Goal: Information Seeking & Learning: Compare options

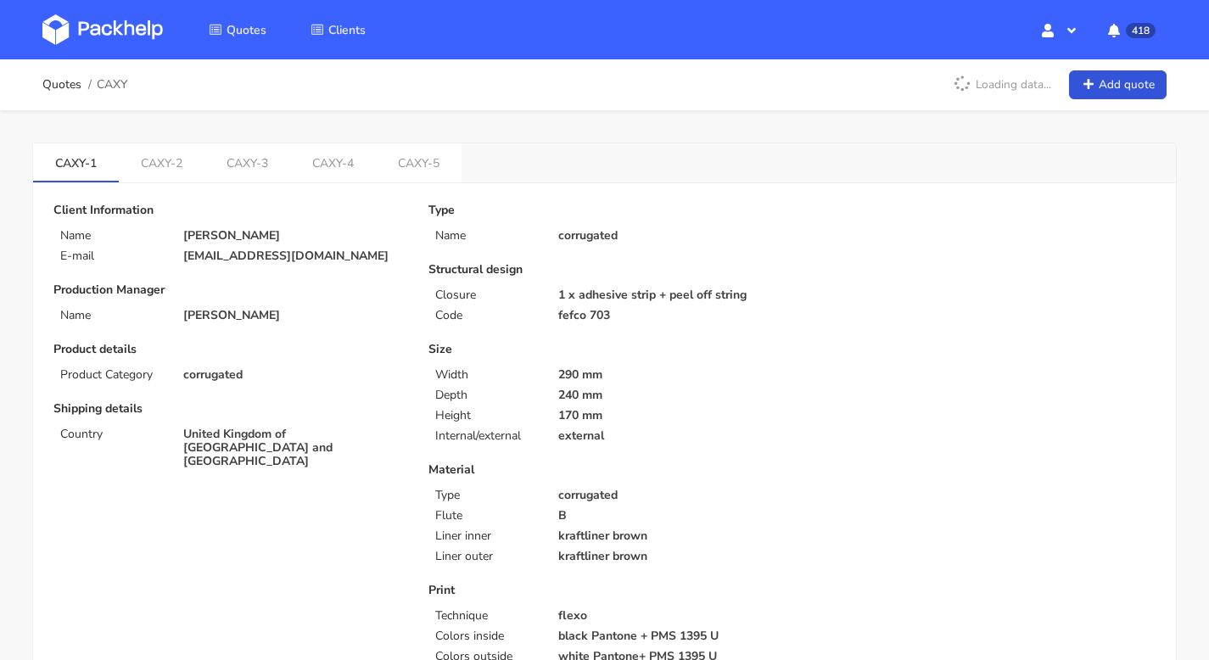
click at [88, 15] on img at bounding box center [102, 29] width 120 height 31
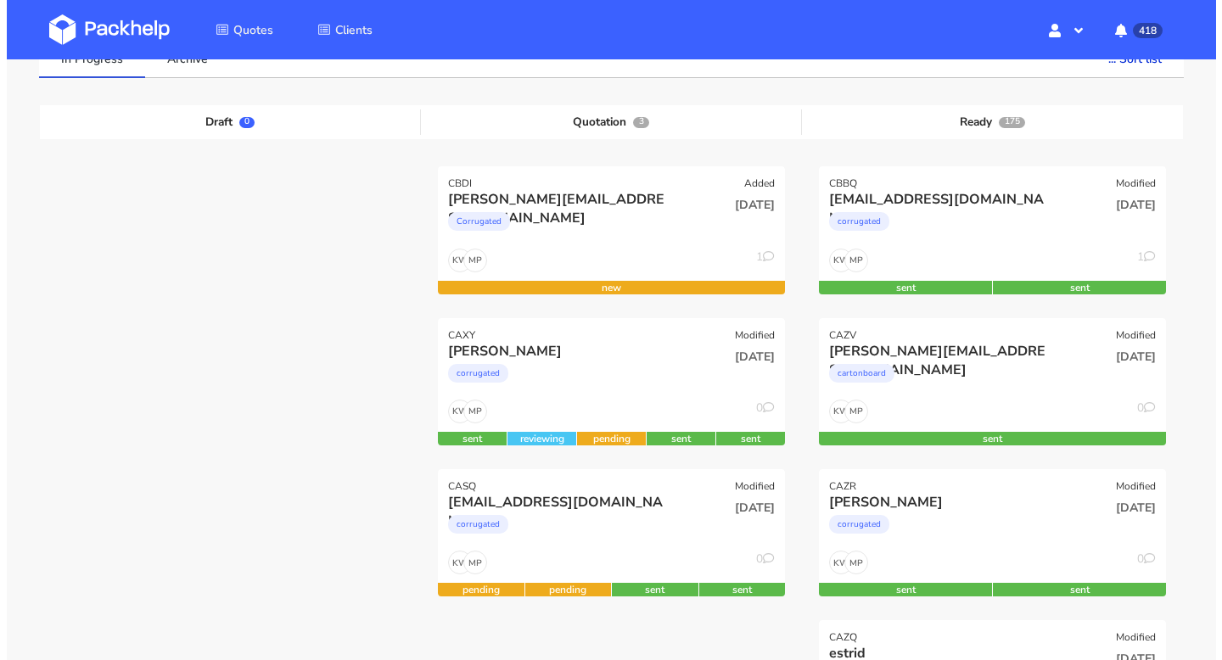
scroll to position [150, 0]
click at [570, 225] on div "Corrugated" at bounding box center [551, 225] width 221 height 34
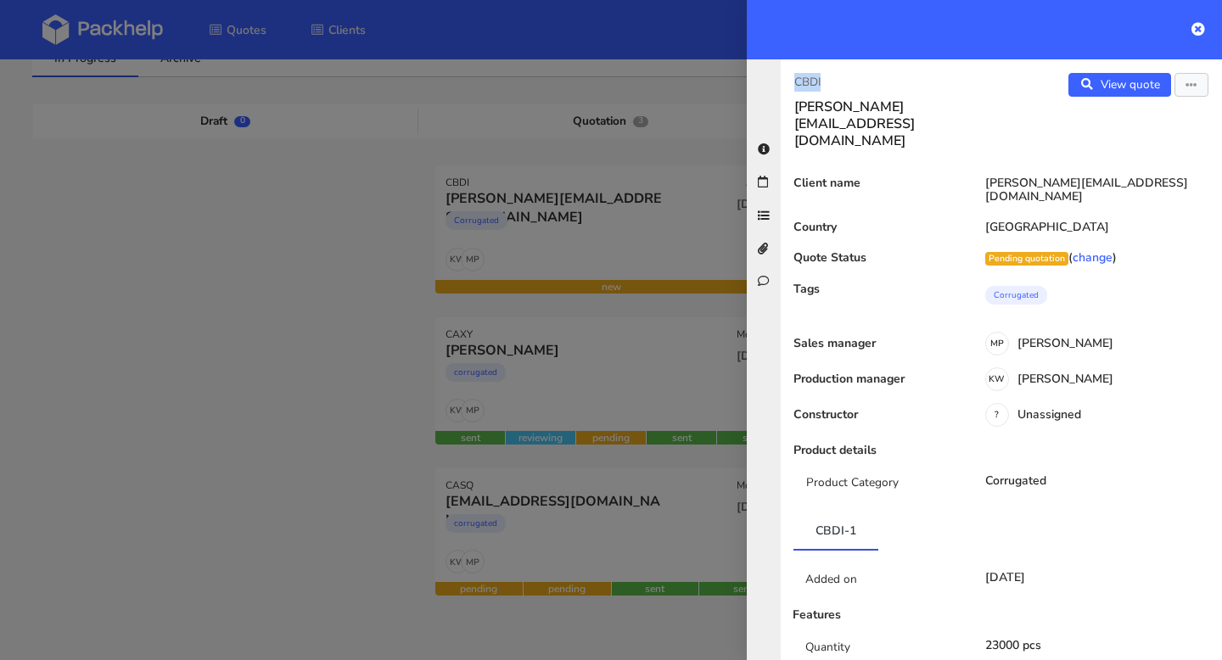
drag, startPoint x: 830, startPoint y: 87, endPoint x: 795, endPoint y: 82, distance: 35.0
click at [795, 82] on p "CBDI" at bounding box center [890, 82] width 193 height 19
copy p "CBDI"
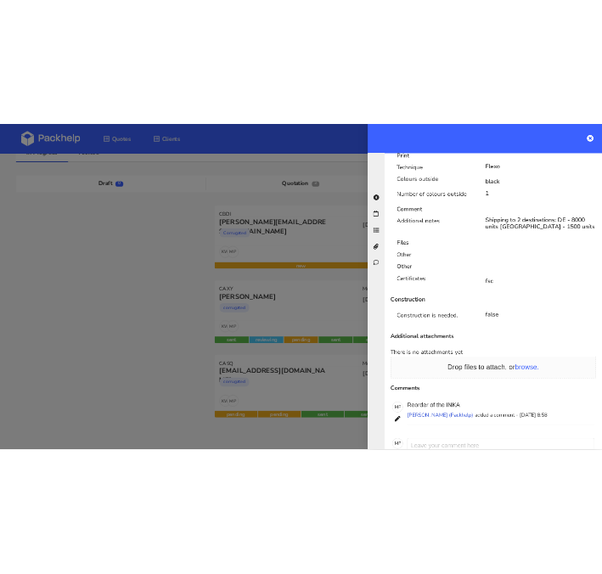
scroll to position [1046, 0]
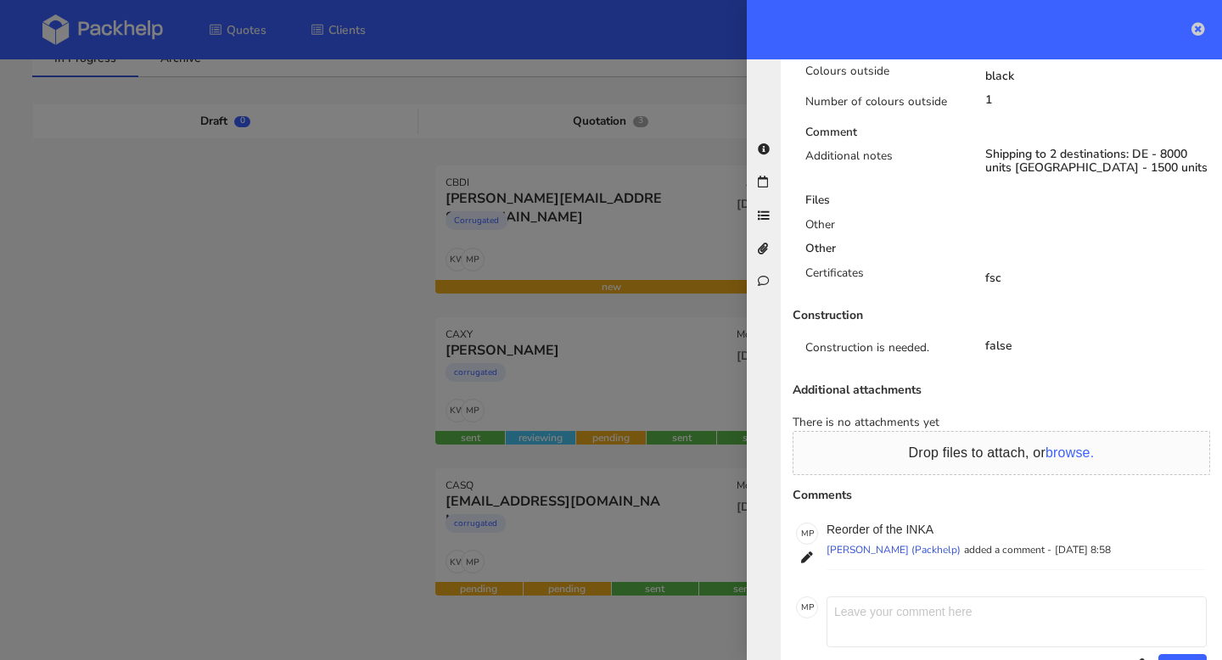
click at [1201, 25] on icon at bounding box center [1198, 29] width 14 height 14
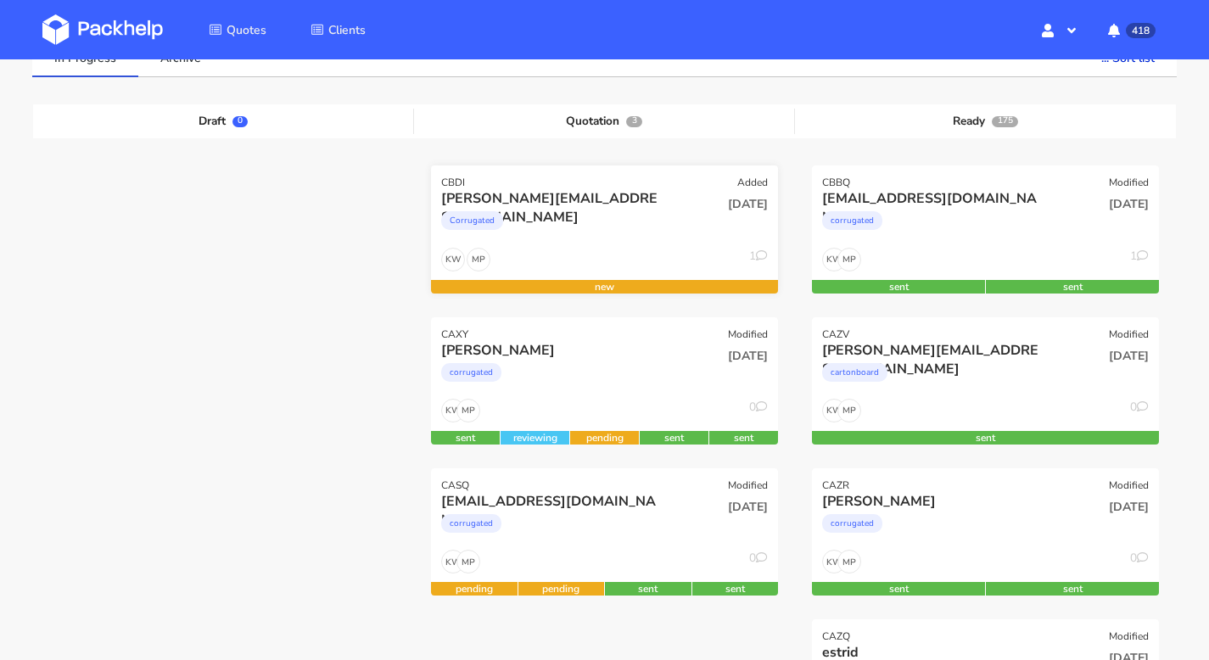
click at [605, 232] on div "Corrugated" at bounding box center [551, 225] width 221 height 34
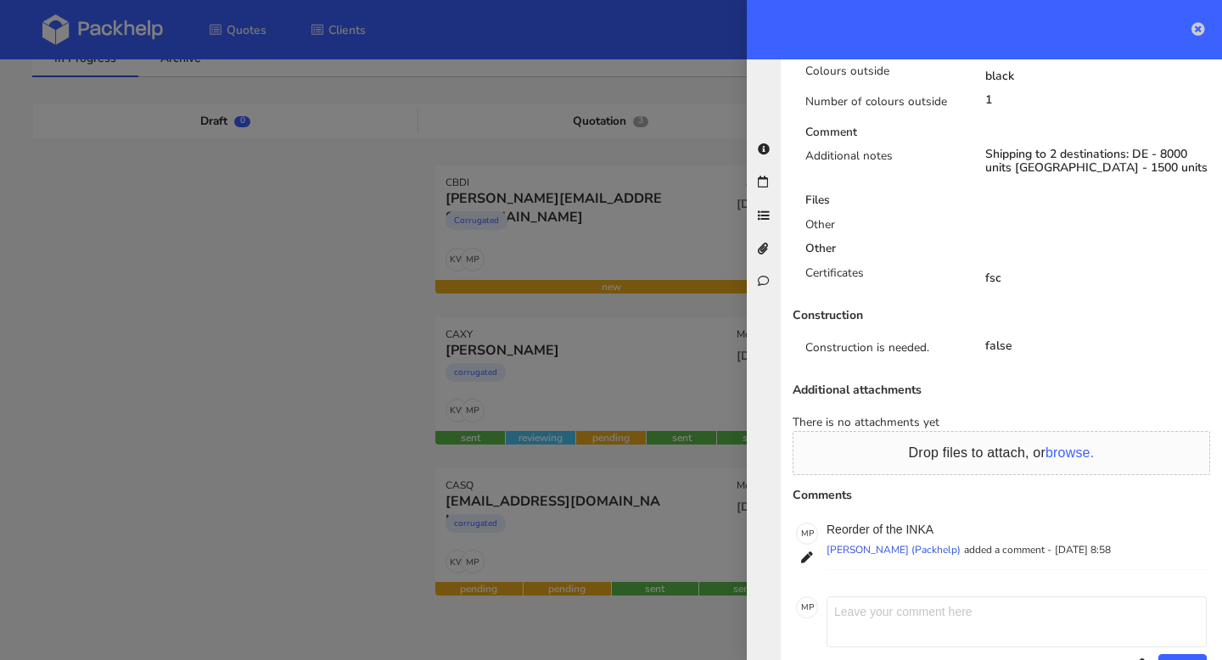
drag, startPoint x: 1206, startPoint y: 31, endPoint x: 1194, endPoint y: 28, distance: 12.1
click at [1205, 31] on div at bounding box center [984, 29] width 475 height 59
click at [1191, 27] on icon at bounding box center [1198, 29] width 14 height 14
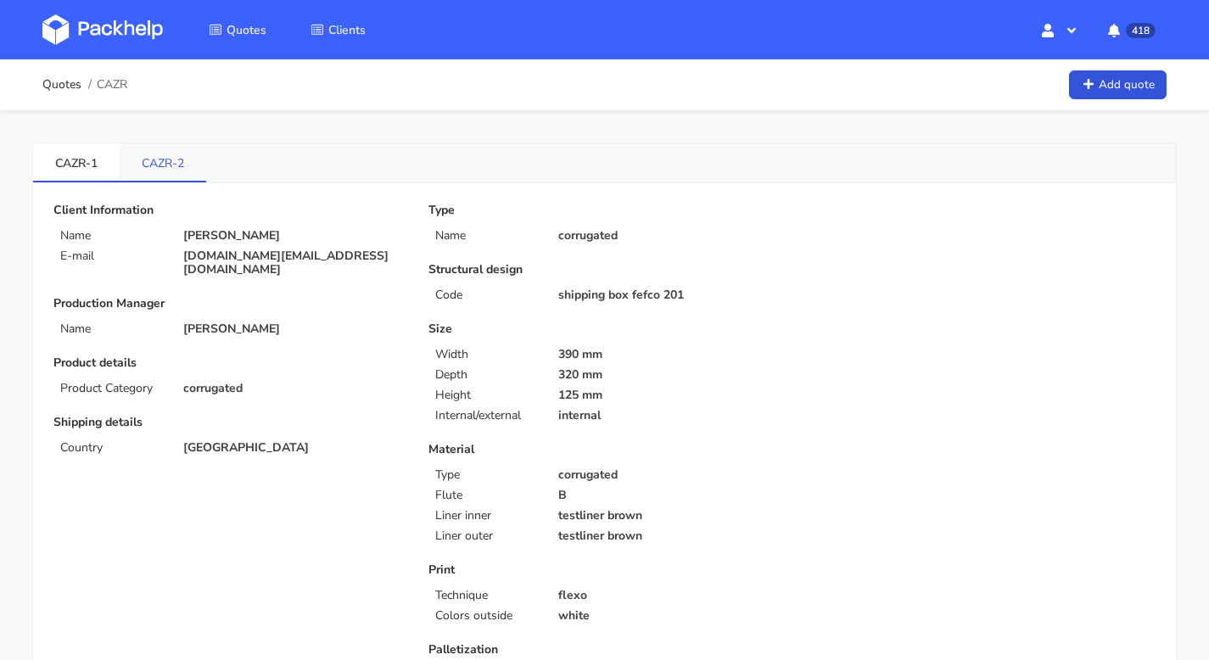
click at [177, 150] on link "CAZR-2" at bounding box center [163, 161] width 87 height 37
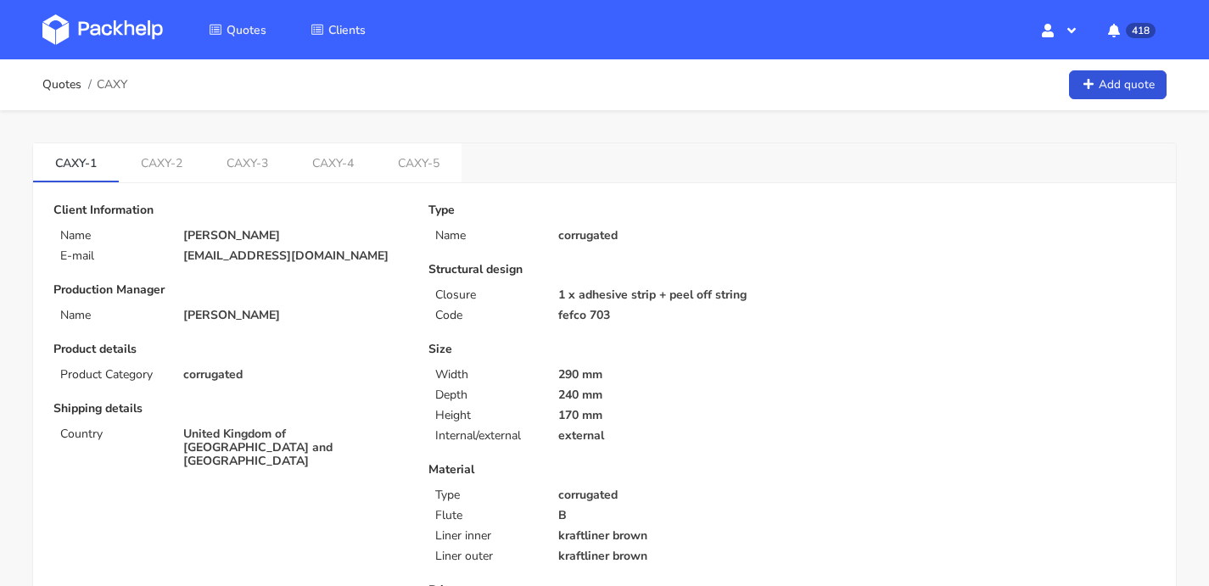
click at [98, 36] on img at bounding box center [102, 29] width 120 height 31
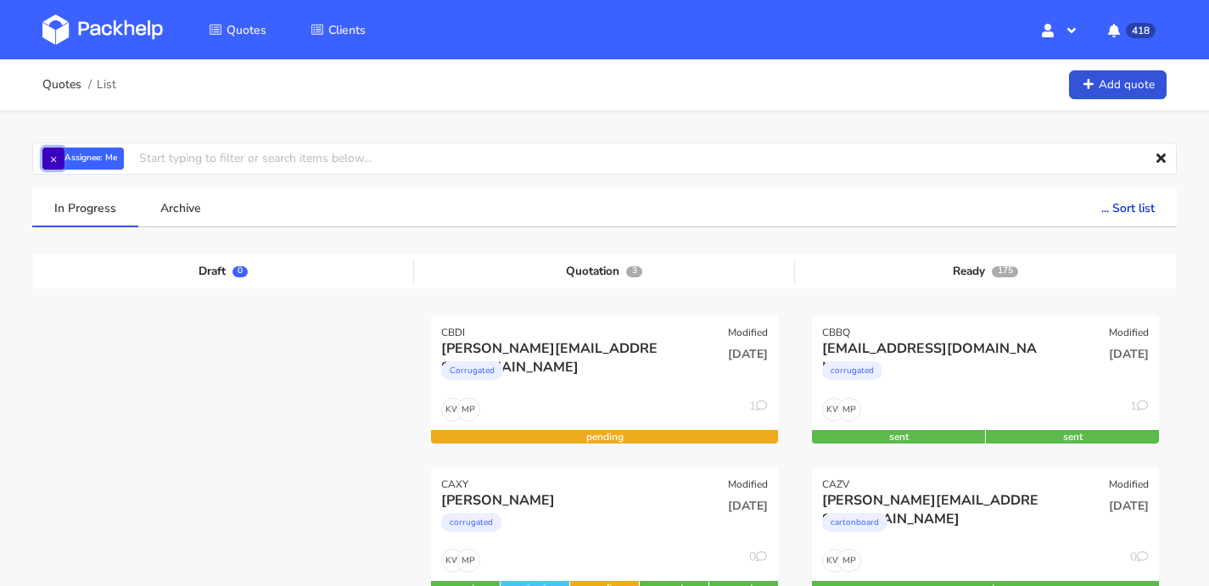
click at [53, 160] on button "×" at bounding box center [53, 159] width 22 height 22
click at [105, 156] on input "text" at bounding box center [604, 159] width 1145 height 32
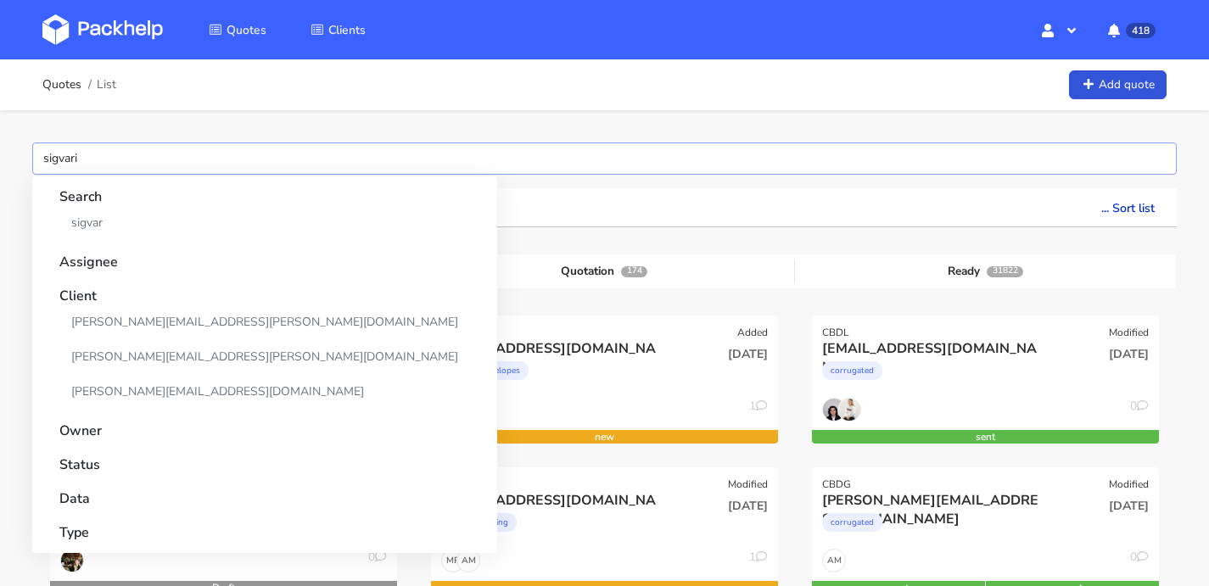
type input "sigvaris"
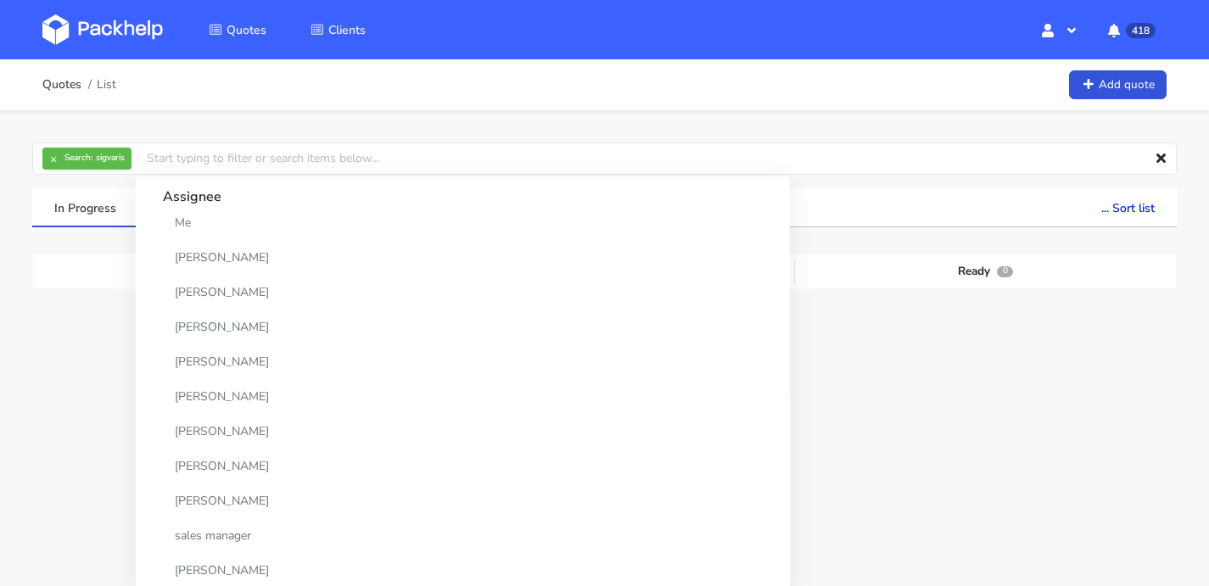
click at [748, 120] on div "× Search: sigvaris Assignee Me Dylan Dewit Natalia Misiewicz Andrzej Winecki Ma…" at bounding box center [604, 350] width 1209 height 480
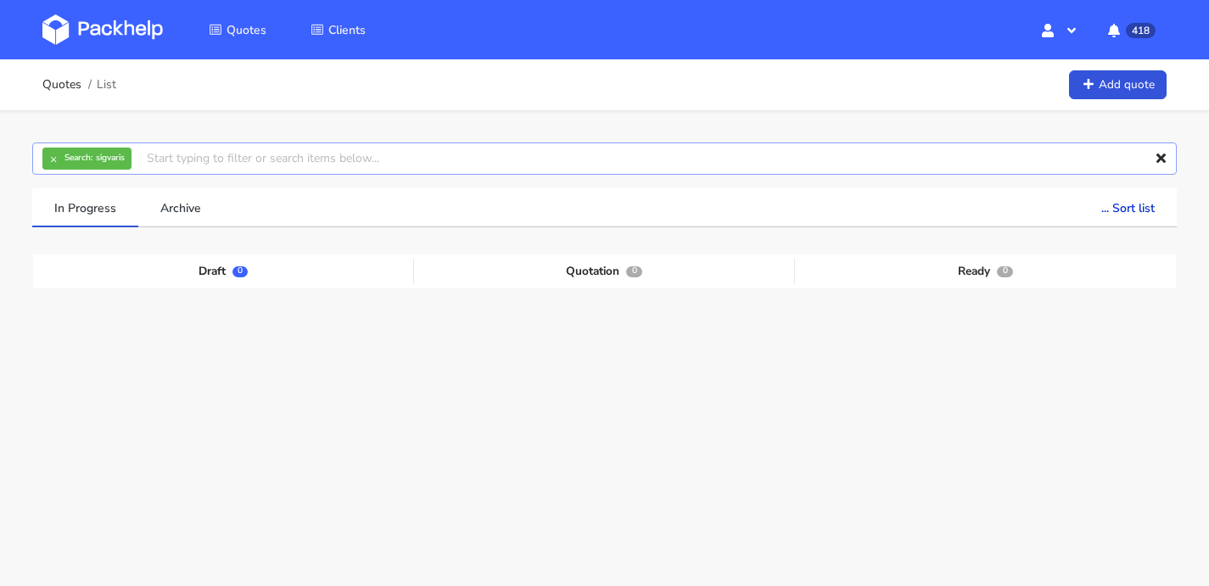
click at [223, 159] on input "text" at bounding box center [604, 159] width 1145 height 32
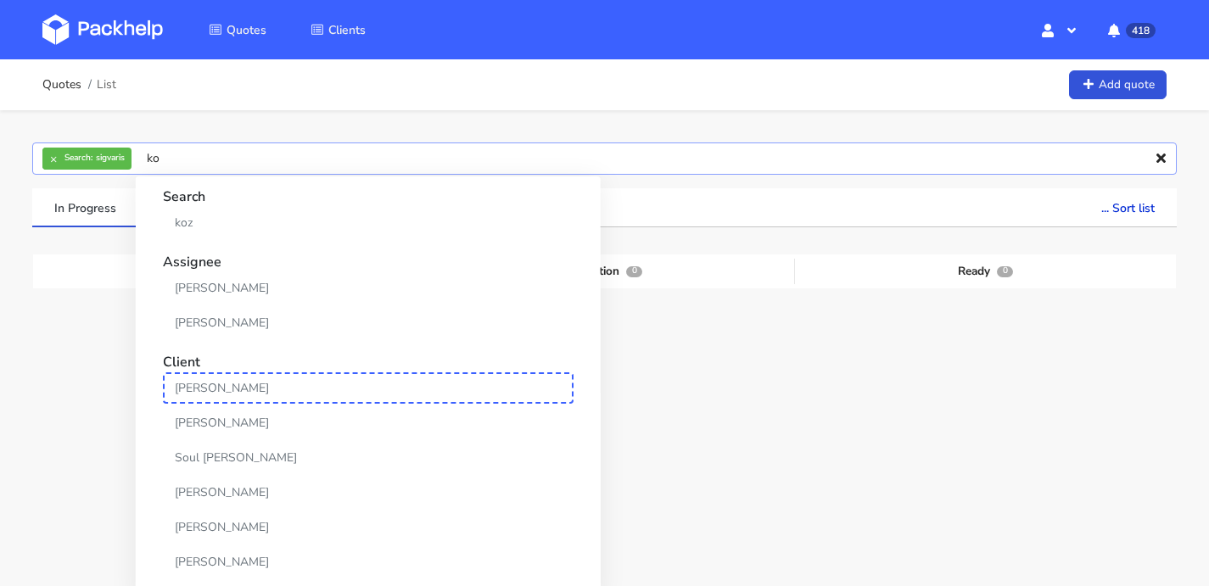
type input "k"
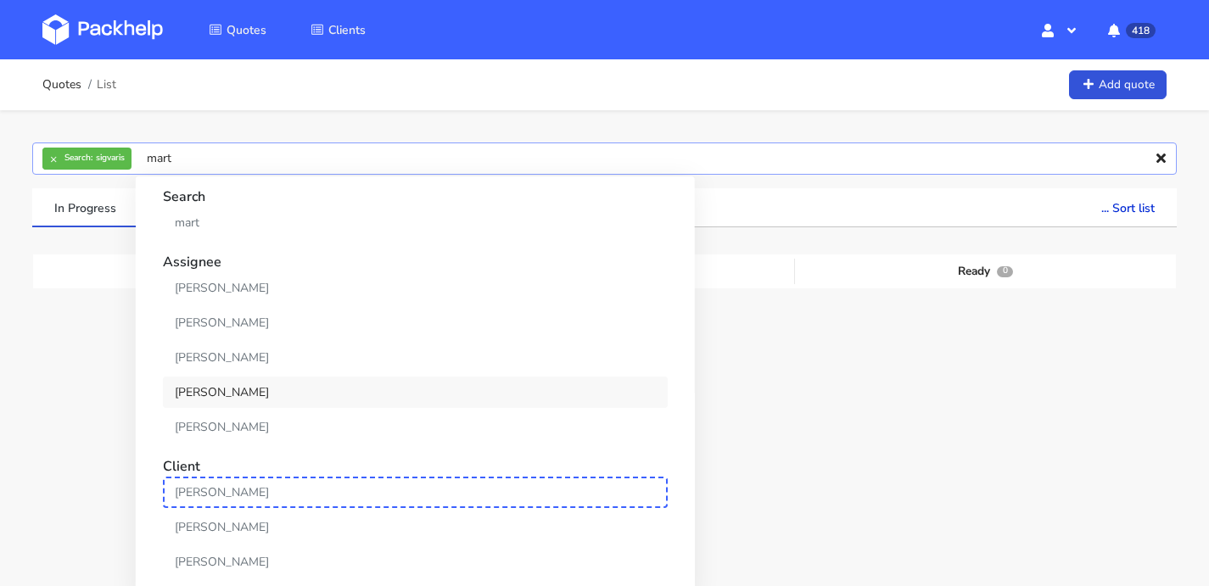
type input "mart"
click at [280, 386] on link "[PERSON_NAME]" at bounding box center [415, 392] width 505 height 31
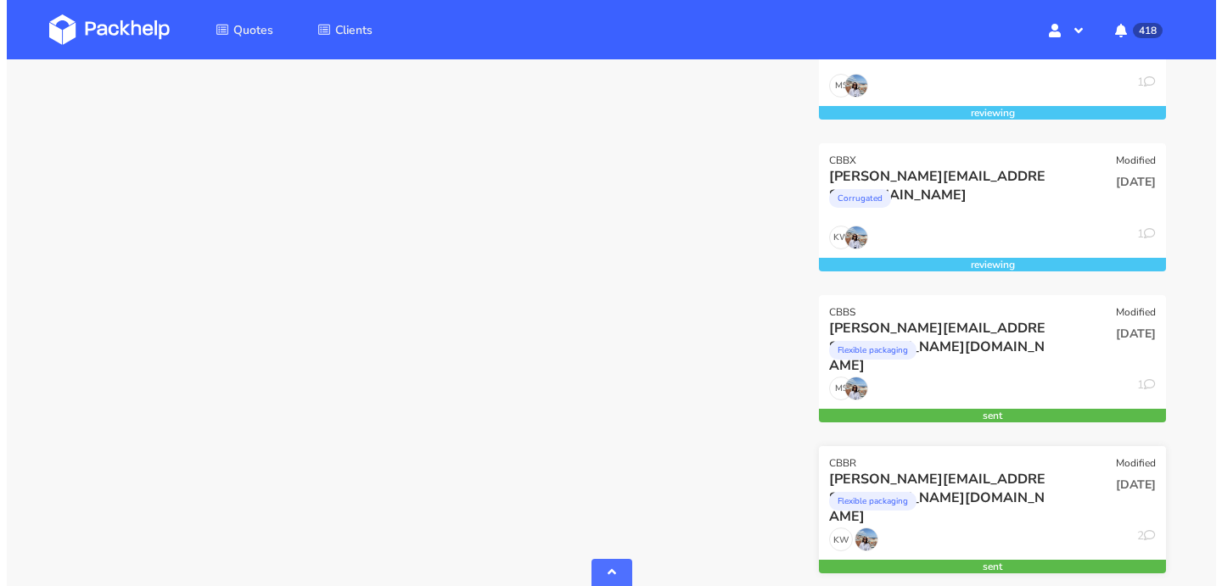
scroll to position [1000, 0]
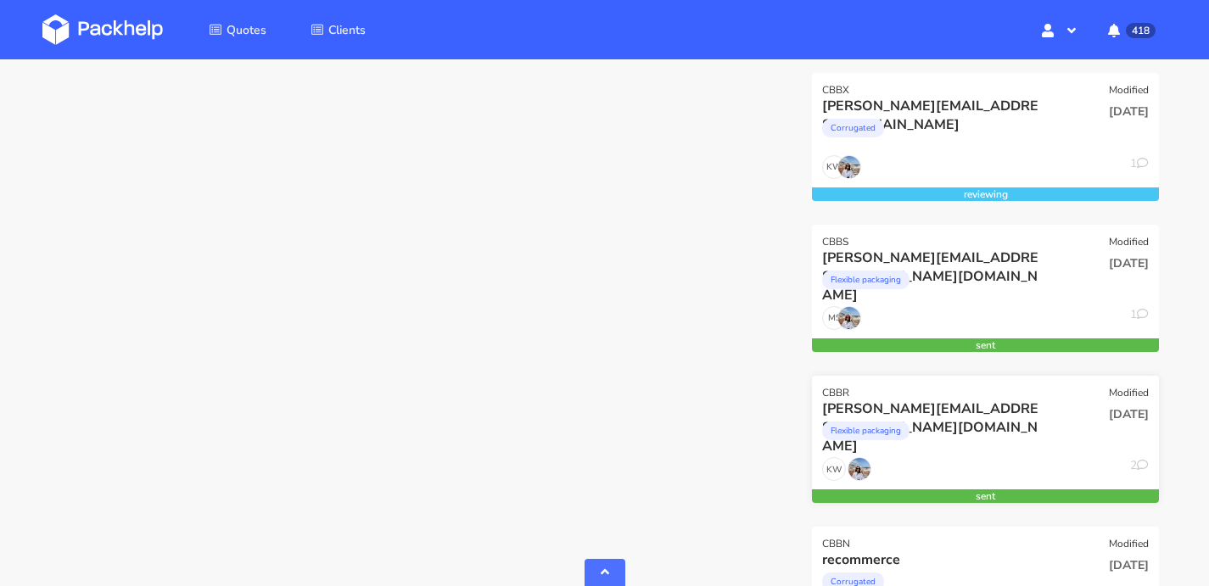
click at [1028, 451] on div "Flexible packaging" at bounding box center [932, 435] width 221 height 34
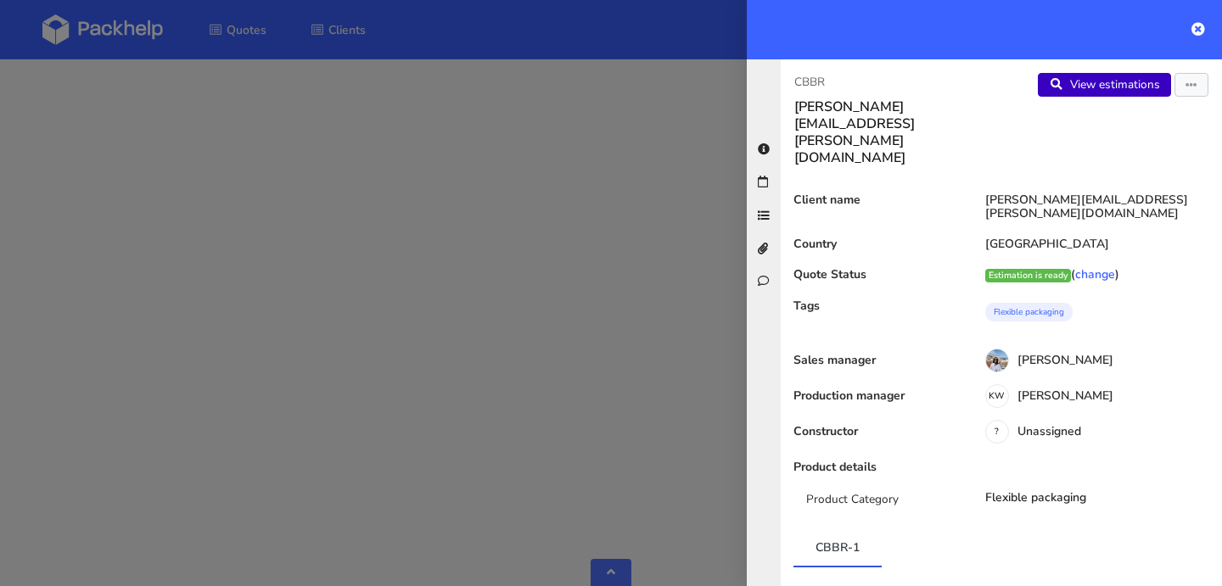
click at [1099, 95] on link "View estimations" at bounding box center [1104, 85] width 133 height 24
click at [1185, 87] on icon "button" at bounding box center [1191, 86] width 12 height 12
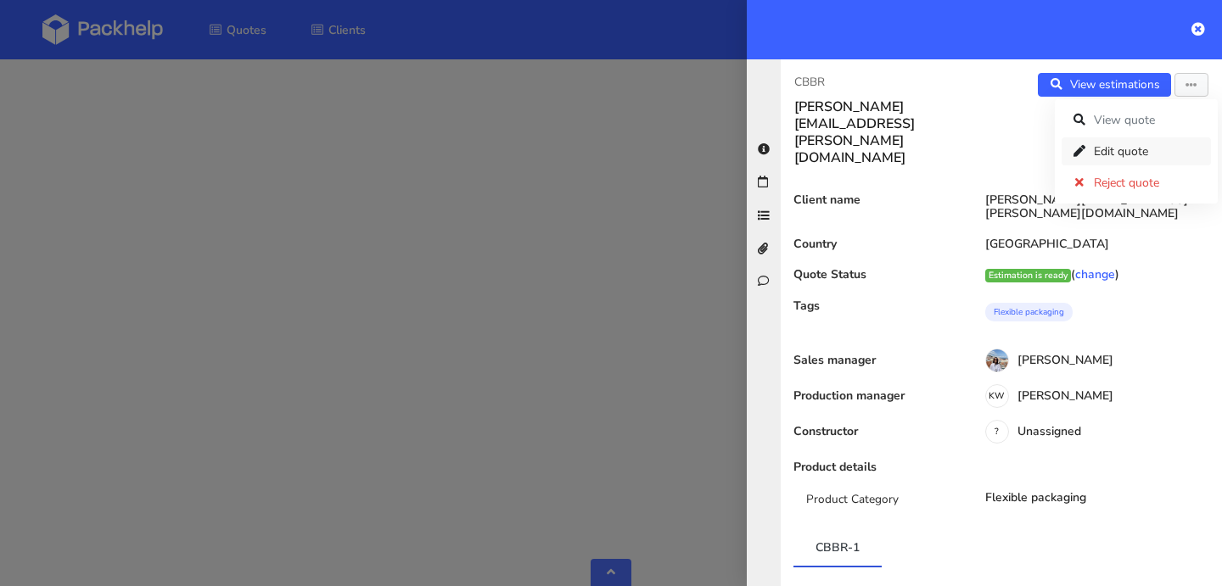
click at [1128, 161] on link "Edit quote" at bounding box center [1135, 151] width 149 height 28
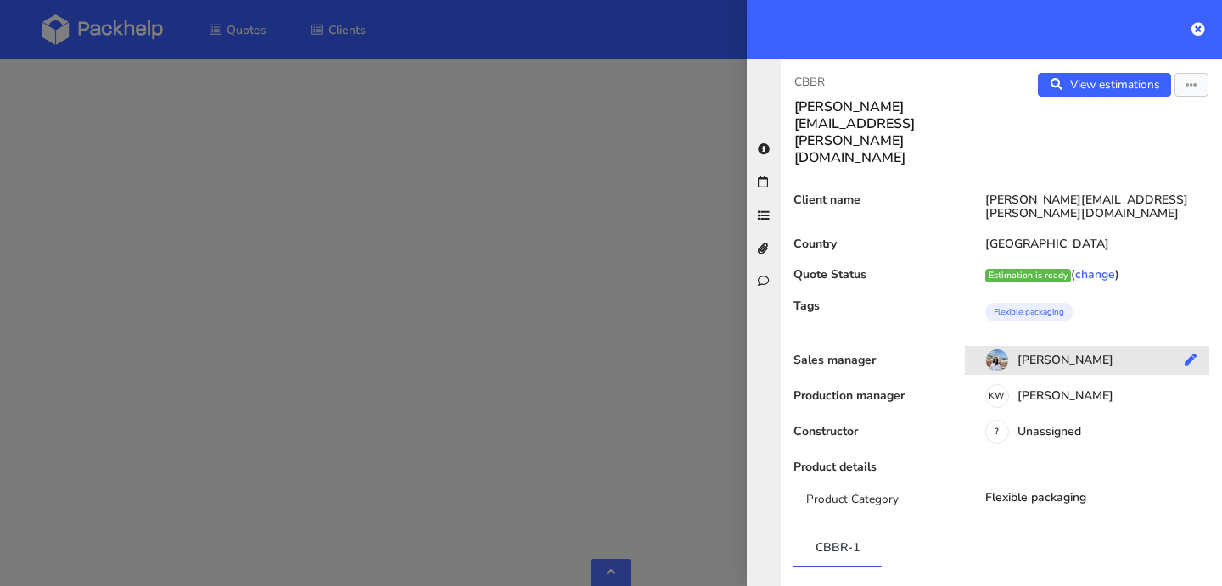
click at [1184, 354] on icon at bounding box center [1190, 360] width 12 height 12
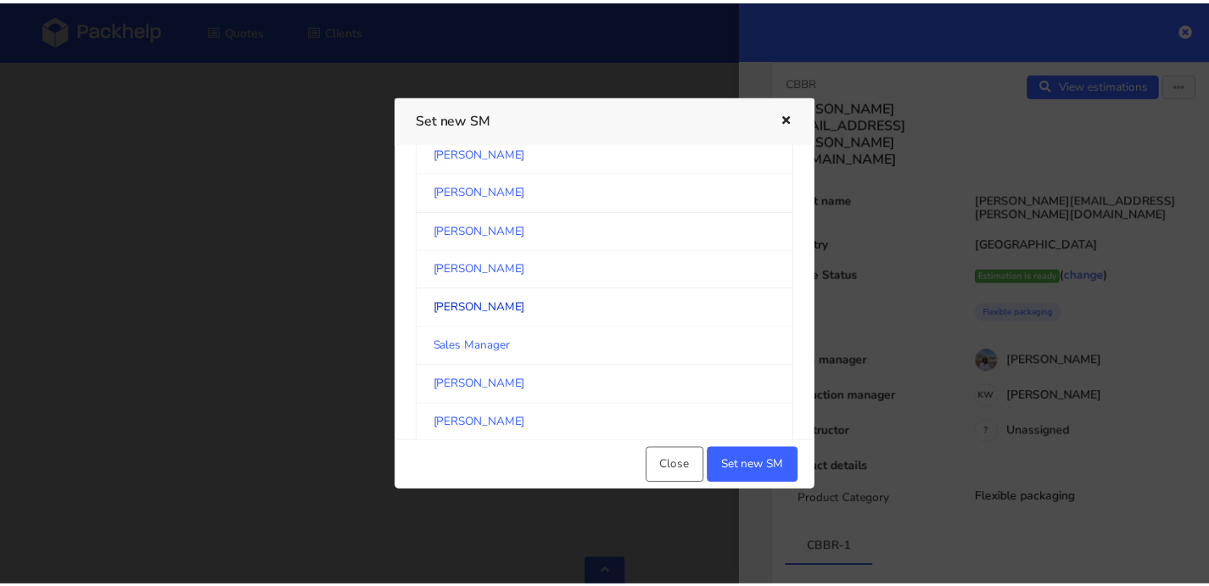
scroll to position [3998, 0]
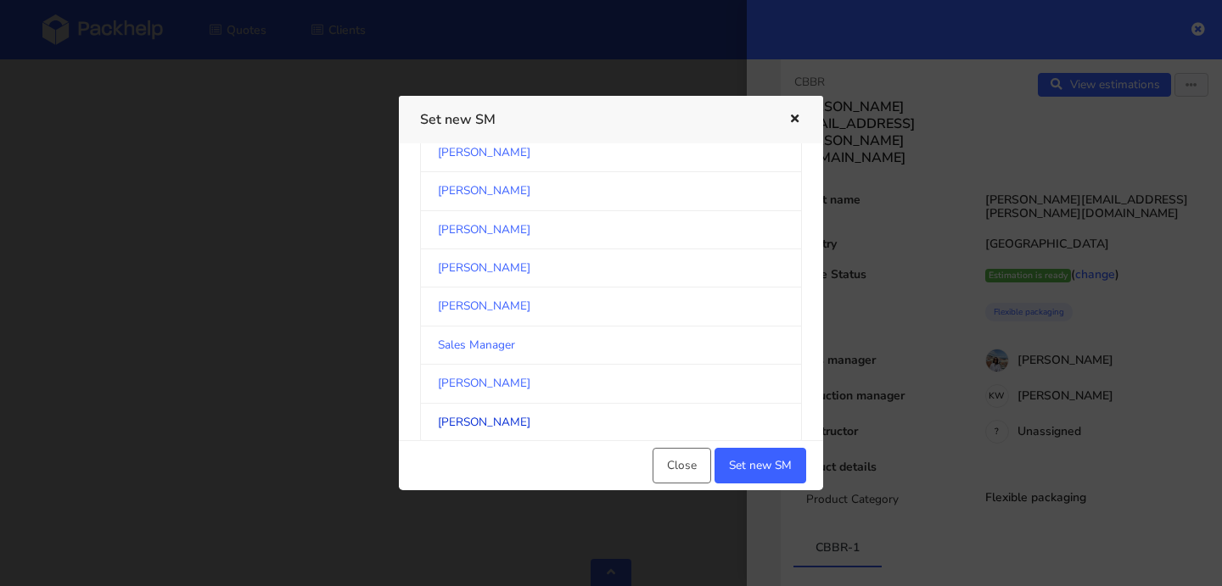
click at [699, 430] on link "Monika Poźniak" at bounding box center [611, 423] width 382 height 38
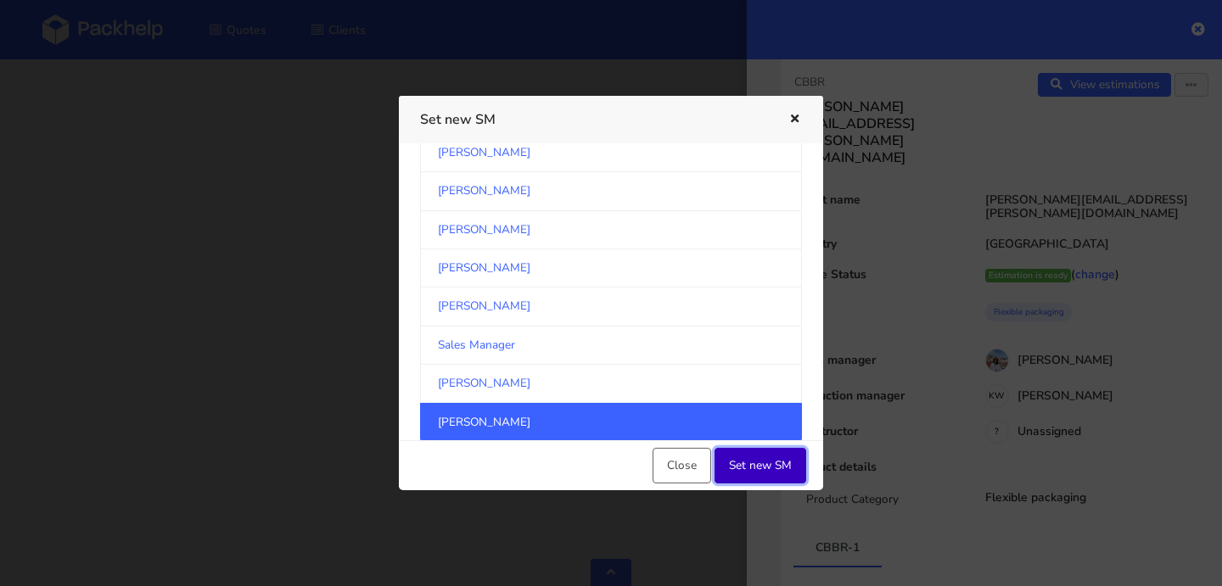
click at [779, 469] on button "Set new SM" at bounding box center [760, 466] width 92 height 36
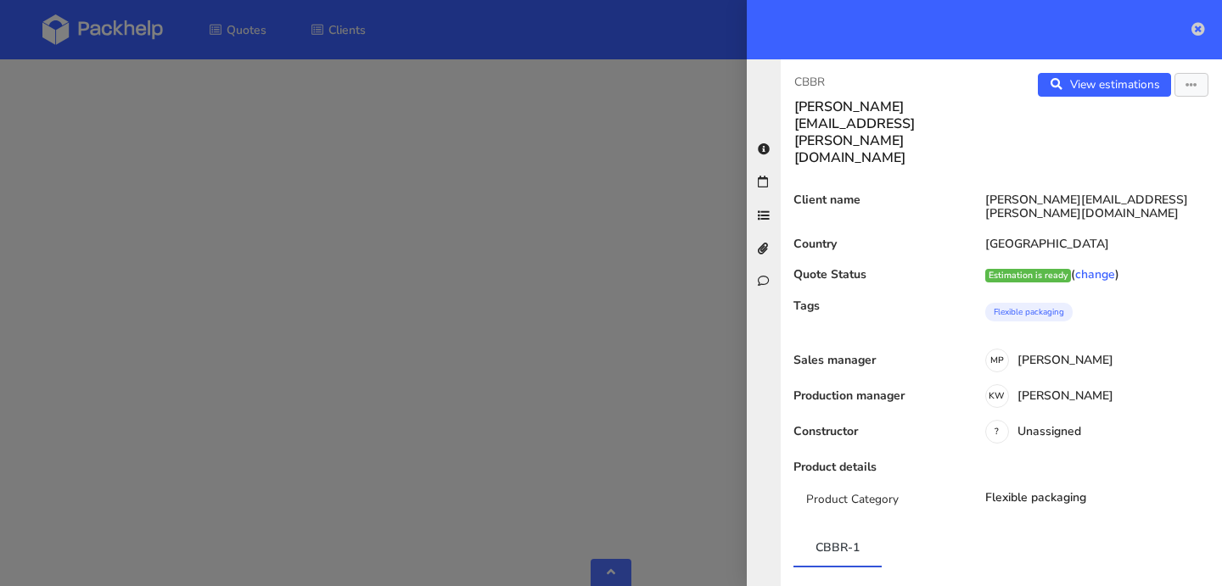
click at [1201, 31] on icon at bounding box center [1198, 29] width 14 height 14
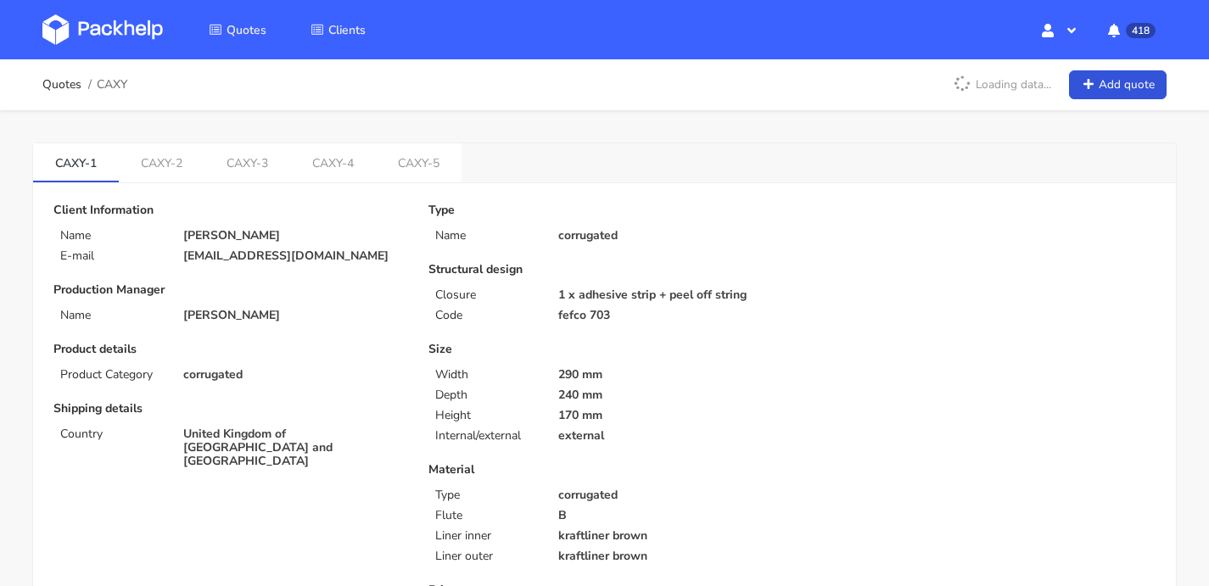
click at [80, 20] on img at bounding box center [102, 29] width 120 height 31
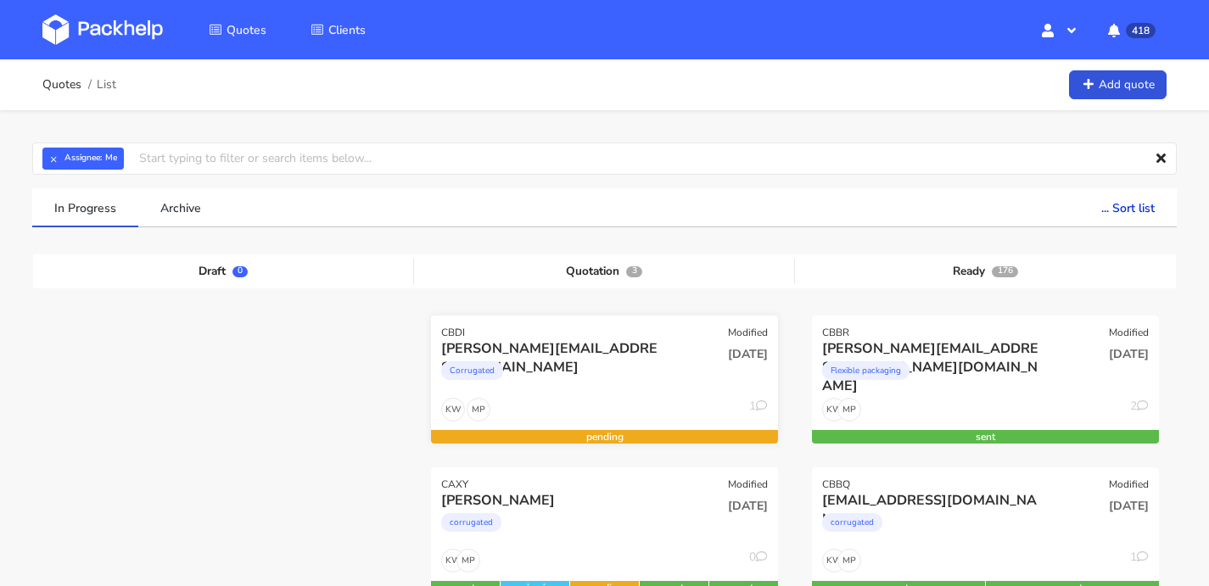
click at [598, 391] on div "Corrugated" at bounding box center [551, 375] width 221 height 34
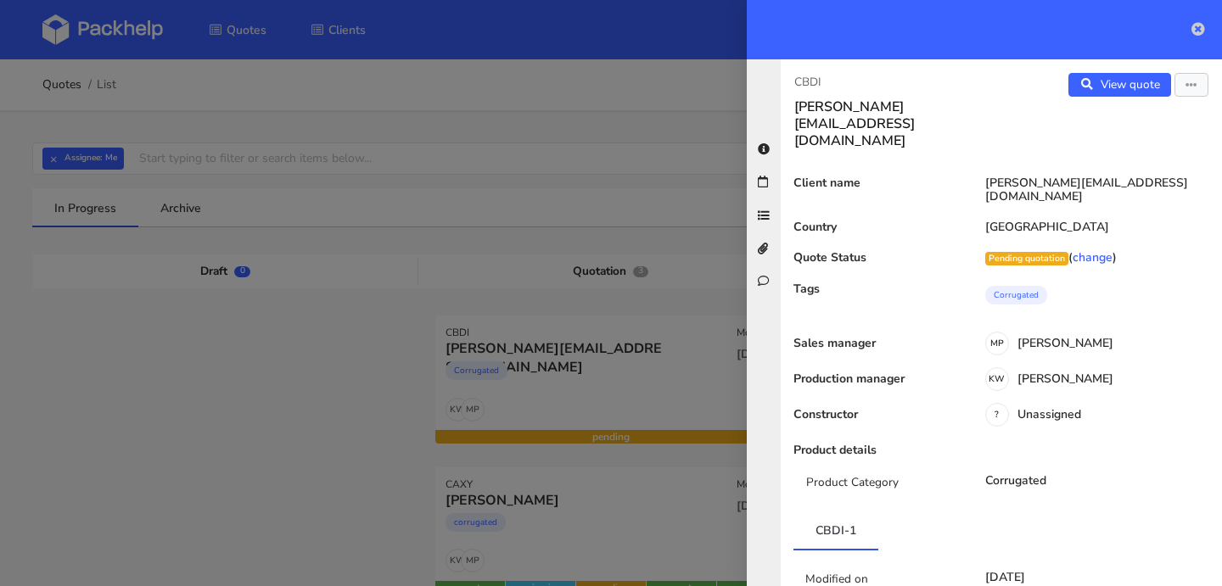
click at [1199, 25] on icon at bounding box center [1198, 29] width 14 height 14
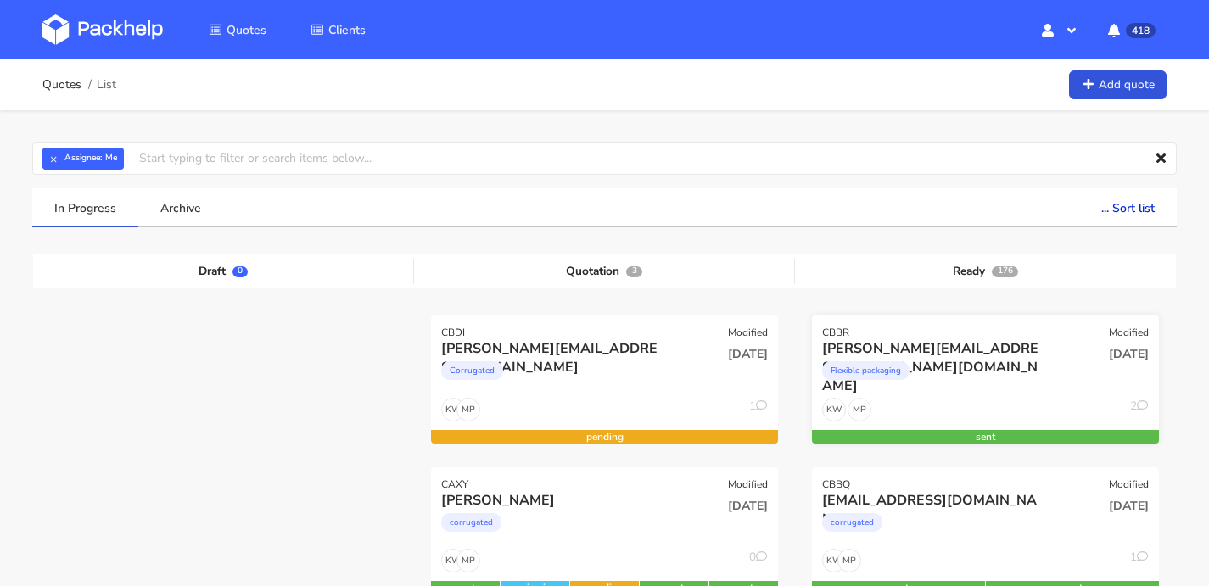
click at [989, 403] on div "MP KW 2" at bounding box center [985, 414] width 347 height 32
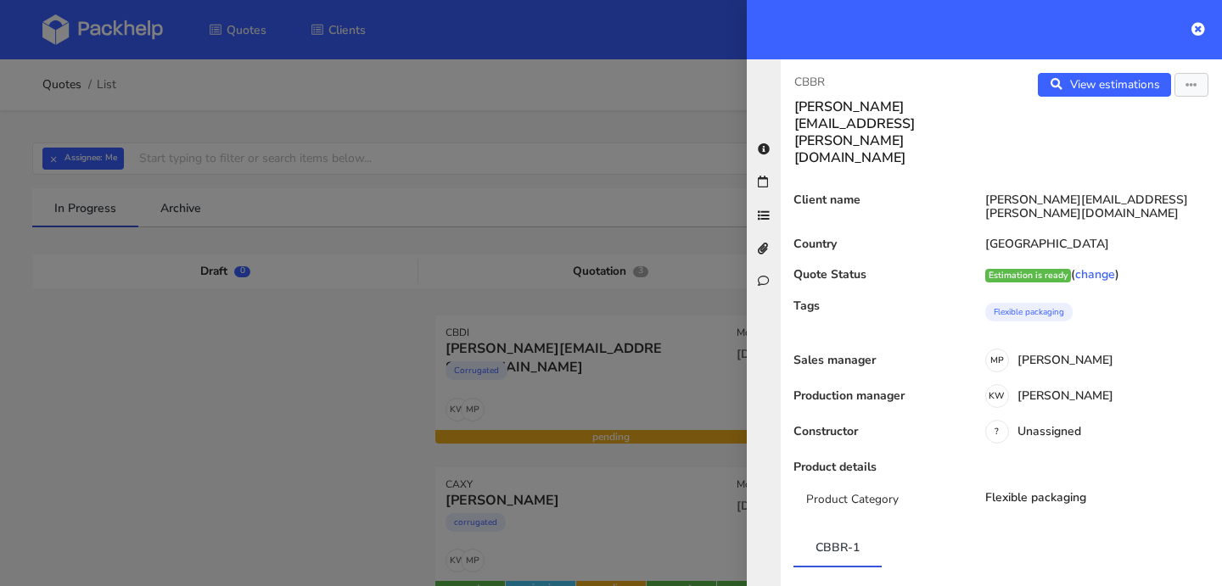
click at [1079, 68] on div "CBBR aleksander.rybak@sigvaris.com View estimations View quote Edit quote Rejec…" at bounding box center [1001, 322] width 441 height 527
click at [1081, 80] on link "View estimations" at bounding box center [1104, 85] width 133 height 24
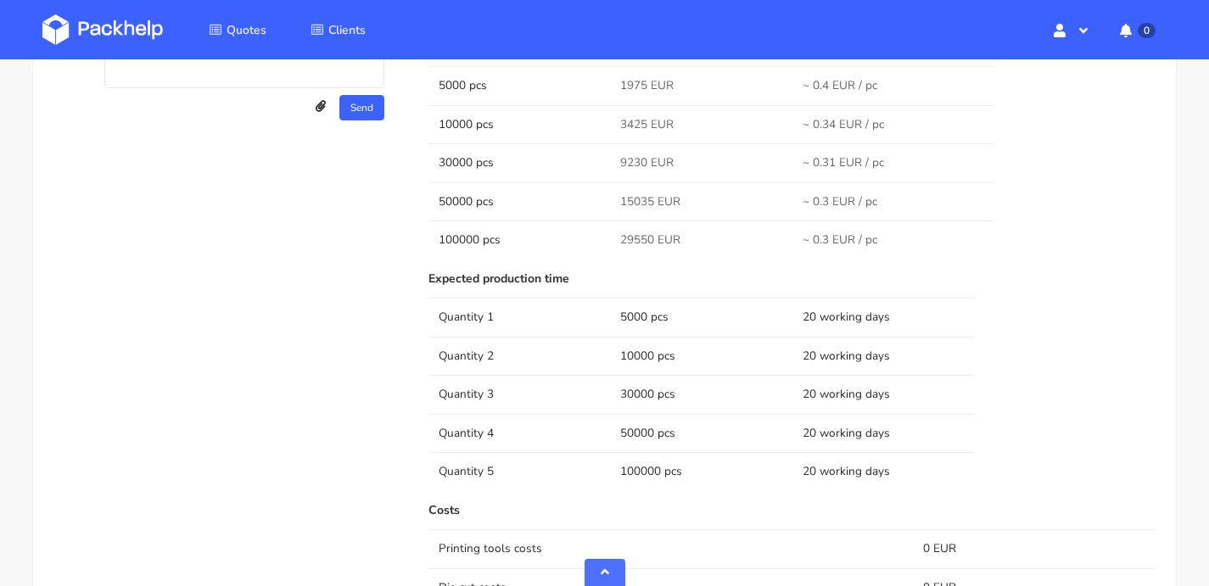
scroll to position [664, 0]
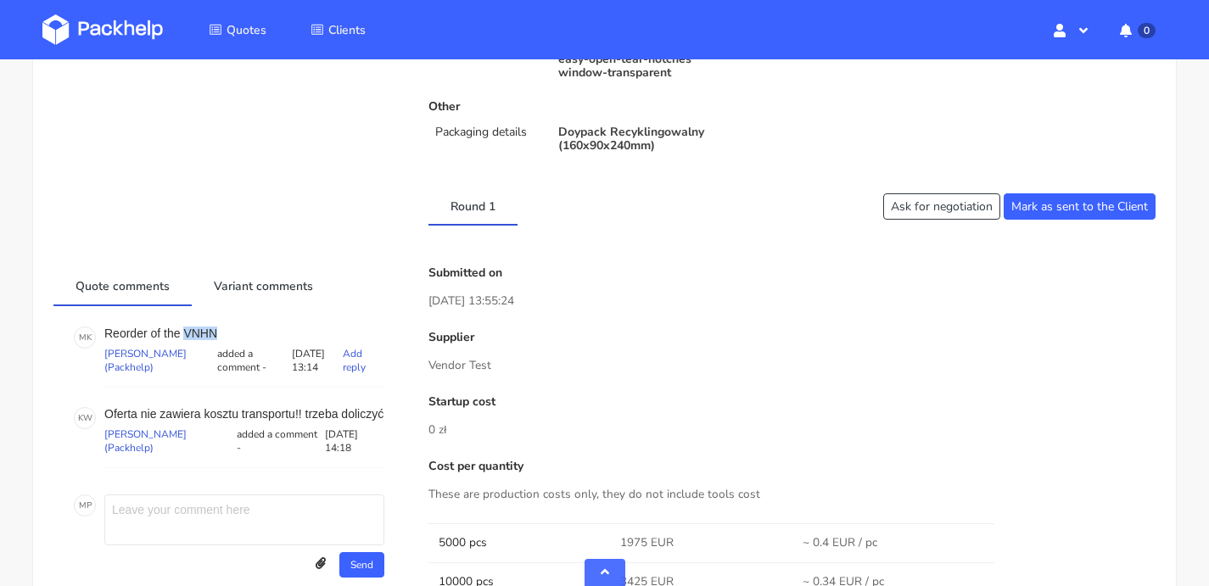
drag, startPoint x: 183, startPoint y: 328, endPoint x: 234, endPoint y: 332, distance: 51.0
click at [234, 332] on p "Reorder of the VNHN" at bounding box center [244, 334] width 280 height 14
copy p "VNHN"
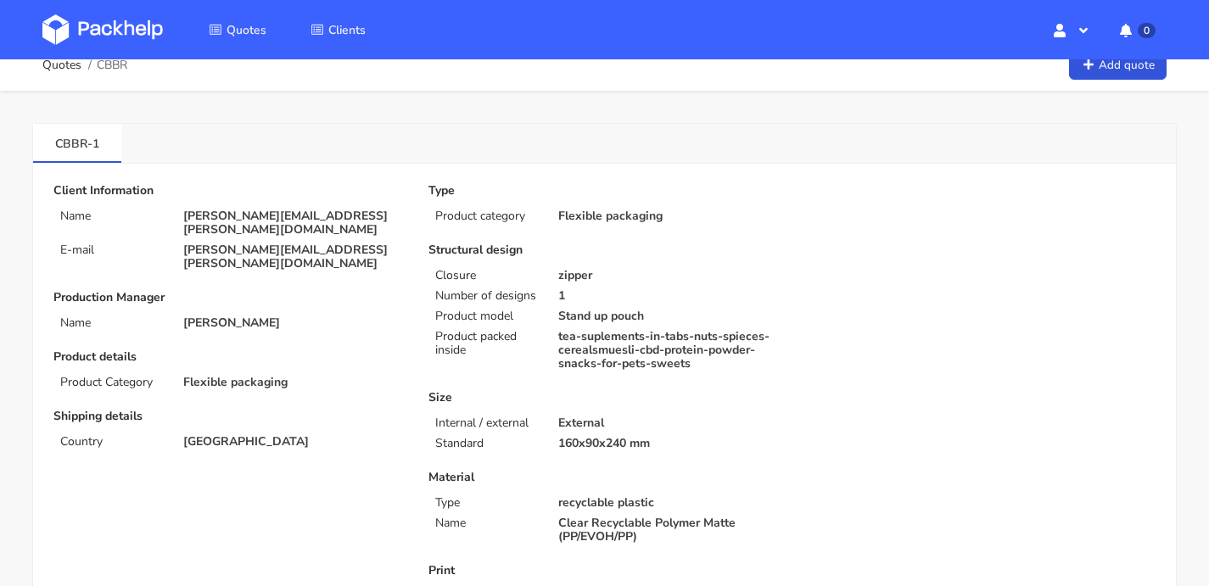
scroll to position [0, 0]
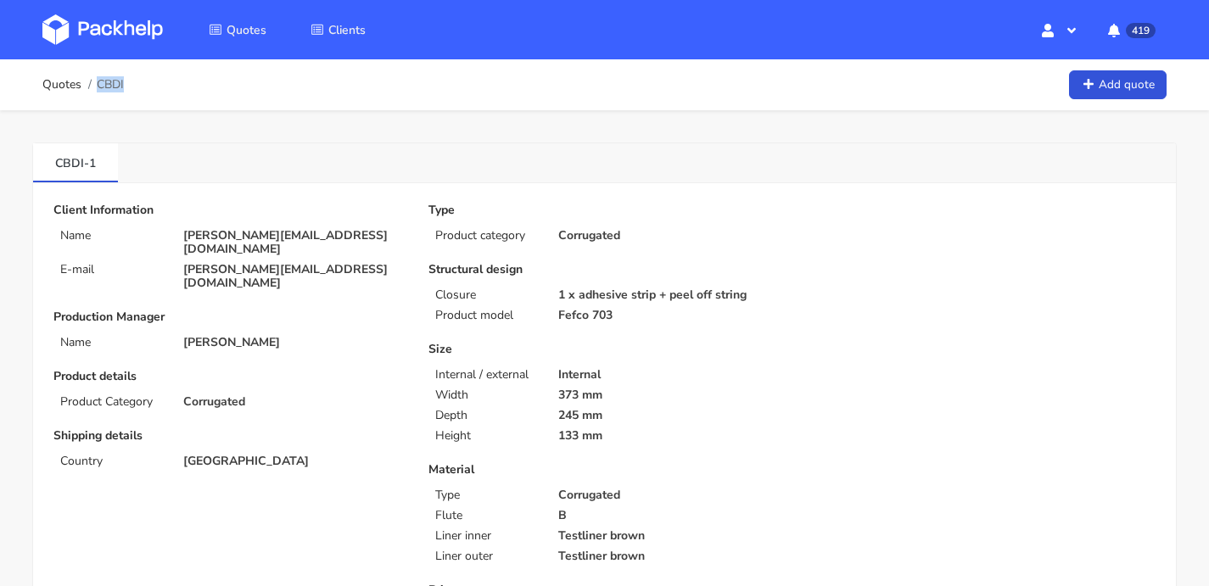
click at [125, 82] on div "Quotes CBDI Add quote" at bounding box center [604, 85] width 1124 height 34
copy span "CBDI"
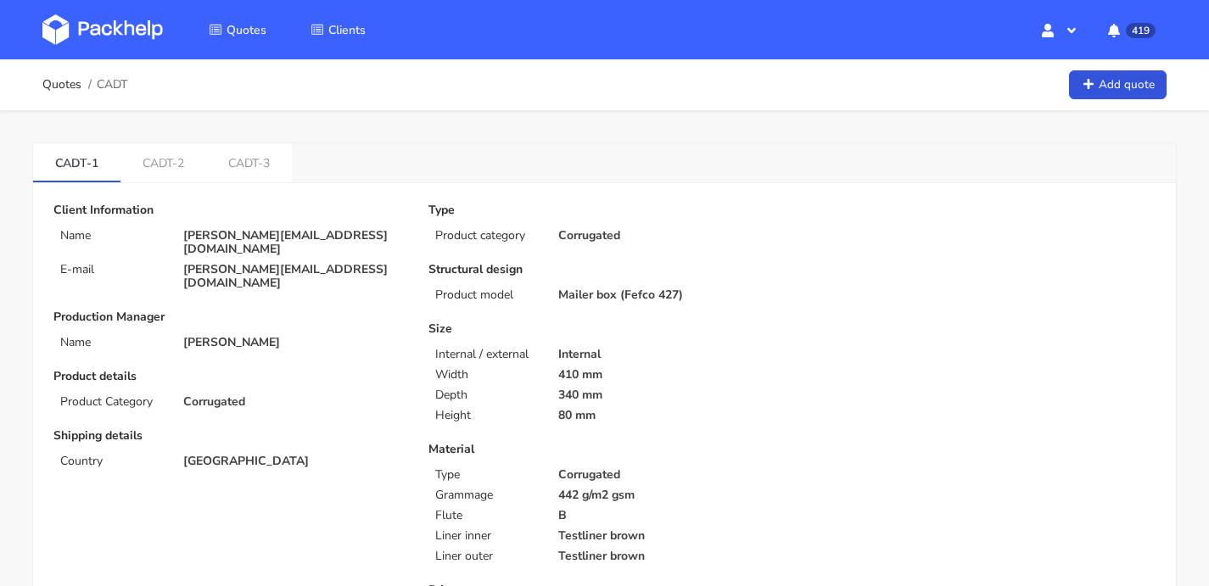
click at [114, 36] on img at bounding box center [102, 29] width 120 height 31
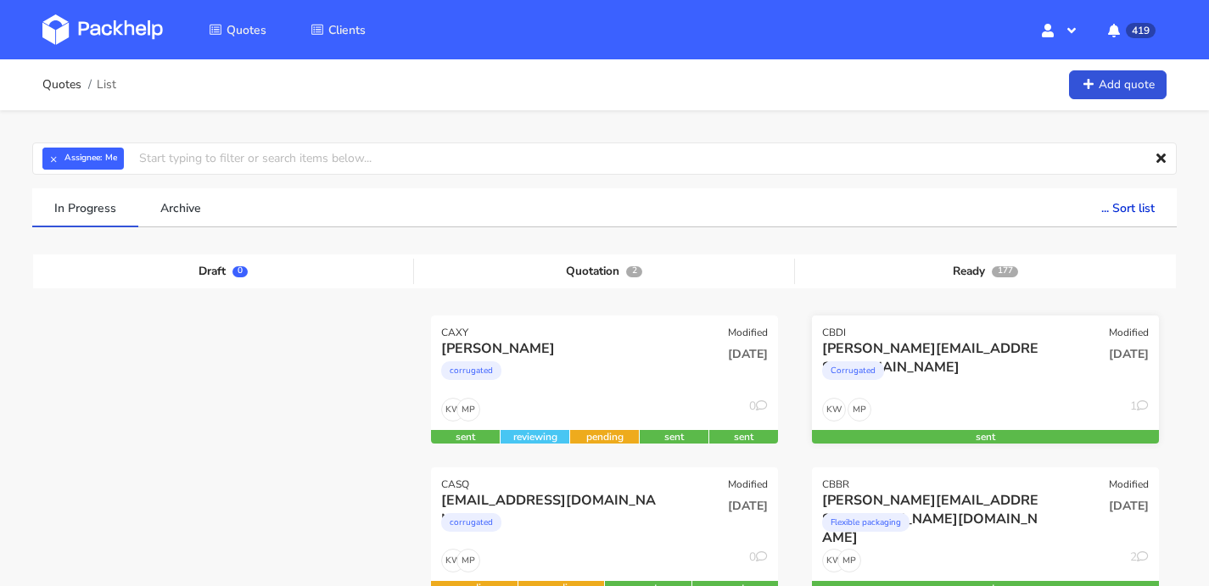
click at [1055, 364] on div "[DATE]" at bounding box center [1102, 368] width 117 height 58
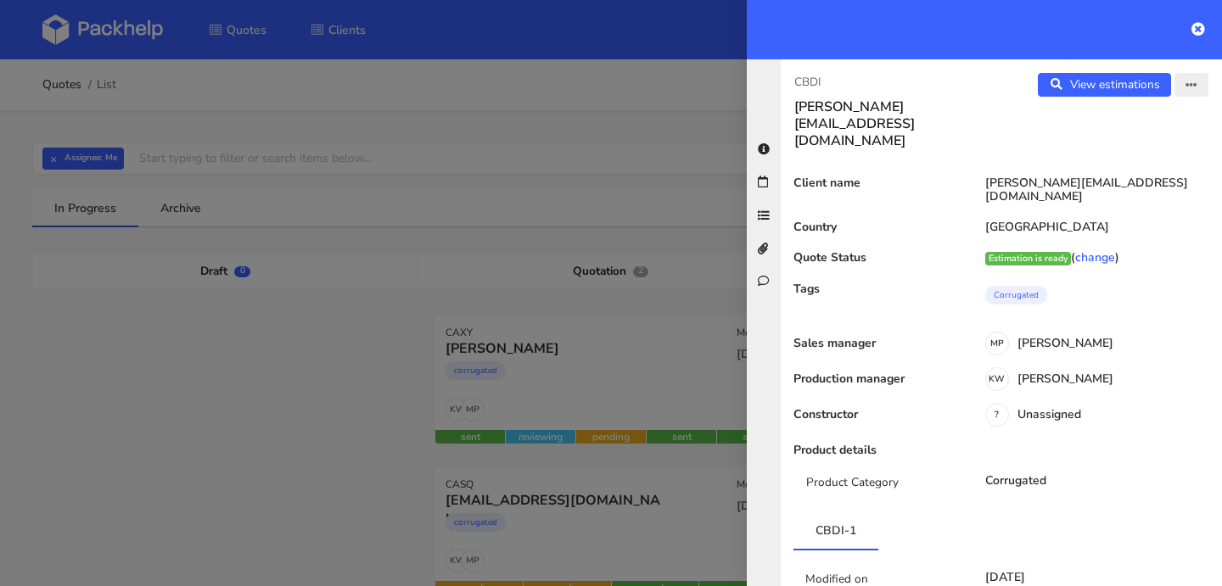
click at [1185, 84] on icon "button" at bounding box center [1191, 86] width 12 height 12
click at [1125, 151] on link "Edit quote" at bounding box center [1135, 151] width 149 height 28
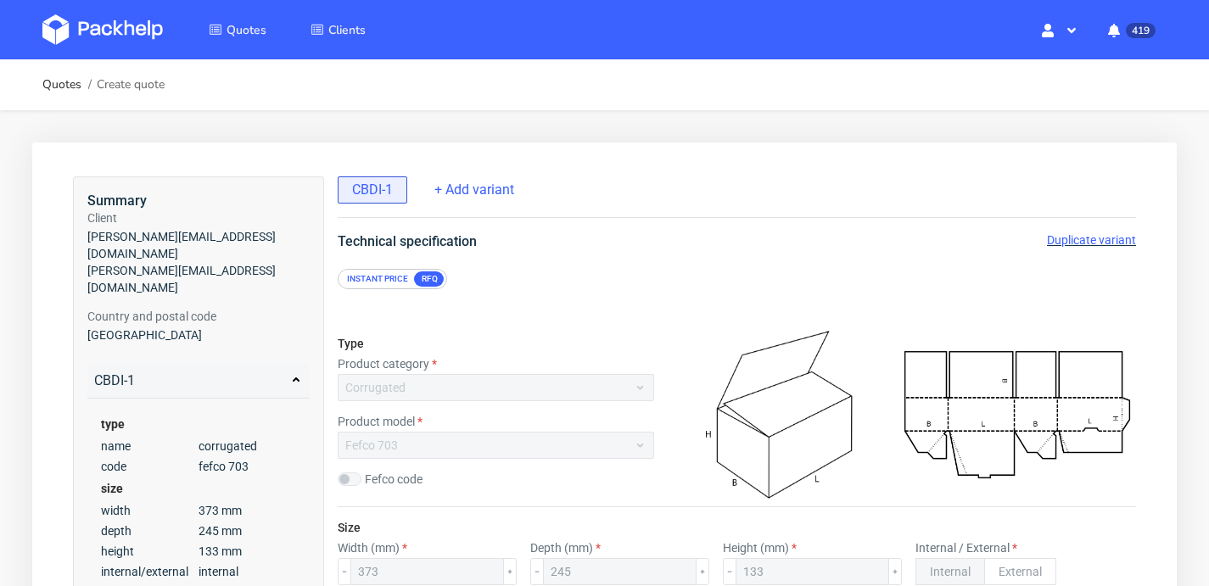
click at [1123, 240] on span "Duplicate variant" at bounding box center [1091, 240] width 89 height 14
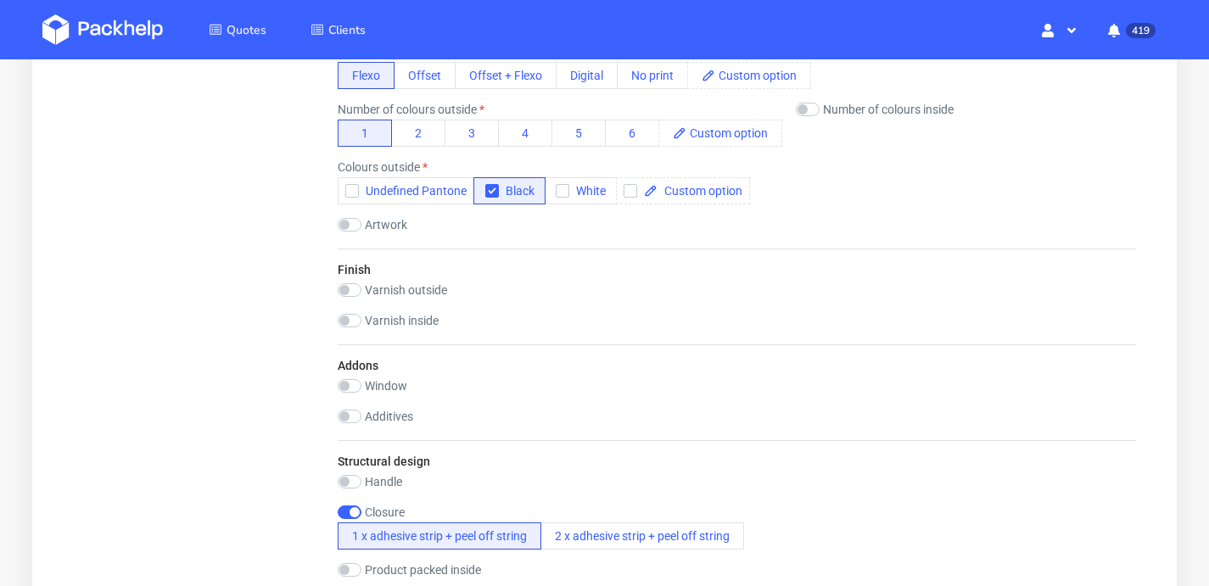
scroll to position [1588, 0]
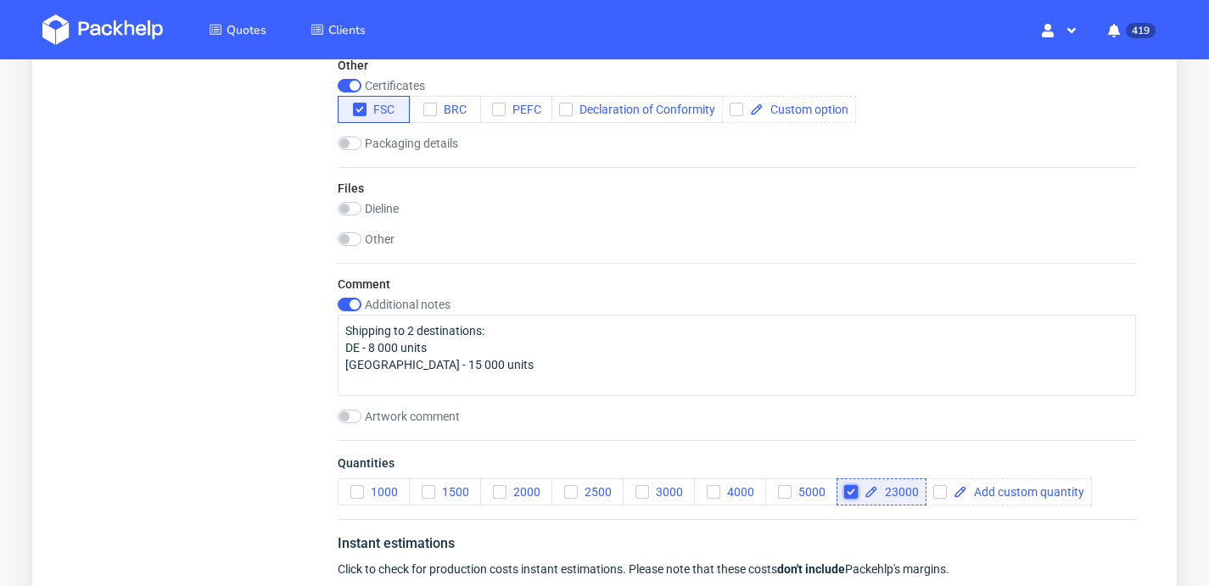
click at [854, 492] on input "checkbox" at bounding box center [851, 492] width 14 height 14
checkbox input "false"
click at [994, 490] on div at bounding box center [920, 492] width 166 height 27
checkbox input "true"
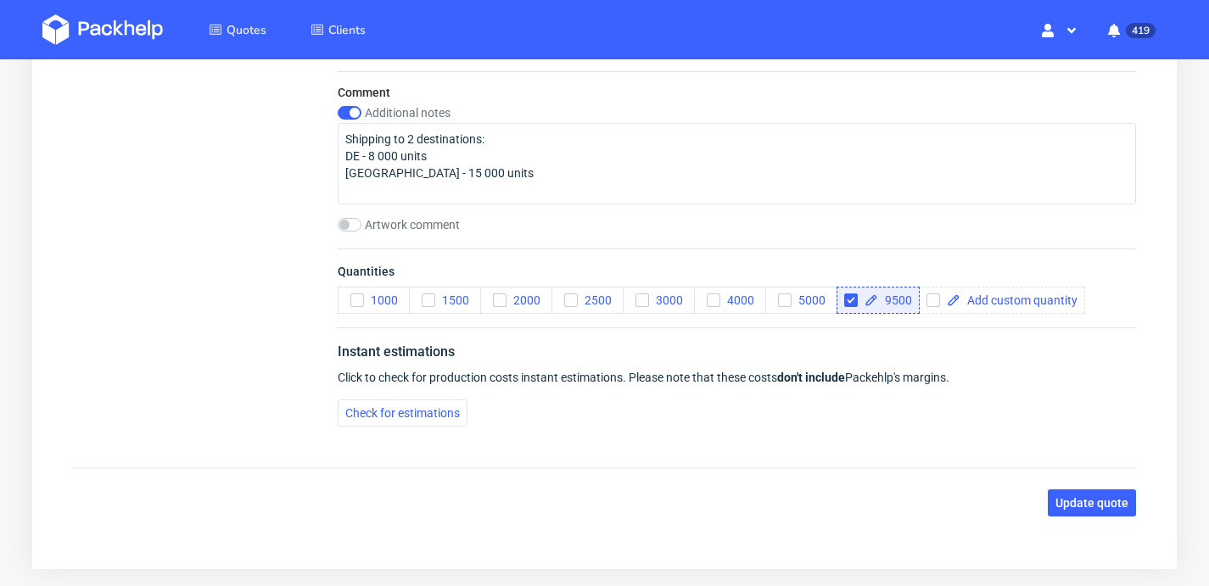
scroll to position [1678, 0]
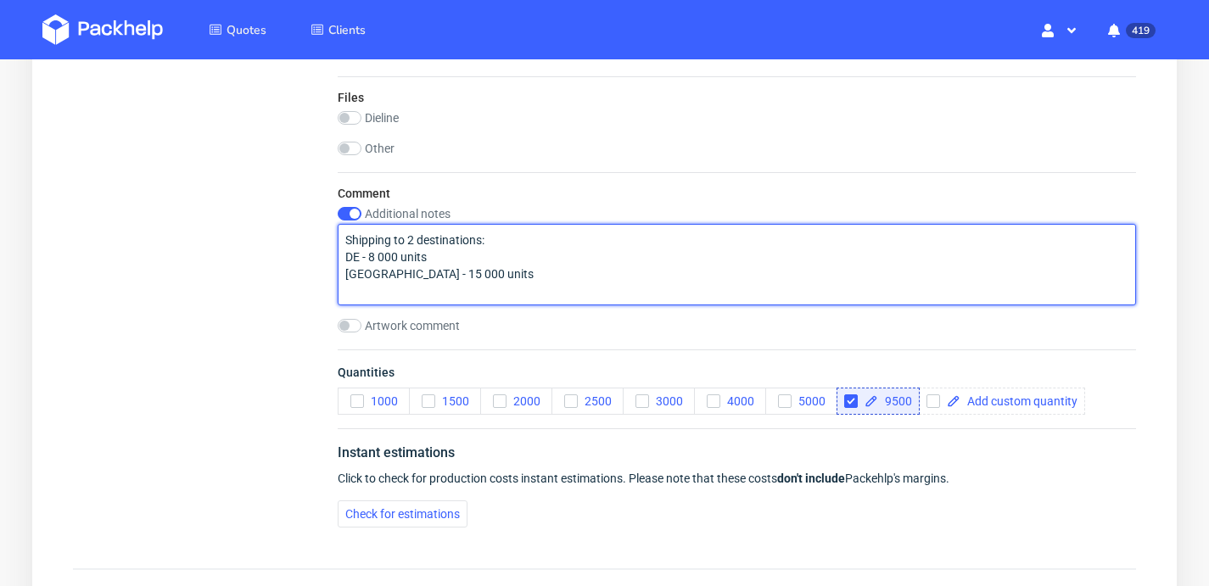
click at [390, 271] on textarea "Shipping to 2 destinations: DE - 8 000 units [GEOGRAPHIC_DATA] - 15 000 units" at bounding box center [737, 264] width 798 height 81
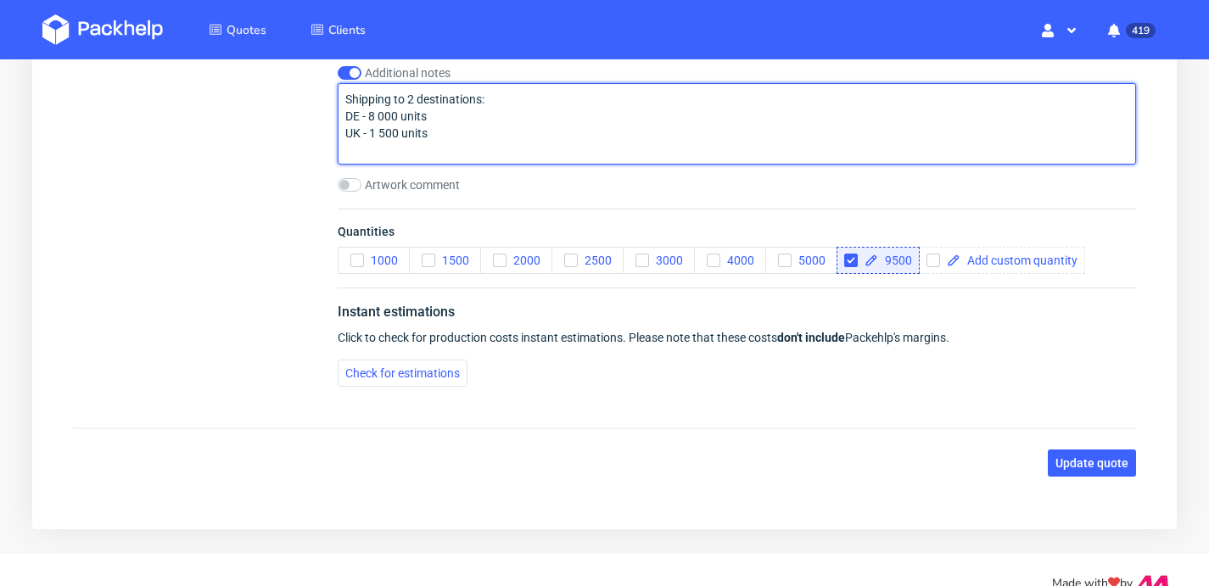
scroll to position [1844, 0]
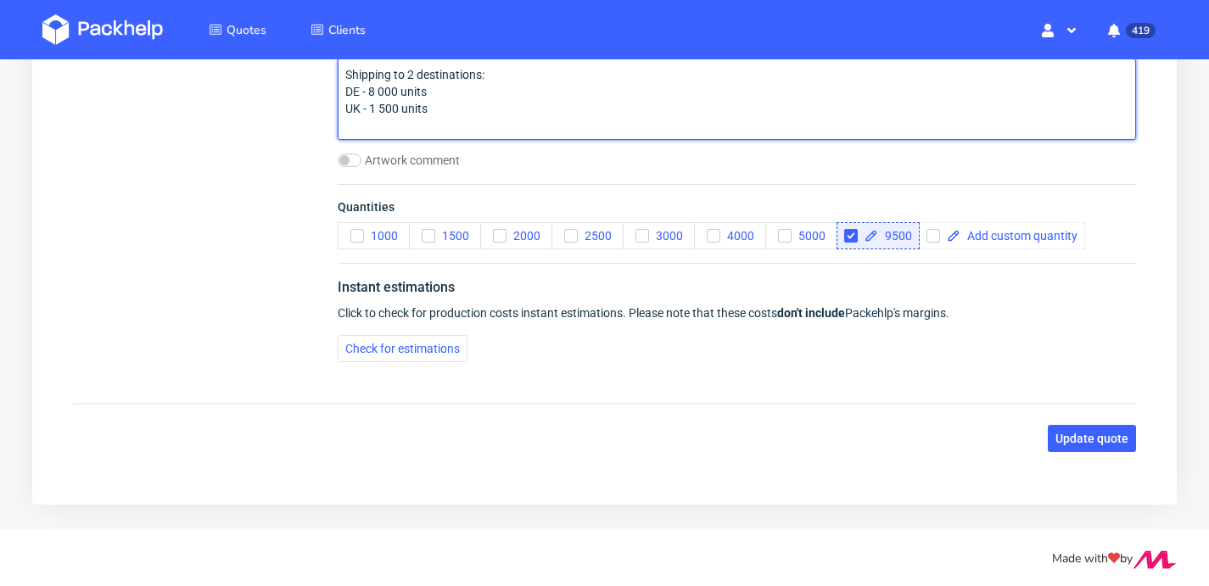
type textarea "Shipping to 2 destinations: DE - 8 000 units UK - 1 500 units"
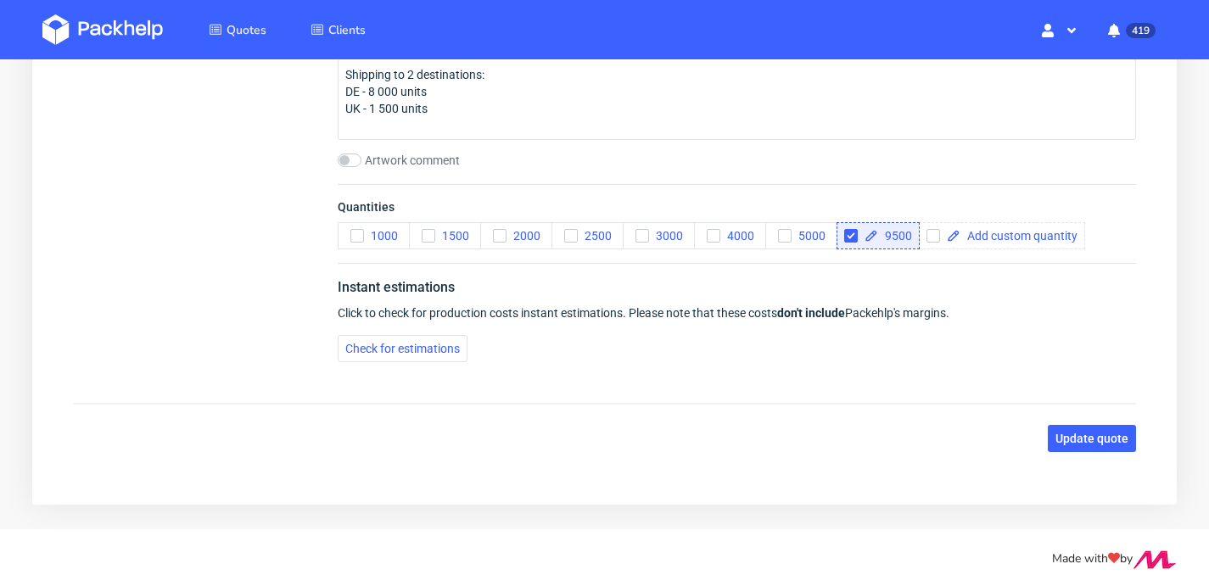
click at [1090, 450] on button "Update quote" at bounding box center [1092, 438] width 88 height 27
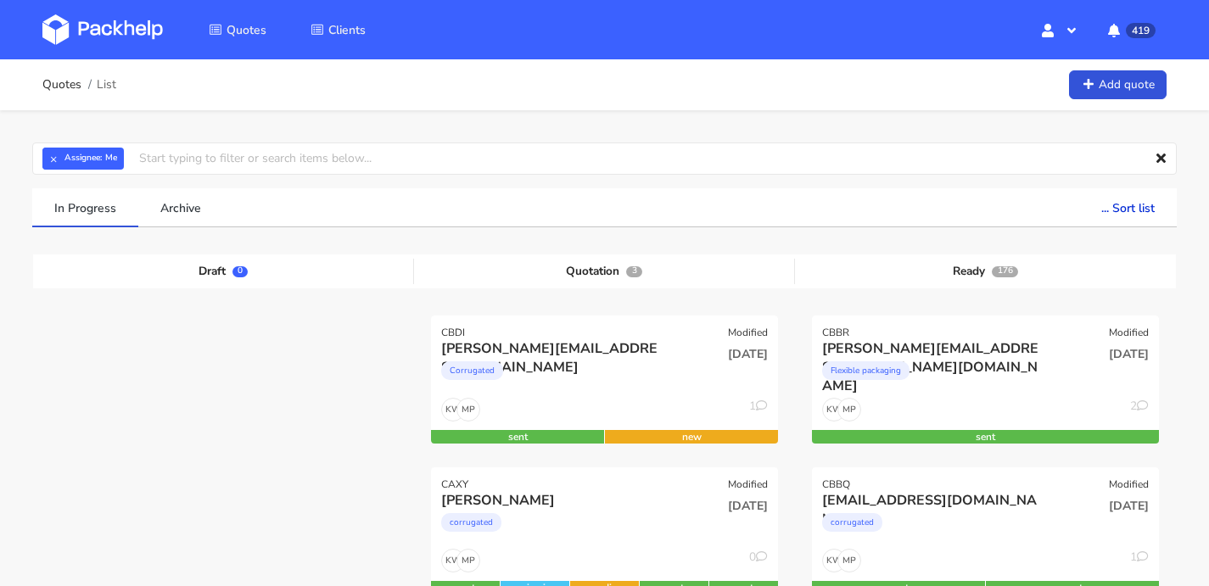
click at [128, 36] on img at bounding box center [102, 29] width 120 height 31
click at [1029, 515] on div "corrugated" at bounding box center [932, 527] width 221 height 34
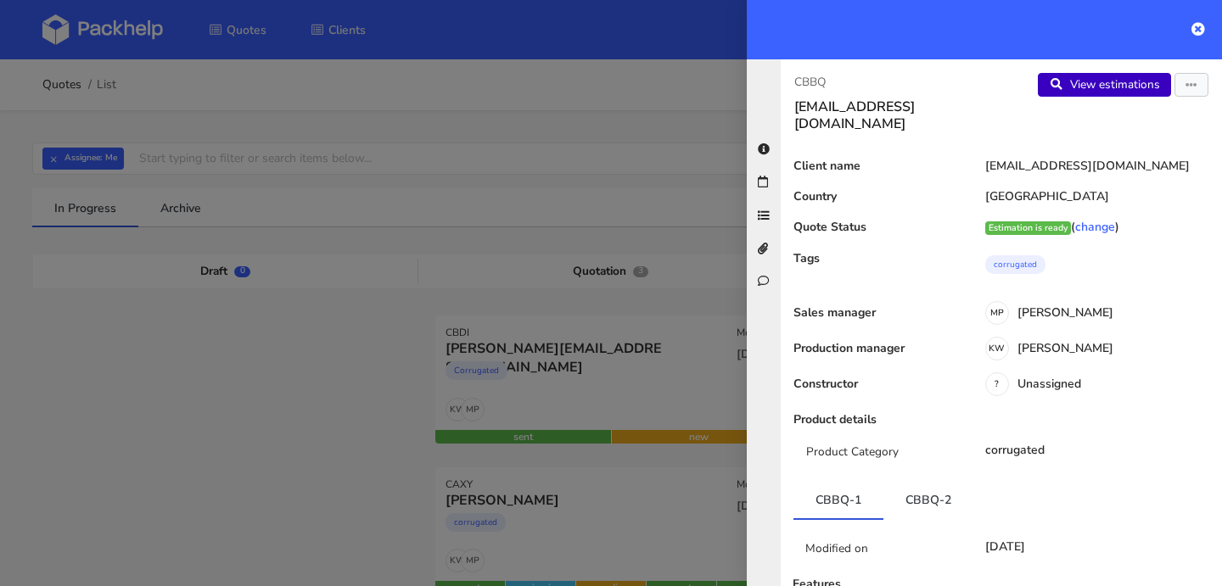
click at [1078, 87] on link "View estimations" at bounding box center [1104, 85] width 133 height 24
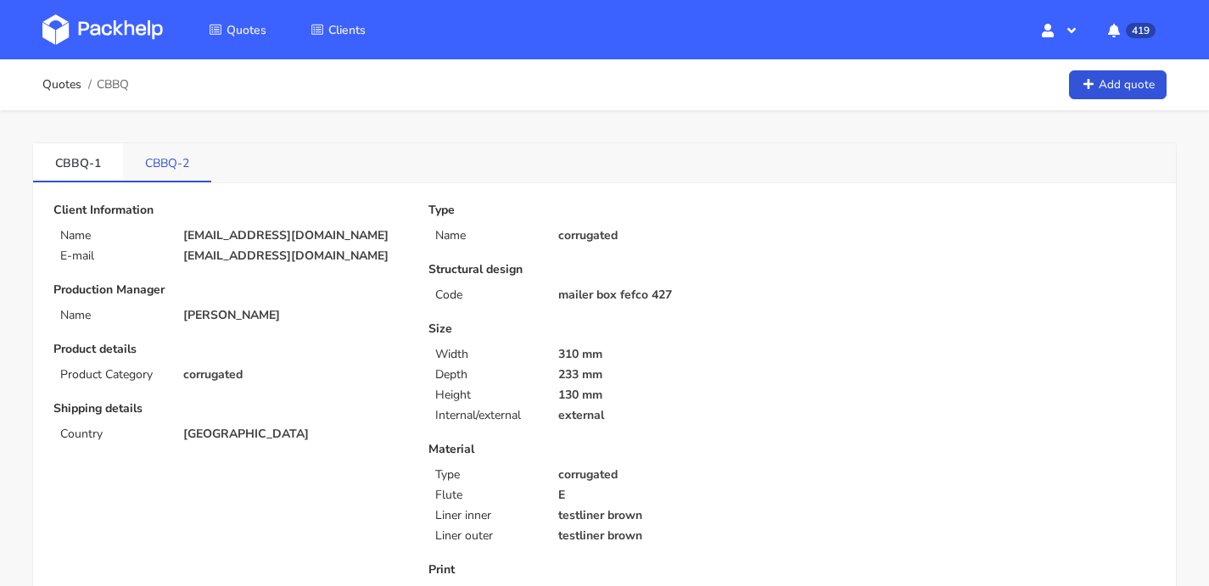
click at [178, 157] on link "CBBQ-2" at bounding box center [167, 161] width 88 height 37
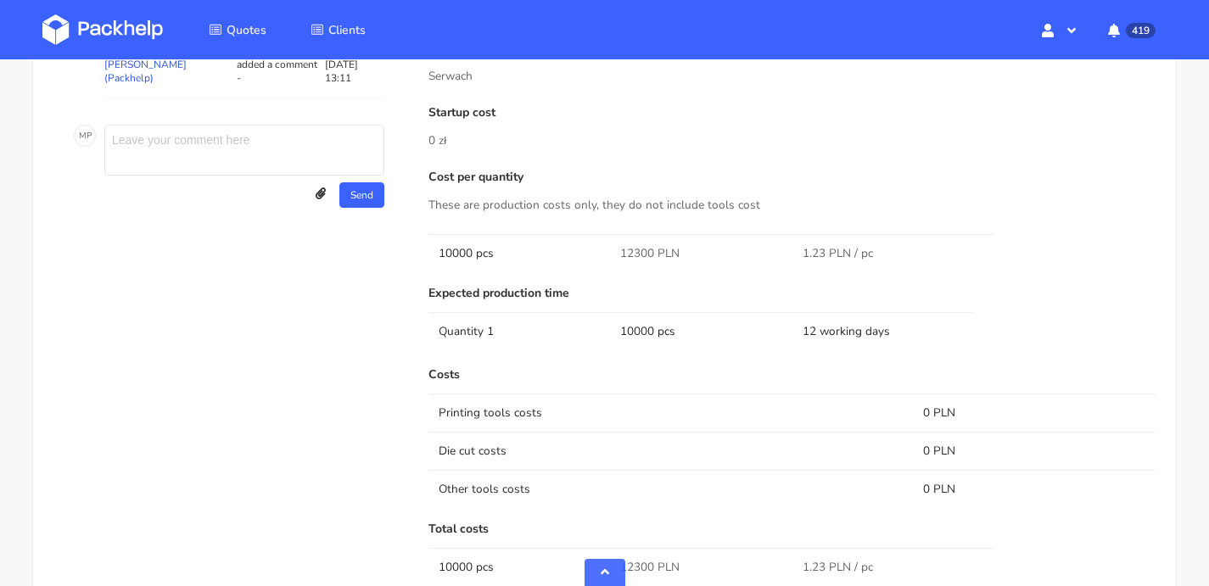
scroll to position [957, 0]
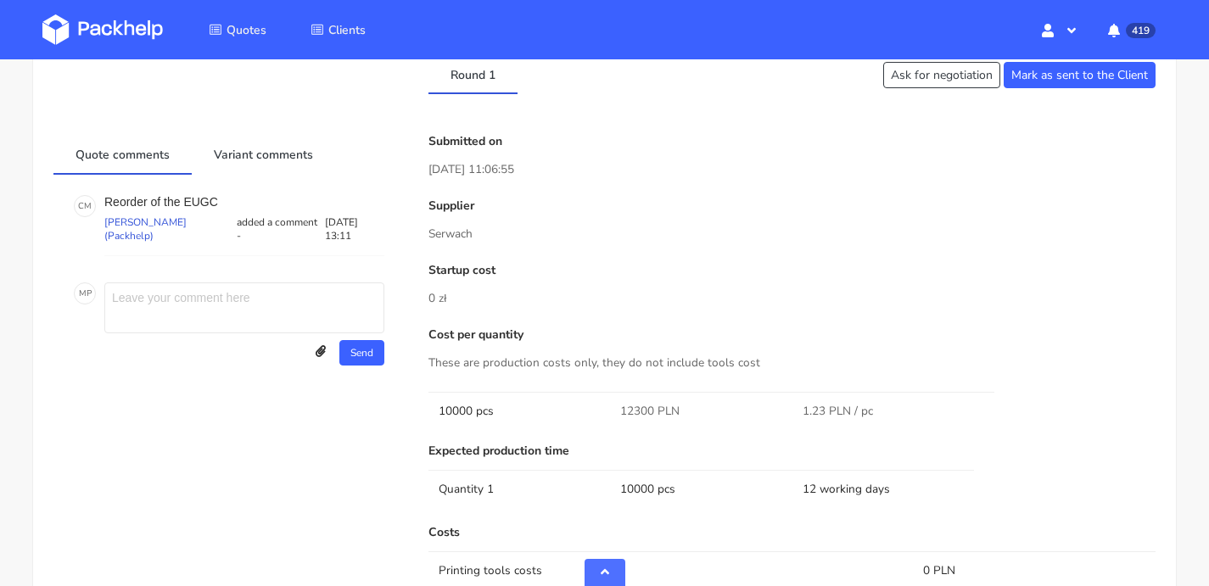
click at [70, 16] on img at bounding box center [102, 29] width 120 height 31
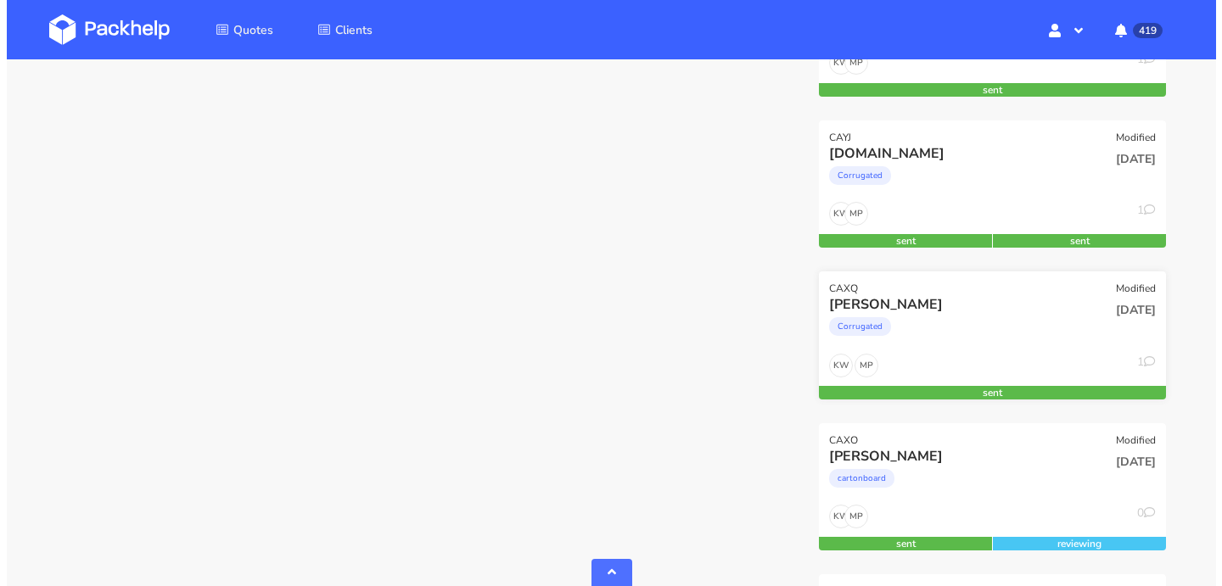
scroll to position [2047, 0]
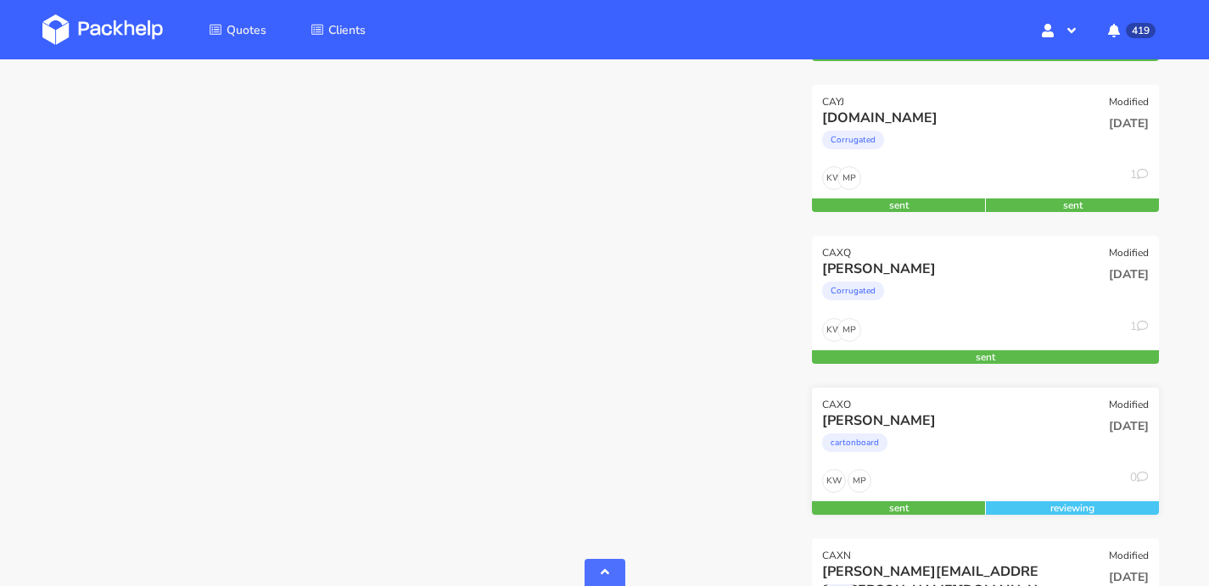
click at [1027, 430] on div "cartonboard" at bounding box center [932, 447] width 221 height 34
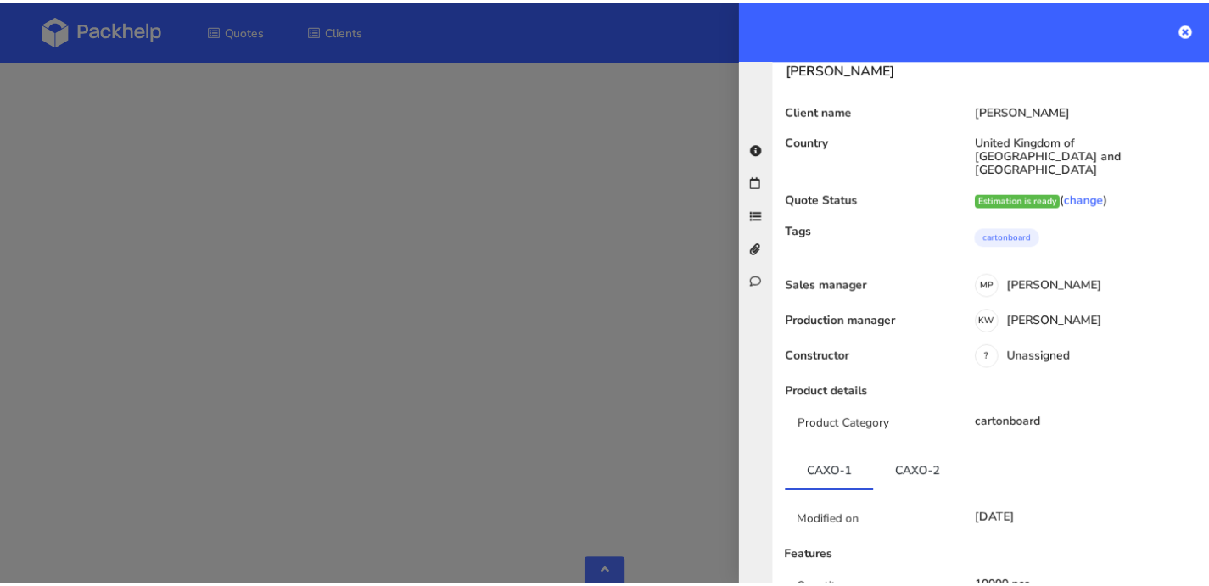
scroll to position [0, 0]
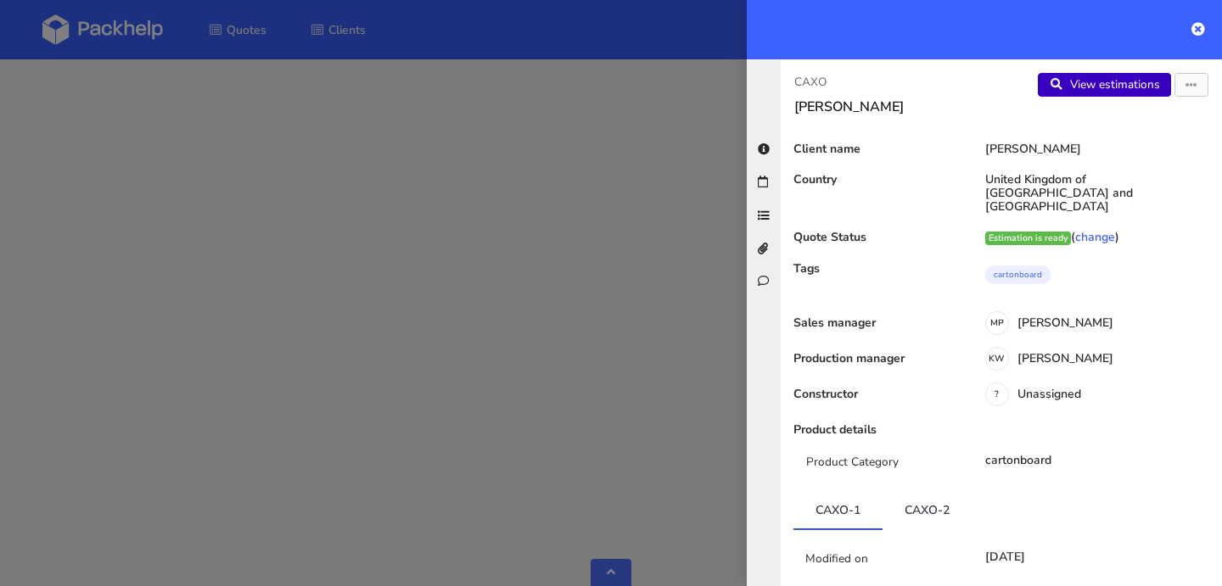
click at [1128, 78] on link "View estimations" at bounding box center [1104, 85] width 133 height 24
click at [1191, 29] on icon at bounding box center [1198, 29] width 14 height 14
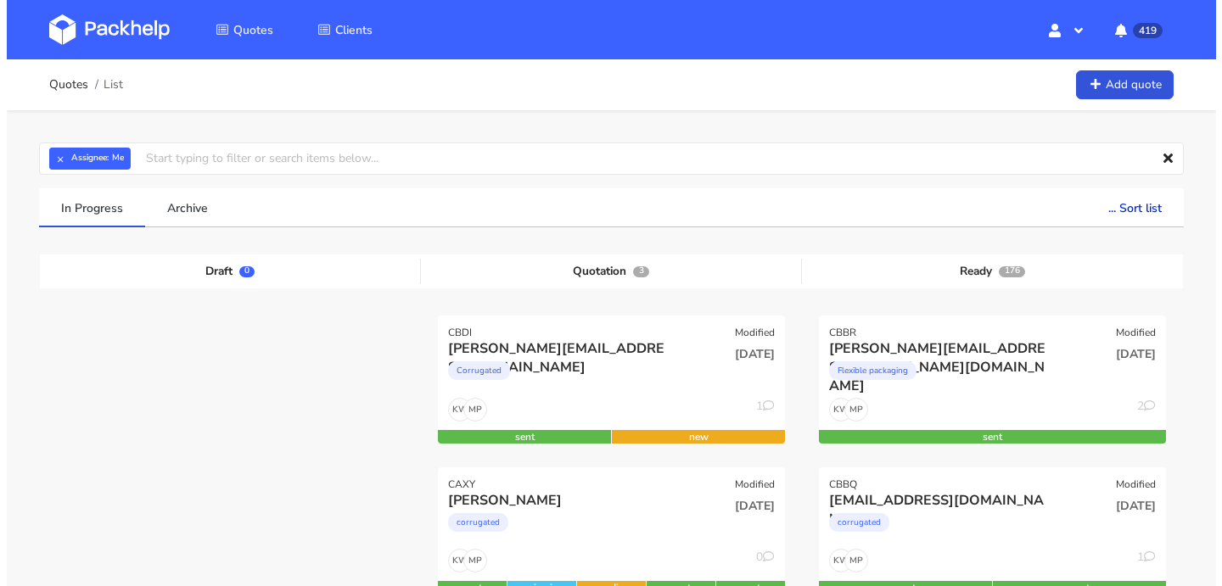
scroll to position [29, 0]
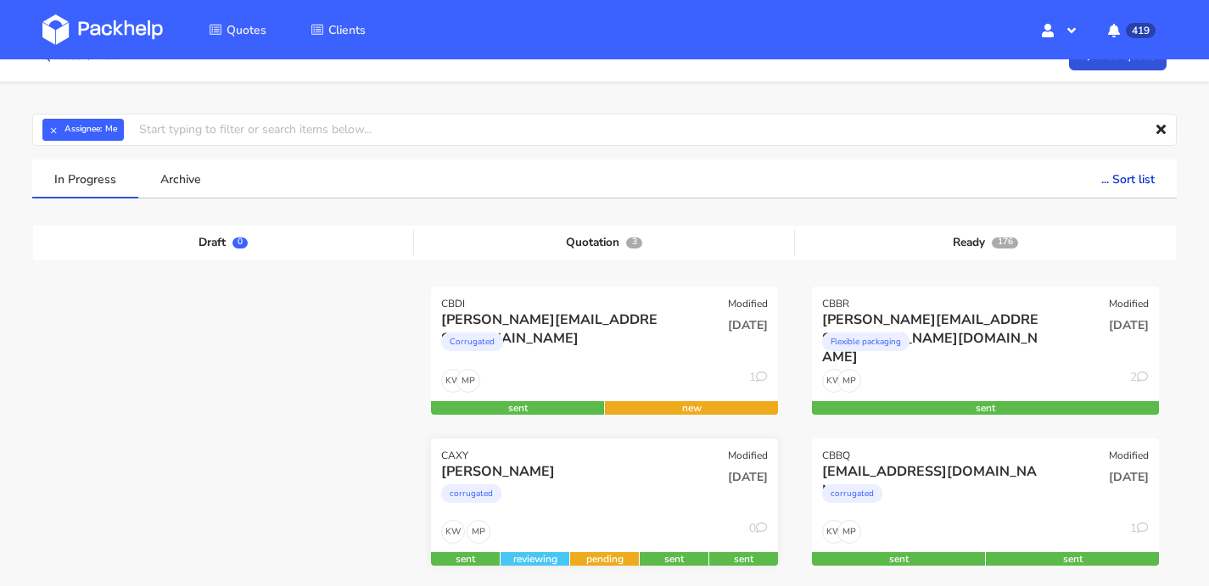
click at [674, 489] on div "21 Aug 2025" at bounding box center [721, 491] width 117 height 58
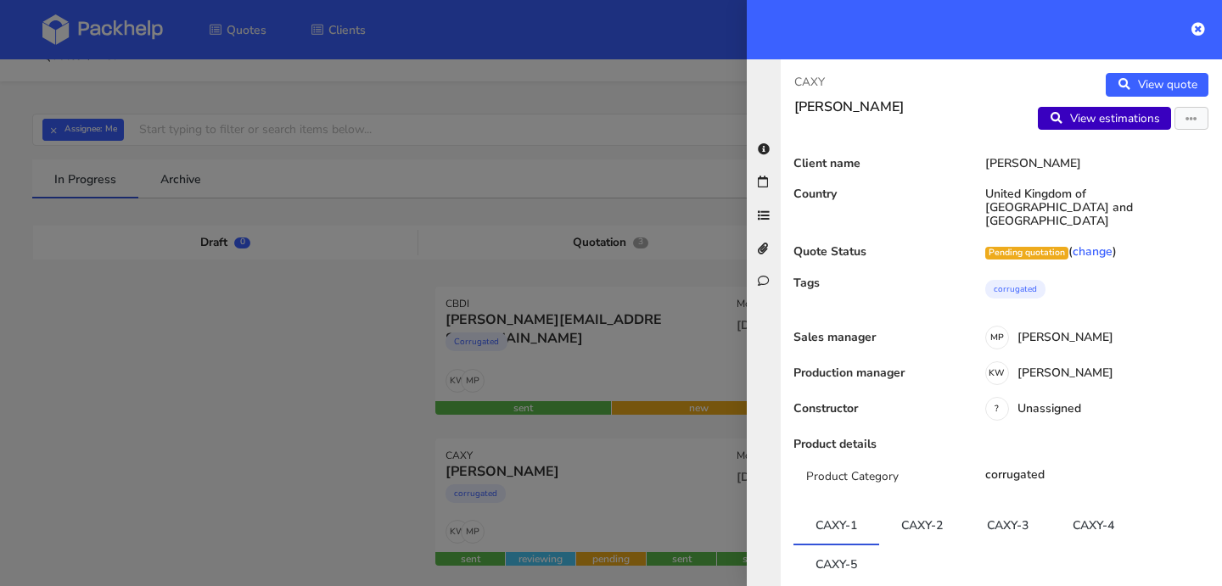
click at [1128, 126] on link "View estimations" at bounding box center [1104, 119] width 133 height 24
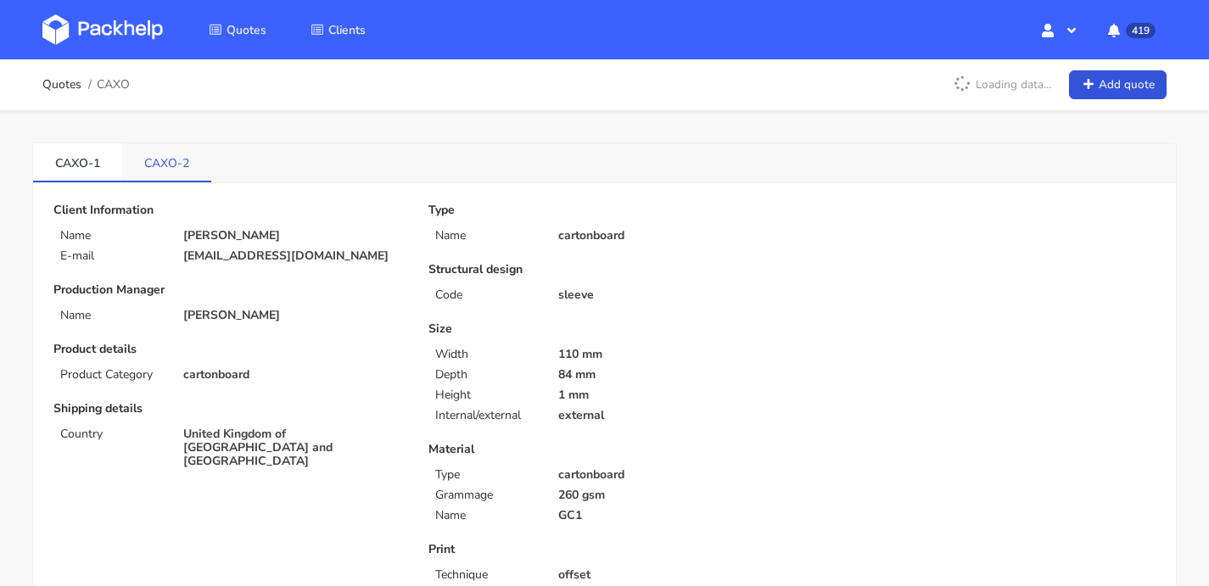
click at [175, 154] on link "CAXO-2" at bounding box center [166, 161] width 89 height 37
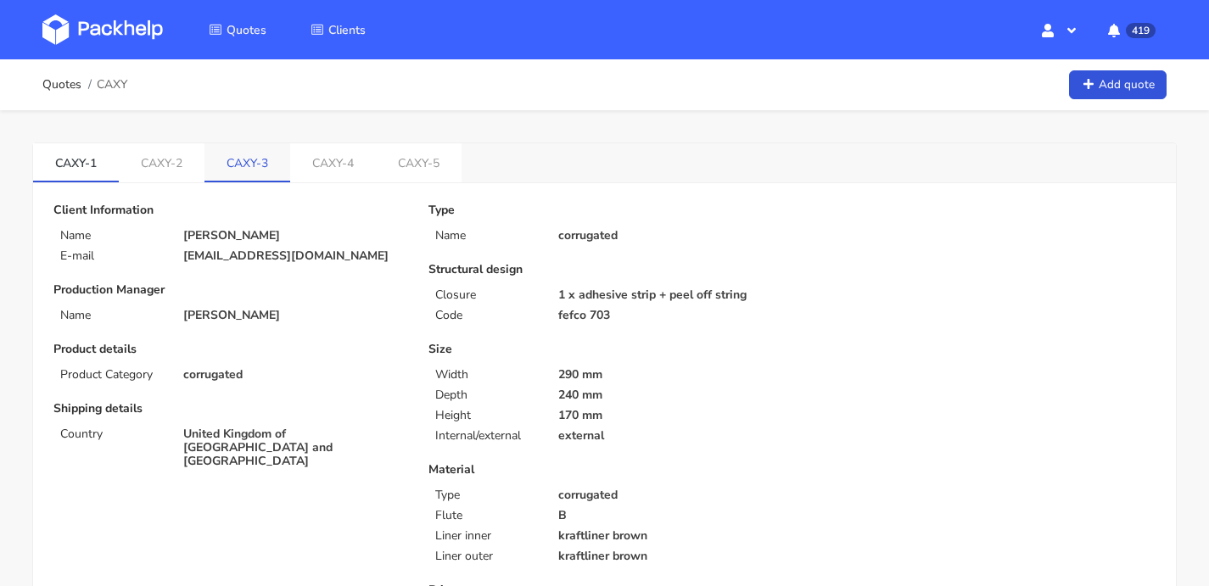
click at [238, 167] on link "CAXY-3" at bounding box center [247, 161] width 86 height 37
click at [350, 167] on link "CAXY-4" at bounding box center [333, 161] width 86 height 37
click at [423, 166] on link "CAXY-5" at bounding box center [419, 161] width 86 height 37
click at [342, 161] on link "CAXY-4" at bounding box center [333, 161] width 86 height 37
click at [438, 156] on link "CAXY-5" at bounding box center [419, 161] width 86 height 37
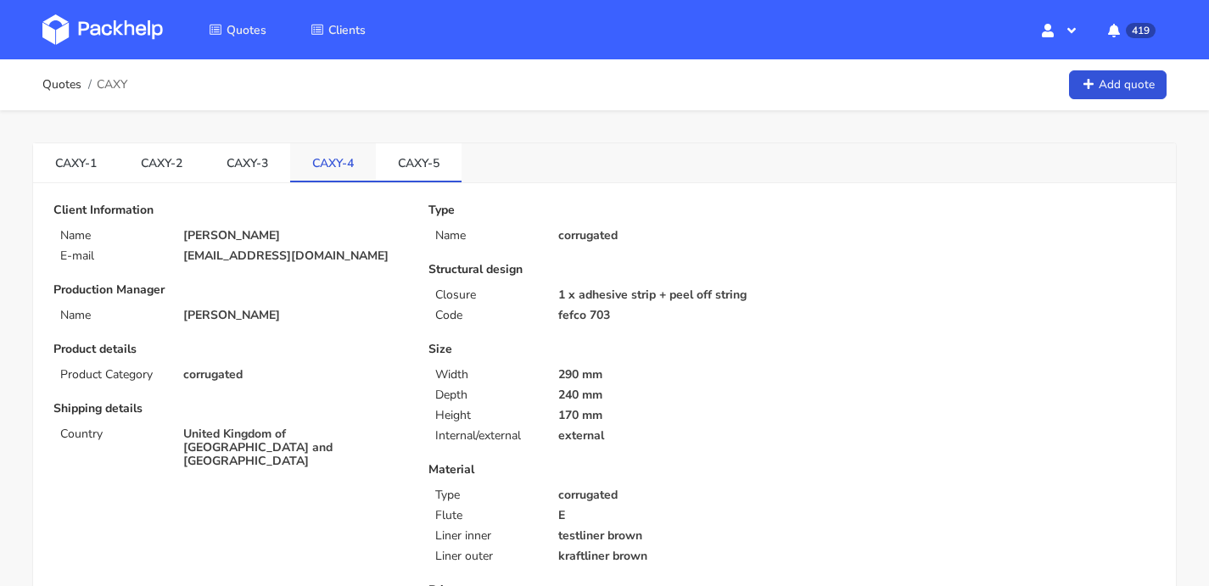
click at [337, 171] on link "CAXY-4" at bounding box center [333, 161] width 86 height 37
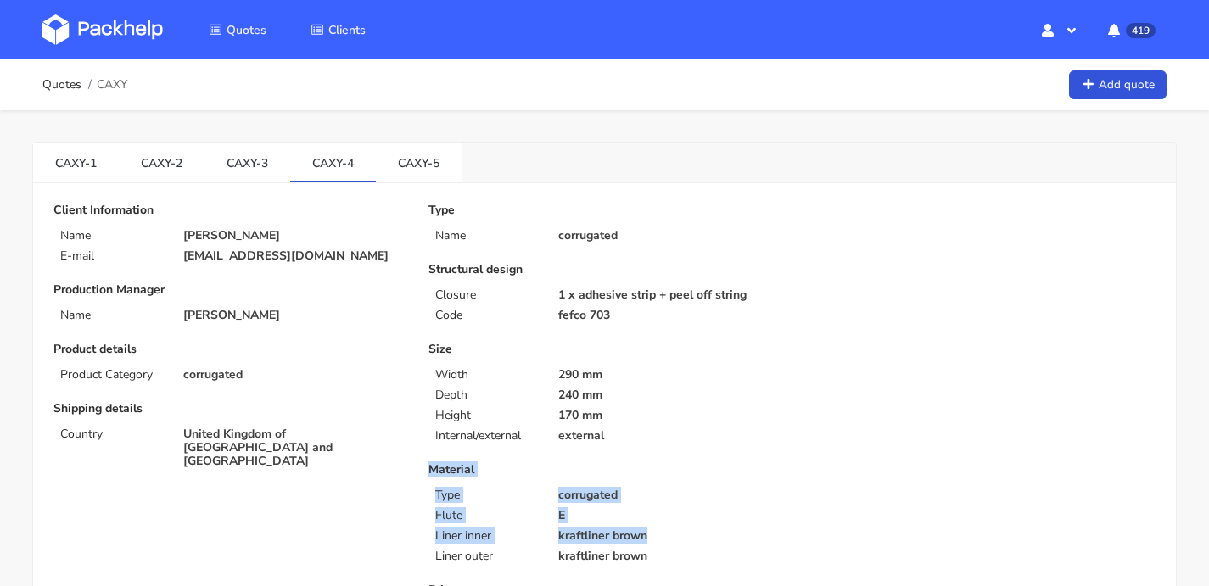
drag, startPoint x: 910, startPoint y: 462, endPoint x: 939, endPoint y: 599, distance: 139.6
click at [939, 585] on html "Quotes Clients Hello, [PERSON_NAME] Profile Sign Out 419 Notifications [[PERSON…" at bounding box center [604, 293] width 1209 height 586
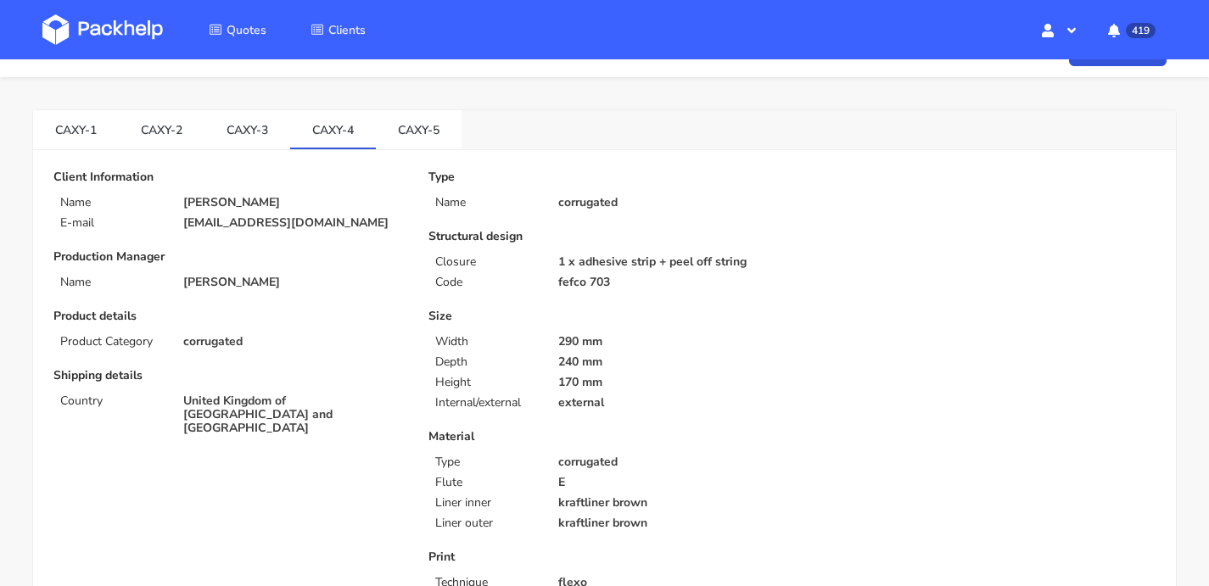
click at [885, 307] on div "Type Name corrugated Structural design Closure 1 x adhesive strip + peel off st…" at bounding box center [792, 564] width 751 height 787
click at [428, 117] on link "CAXY-5" at bounding box center [419, 128] width 86 height 37
click at [339, 133] on link "CAXY-4" at bounding box center [333, 128] width 86 height 37
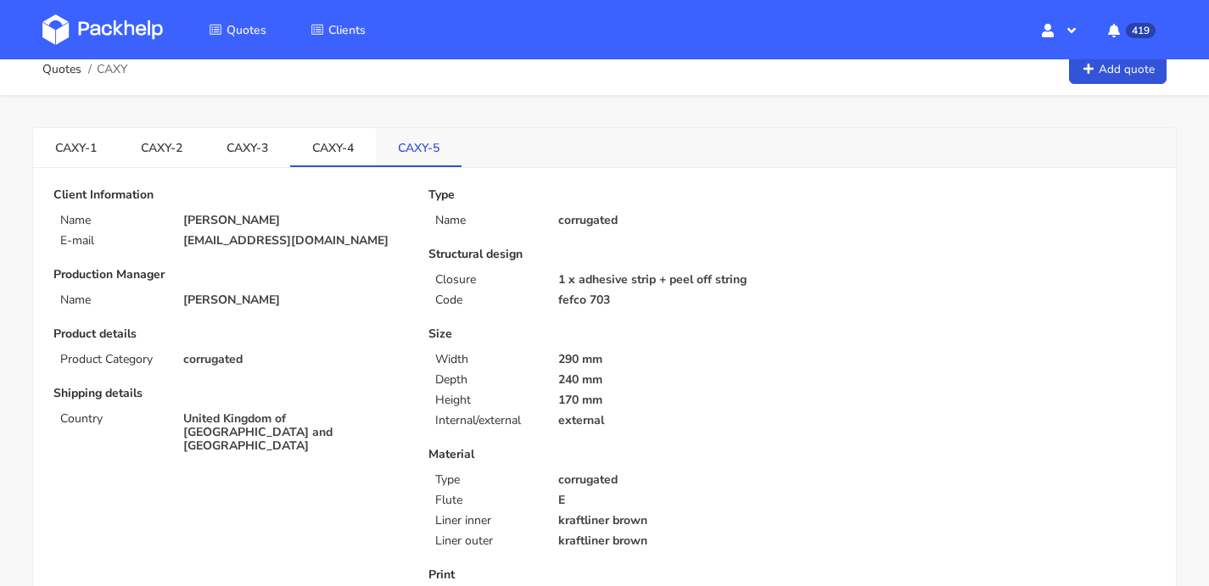
scroll to position [0, 0]
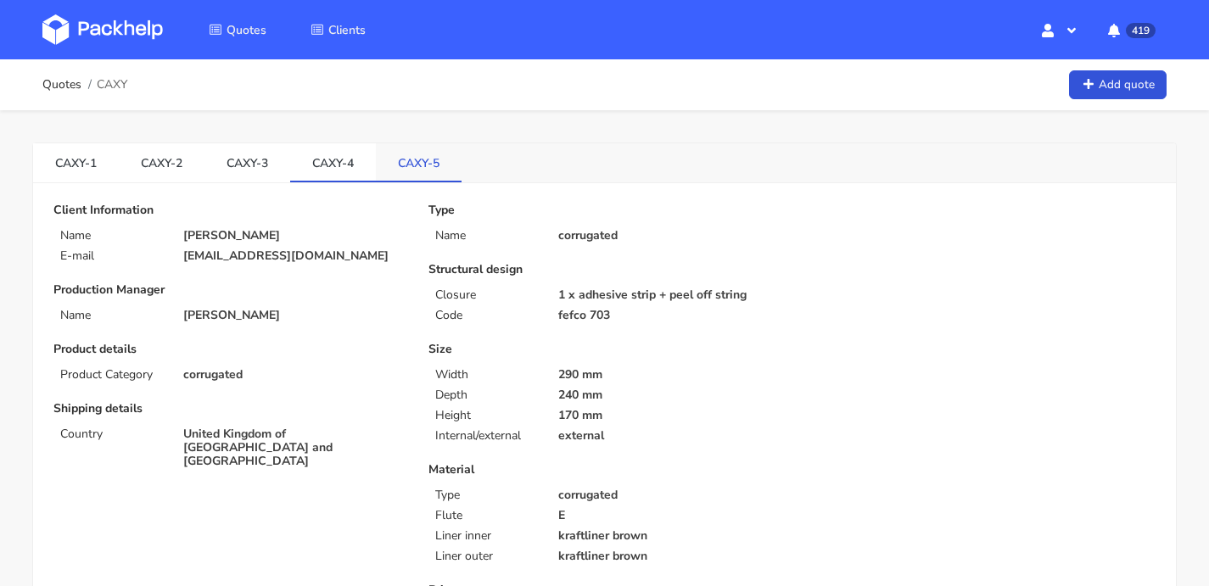
click at [440, 152] on link "CAXY-5" at bounding box center [419, 161] width 86 height 37
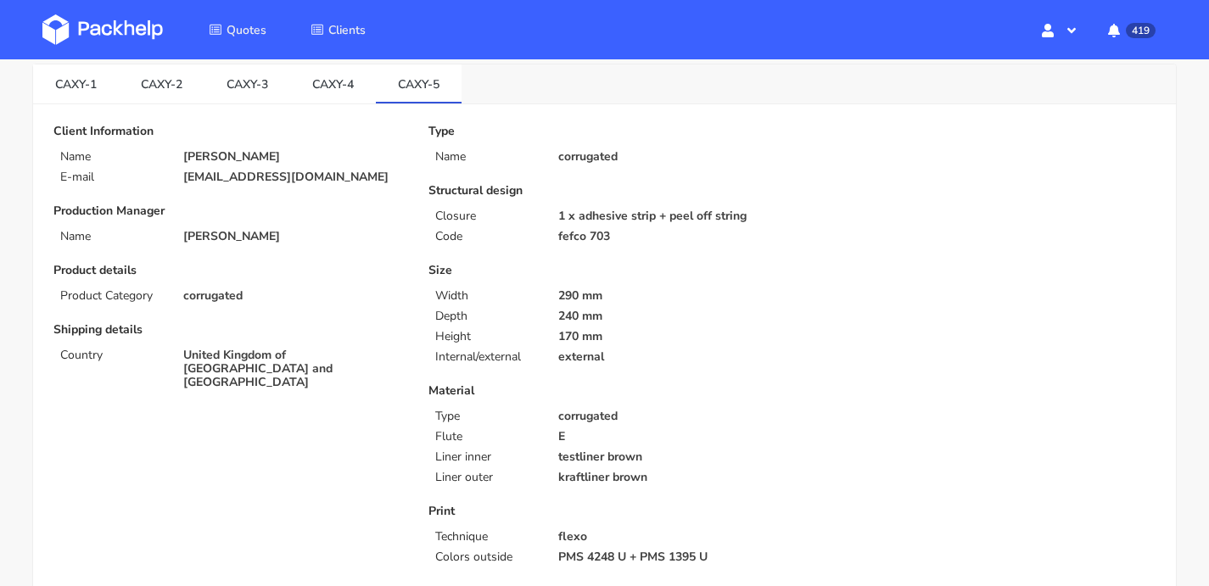
scroll to position [82, 0]
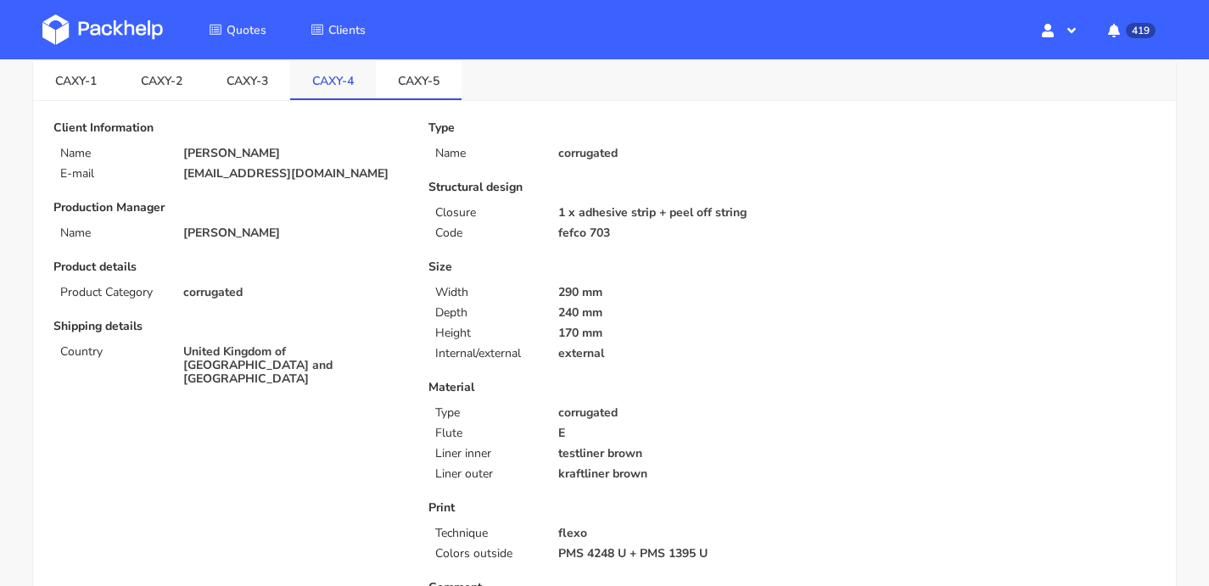
click at [338, 73] on link "CAXY-4" at bounding box center [333, 79] width 86 height 37
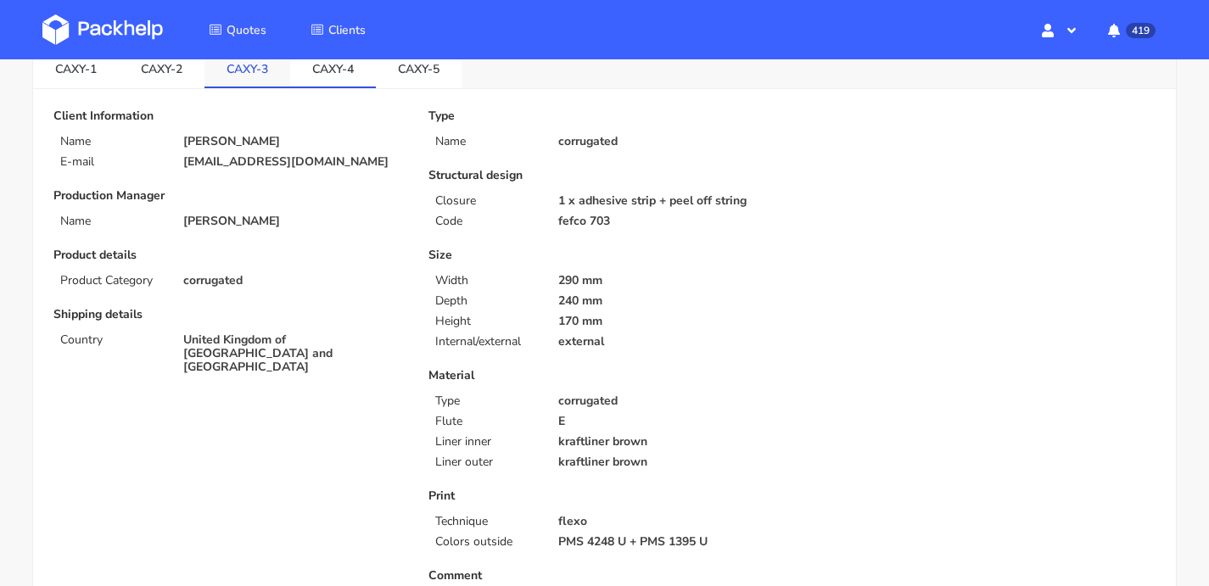
scroll to position [0, 0]
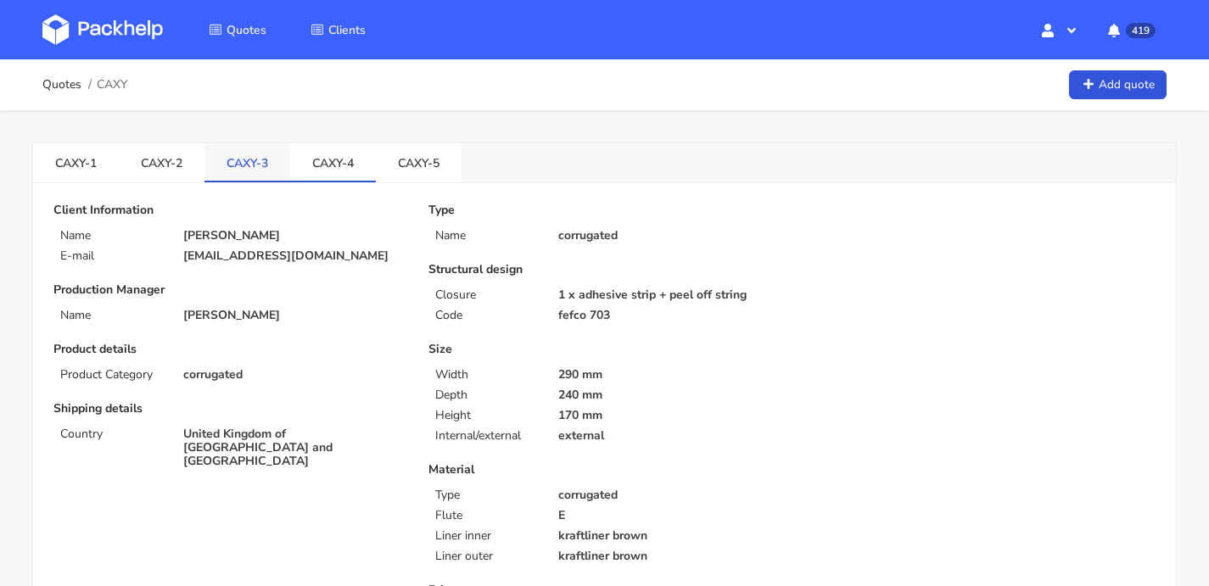
click at [231, 164] on link "CAXY-3" at bounding box center [247, 161] width 86 height 37
click at [331, 154] on link "CAXY-4" at bounding box center [333, 161] width 86 height 37
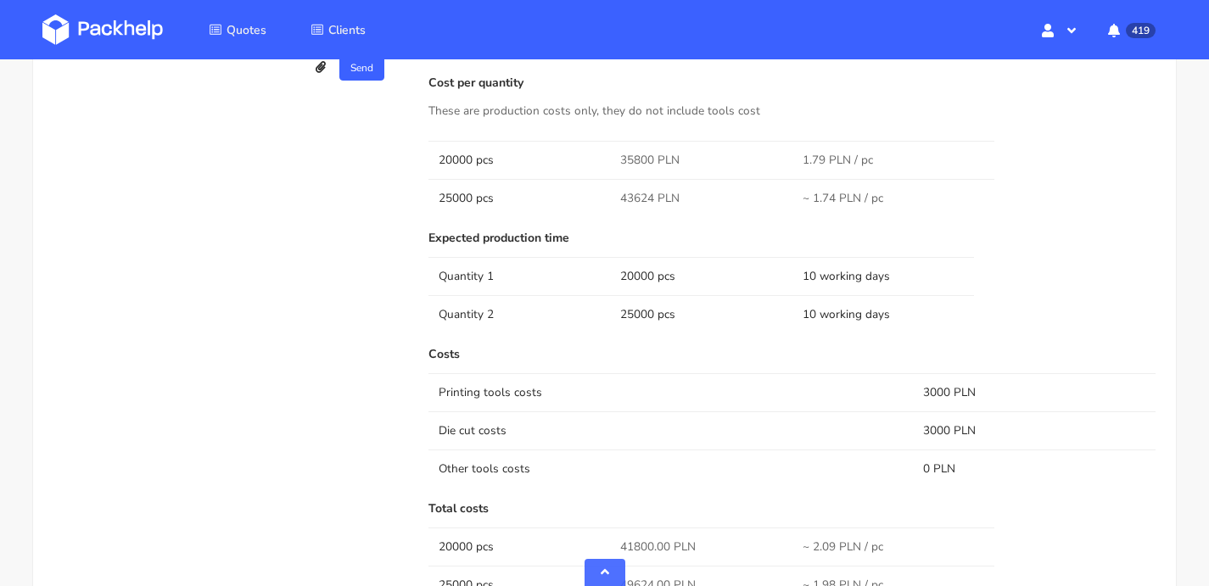
scroll to position [1219, 0]
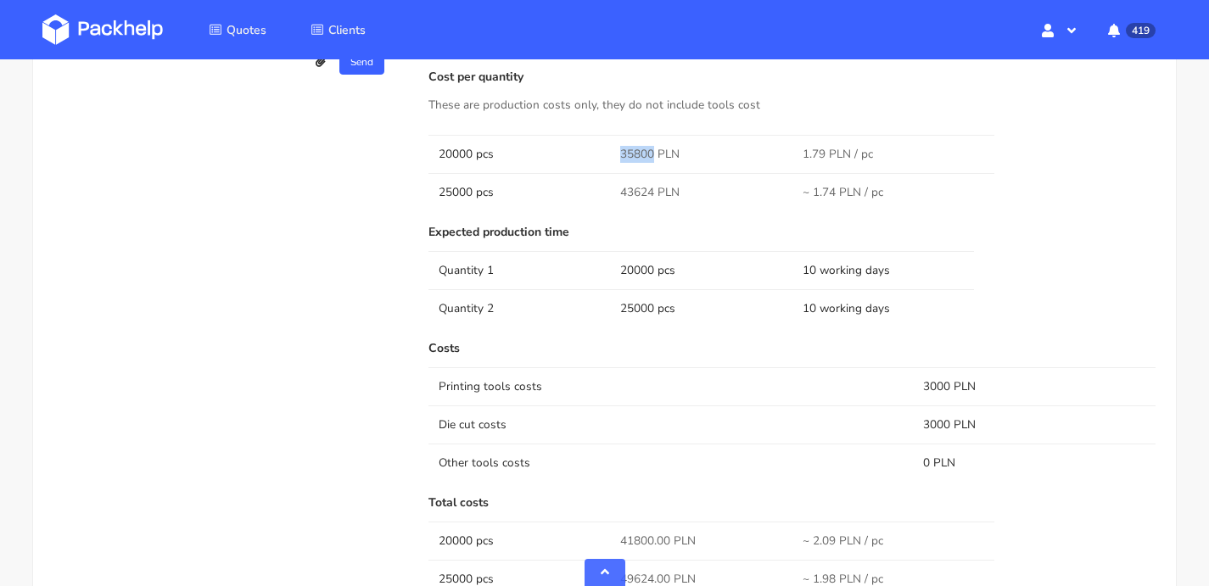
drag, startPoint x: 653, startPoint y: 137, endPoint x: 611, endPoint y: 136, distance: 42.5
click at [611, 136] on td "35800 PLN" at bounding box center [701, 154] width 182 height 38
copy span "35800"
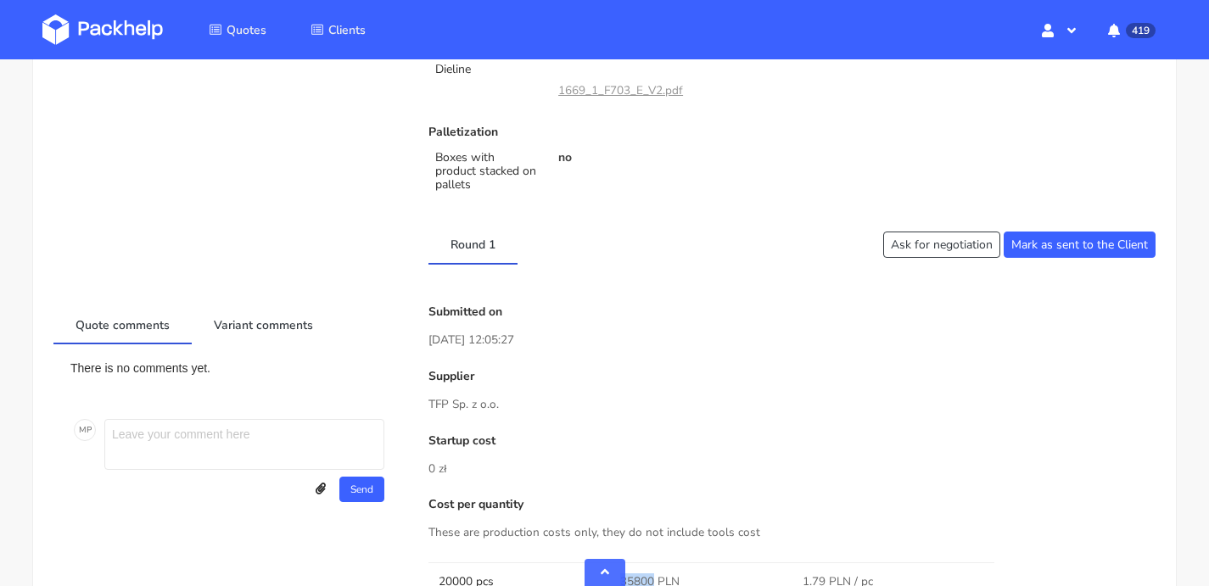
scroll to position [0, 0]
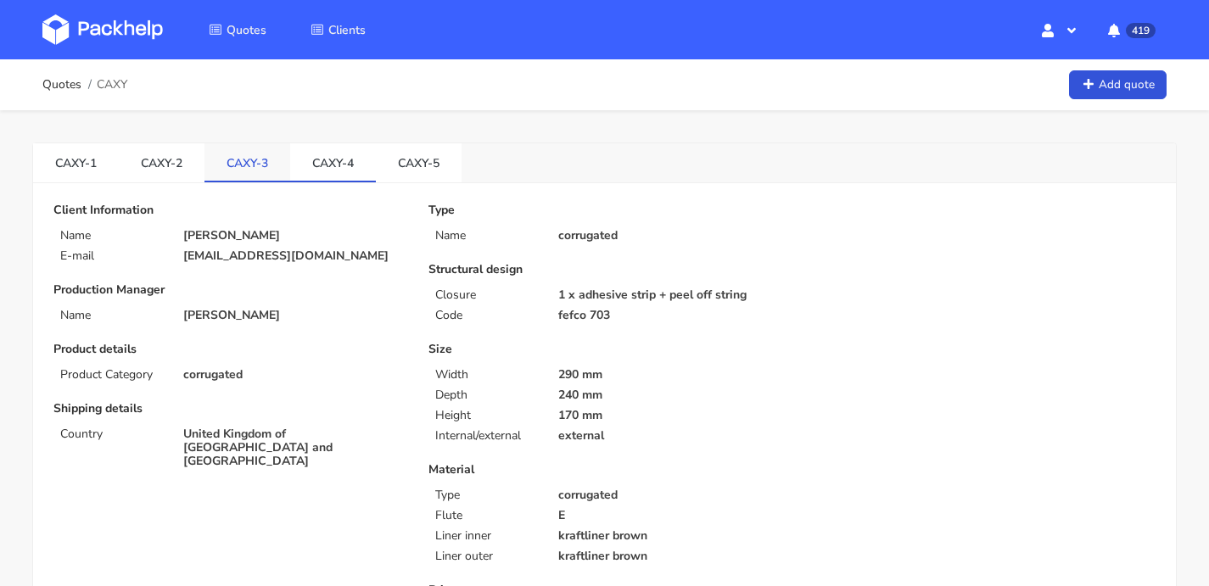
click at [262, 154] on link "CAXY-3" at bounding box center [247, 161] width 86 height 37
click at [339, 153] on link "CAXY-4" at bounding box center [333, 161] width 86 height 37
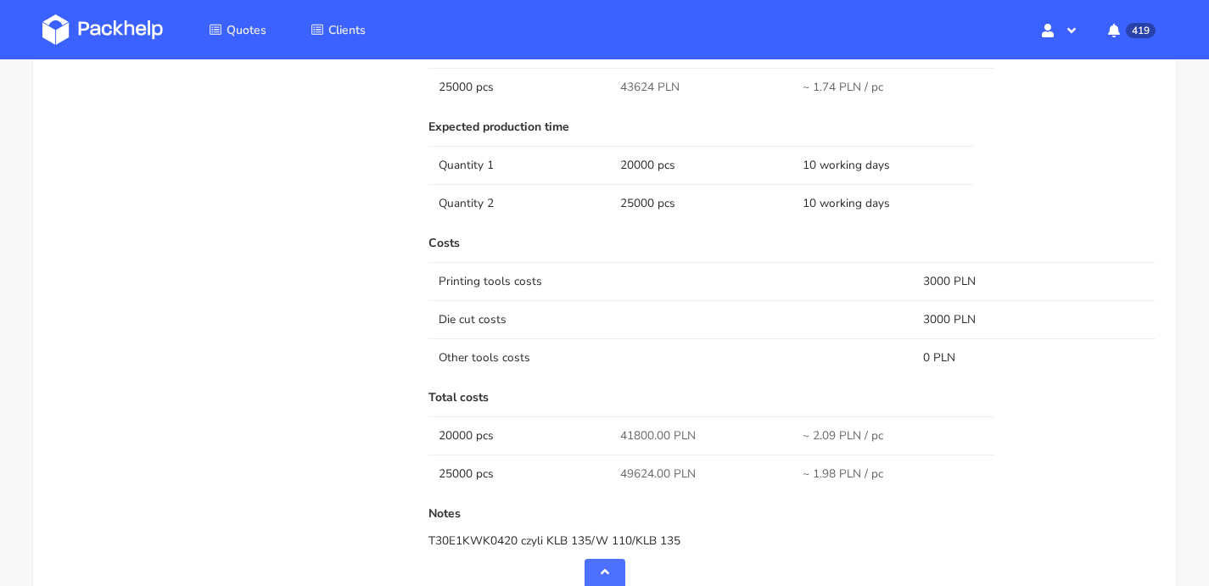
scroll to position [988, 0]
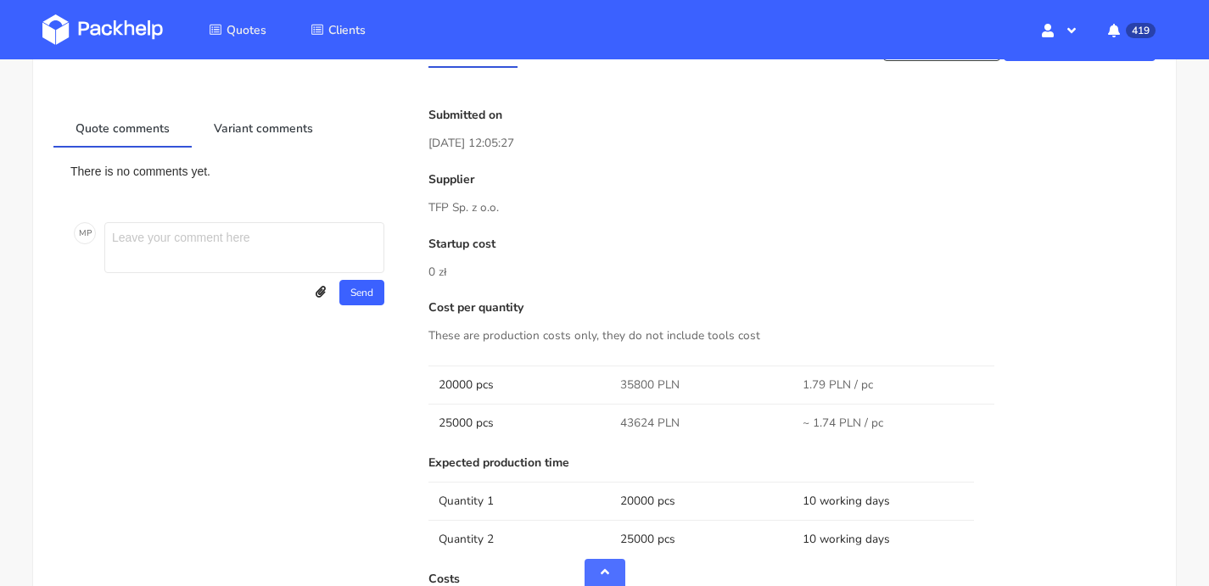
drag, startPoint x: 504, startPoint y: 191, endPoint x: 424, endPoint y: 197, distance: 80.0
copy p "TFP Sp. z o.o."
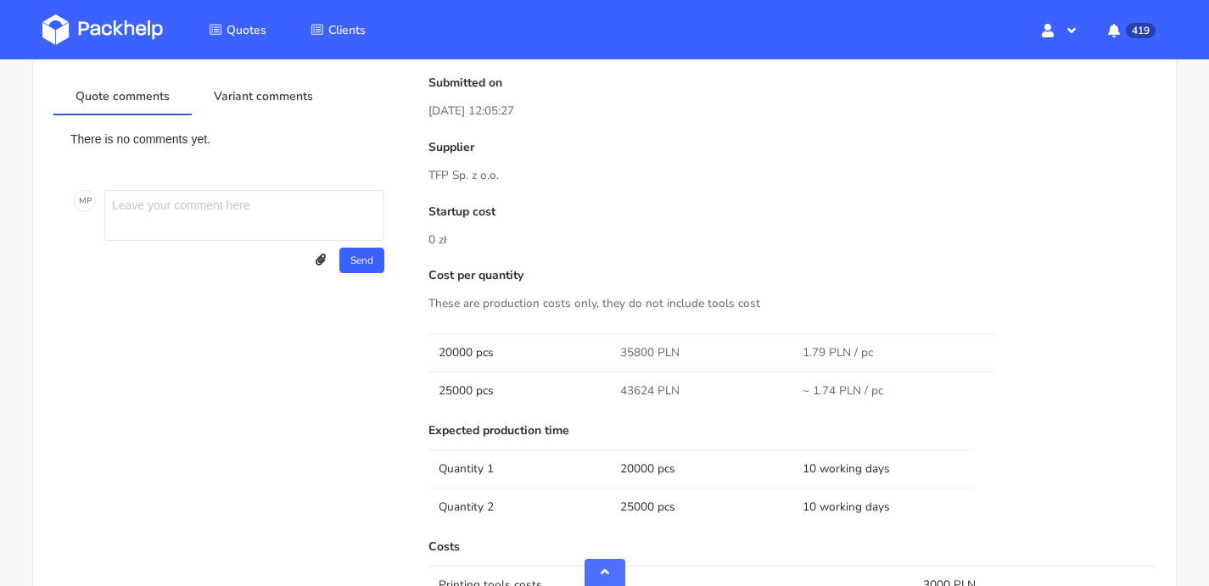
scroll to position [1633, 0]
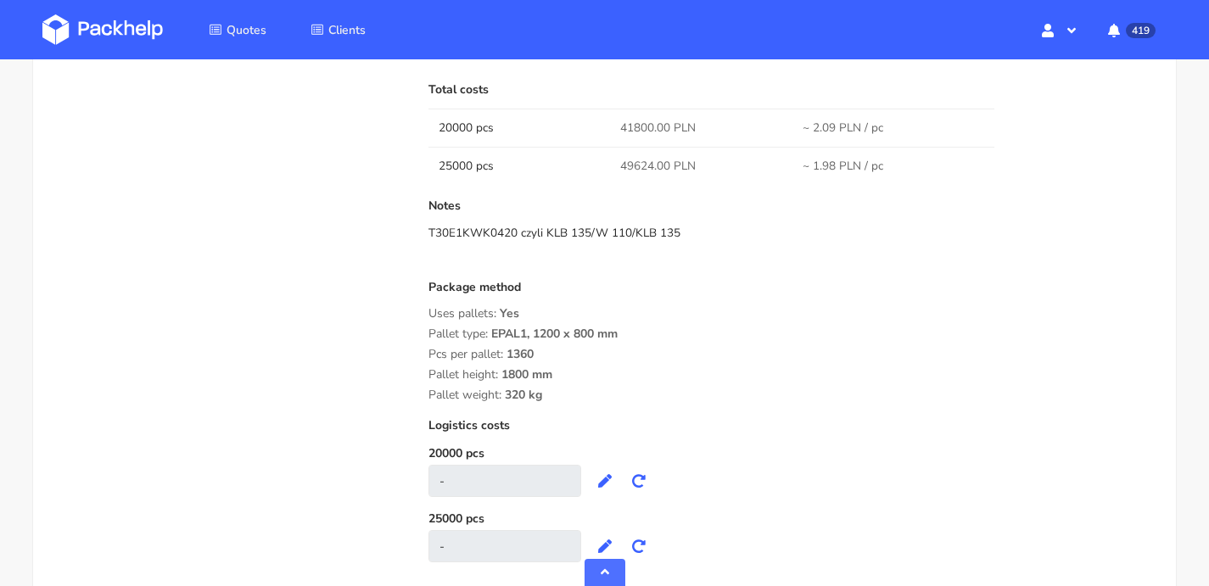
drag, startPoint x: 529, startPoint y: 382, endPoint x: 424, endPoint y: 313, distance: 125.0
click at [424, 313] on div "Submitted on 21 Aug 2025 12:05:27 Supplier TFP Sp. z o.o. Startup cost 0 zł Cos…" at bounding box center [792, 22] width 751 height 1115
copy div "Pallet type: EPAL1, 1200 x 800 mm Pcs per pallet: 1360 Pallet height: 1800 mm P…"
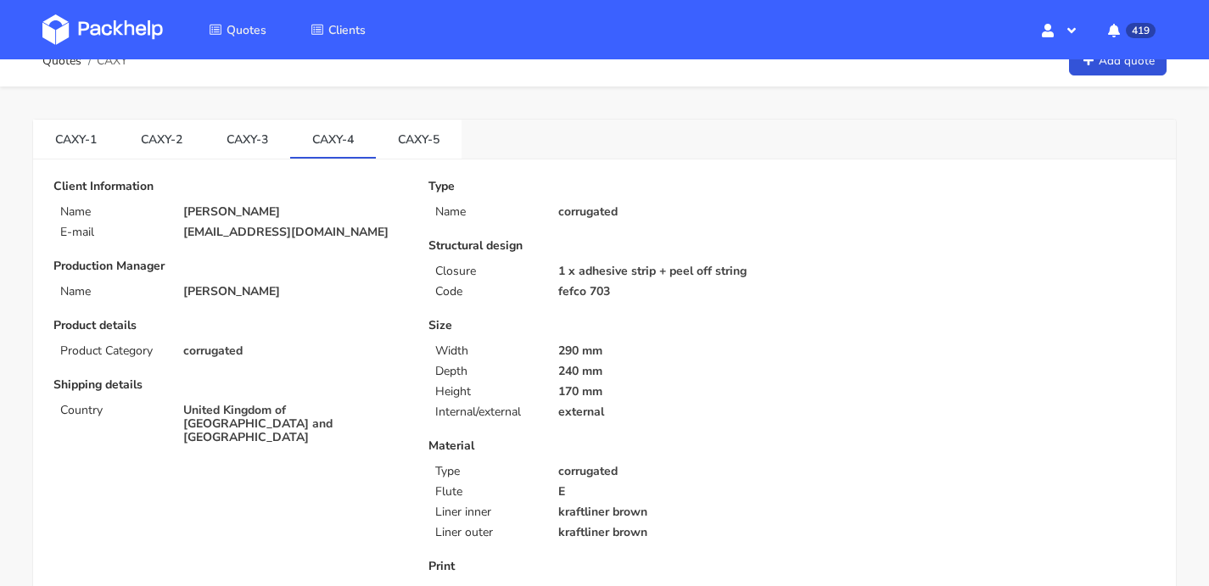
scroll to position [0, 0]
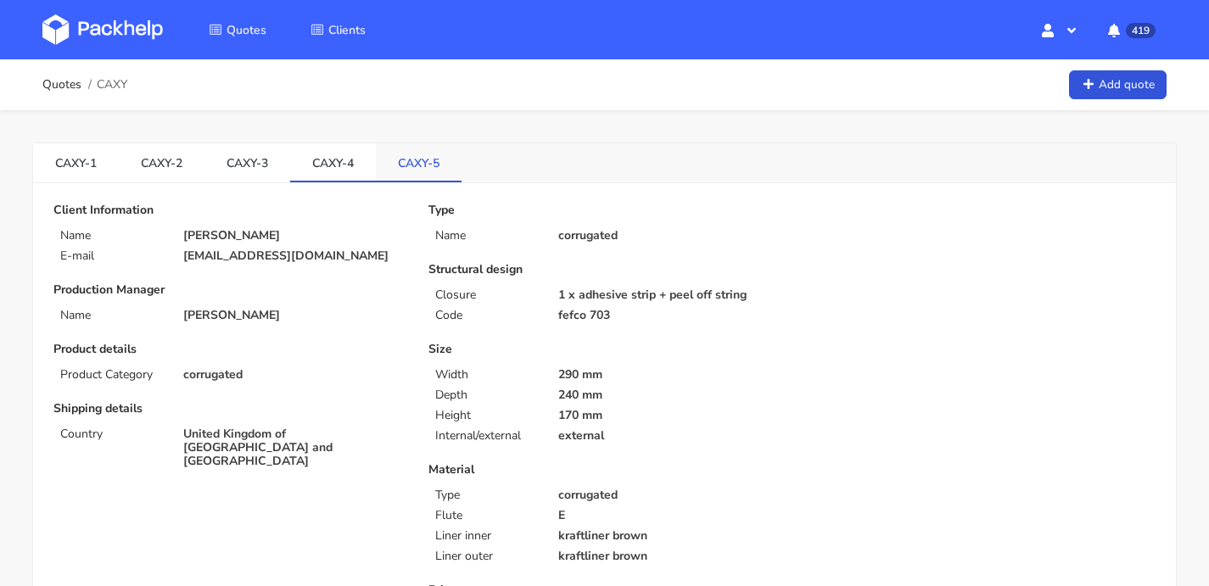
click at [417, 155] on link "CAXY-5" at bounding box center [419, 161] width 86 height 37
click at [232, 180] on link "CAXY-3" at bounding box center [247, 161] width 86 height 37
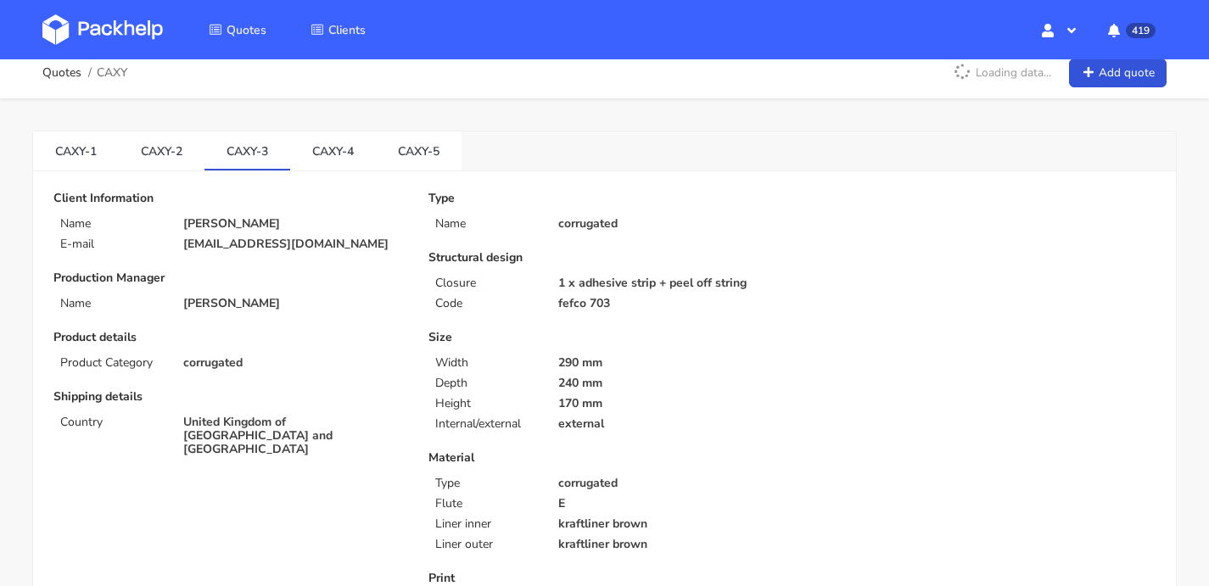
scroll to position [600, 0]
click at [152, 152] on link "CAXY-2" at bounding box center [162, 150] width 86 height 37
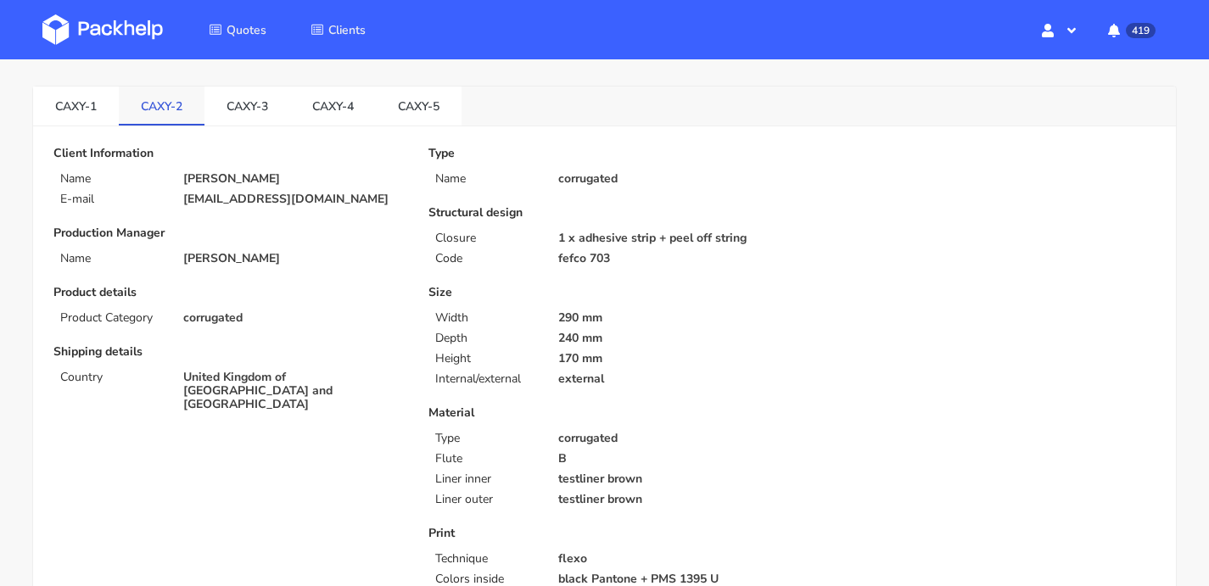
scroll to position [52, 0]
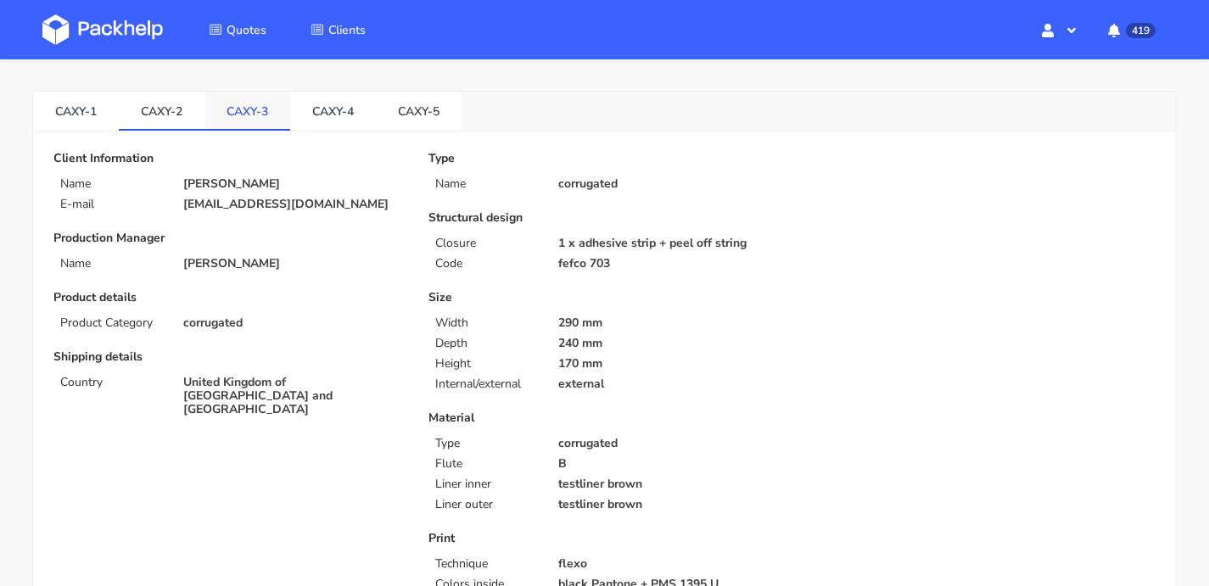
click at [240, 113] on link "CAXY-3" at bounding box center [247, 110] width 86 height 37
click at [171, 122] on link "CAXY-2" at bounding box center [162, 110] width 86 height 37
click at [65, 122] on link "CAXY-1" at bounding box center [76, 110] width 86 height 37
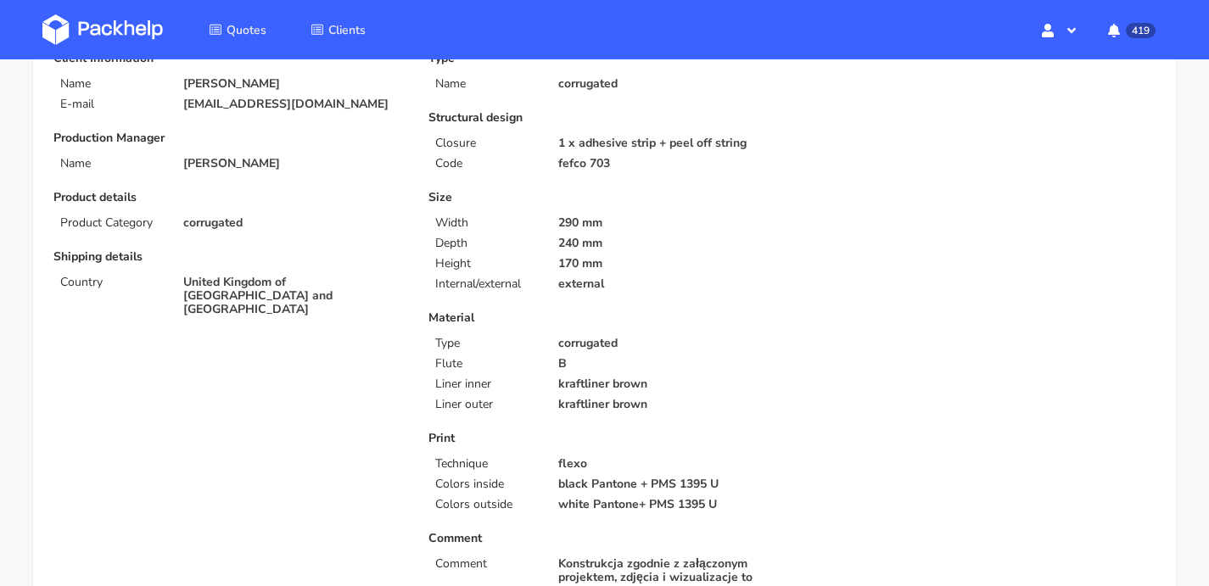
scroll to position [0, 0]
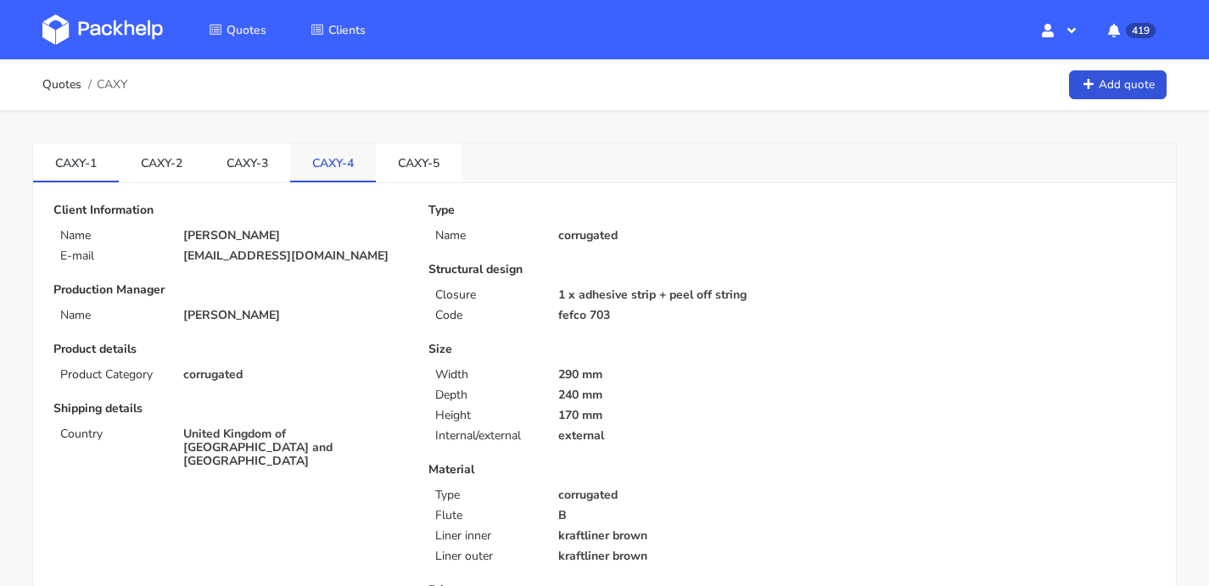
click at [344, 159] on link "CAXY-4" at bounding box center [333, 161] width 86 height 37
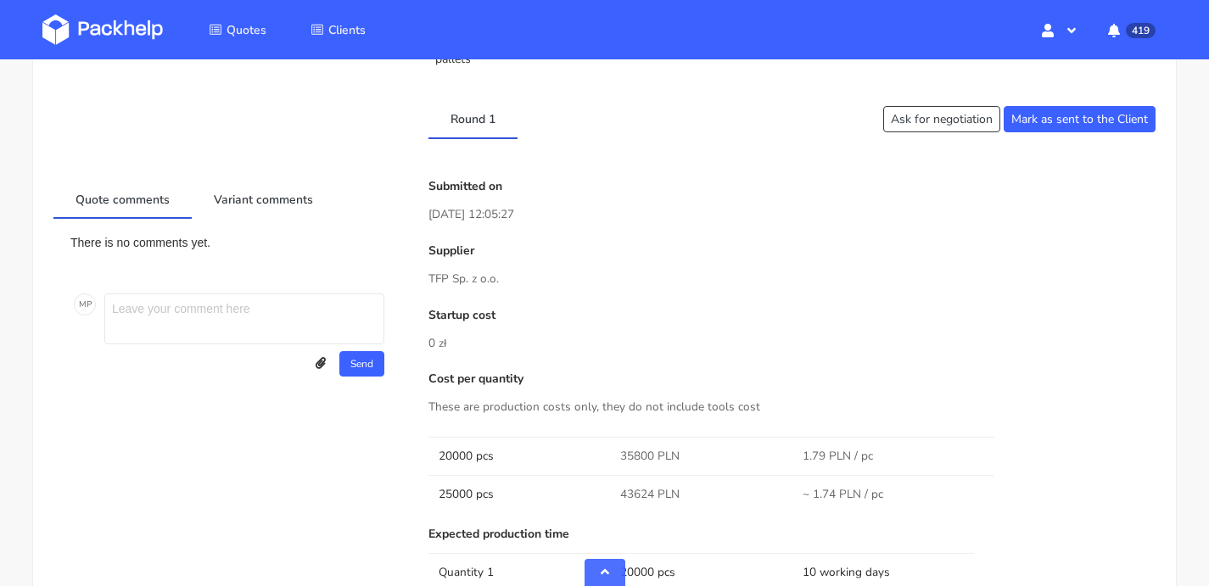
scroll to position [917, 0]
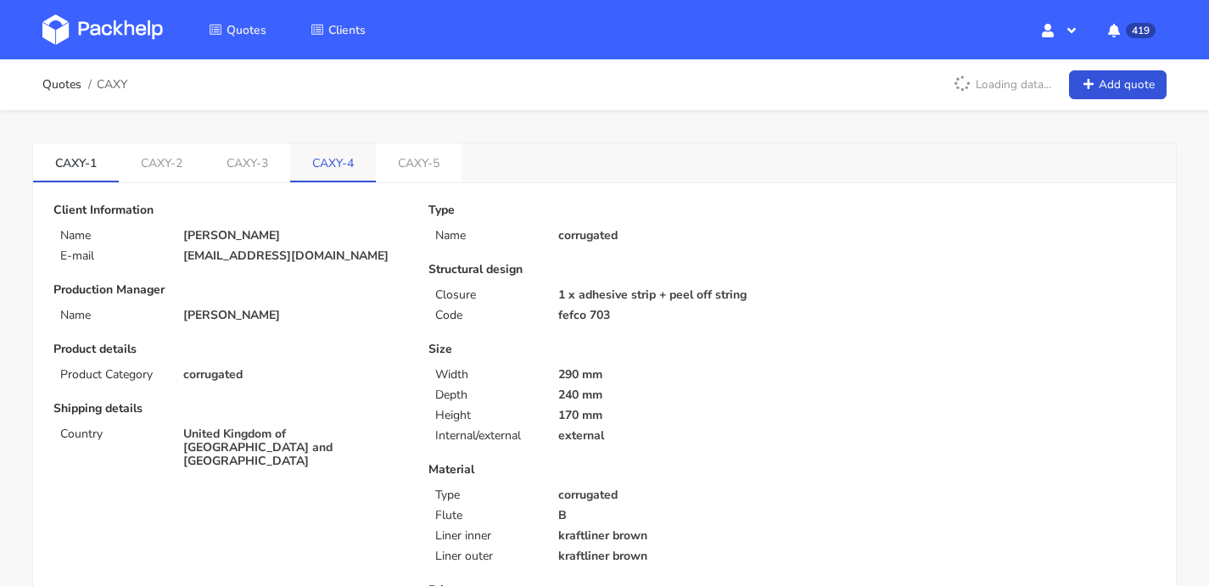
click at [332, 176] on link "CAXY-4" at bounding box center [333, 161] width 86 height 37
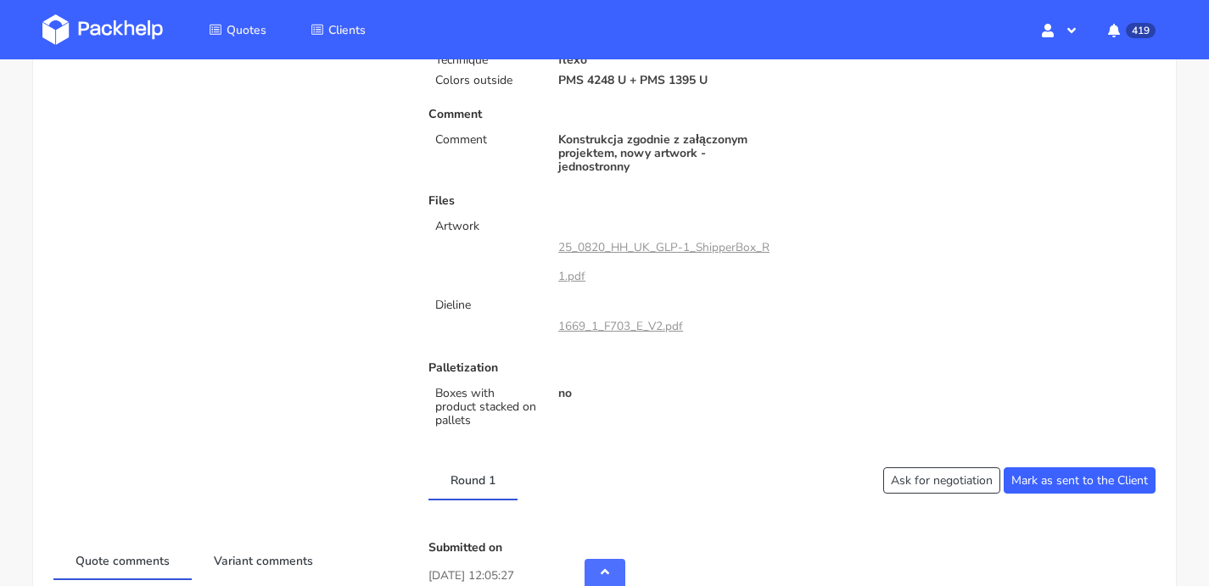
click at [594, 244] on link "25_0820_HH_UK_GLP-1_ShipperBox_R1.pdf" at bounding box center [663, 261] width 211 height 45
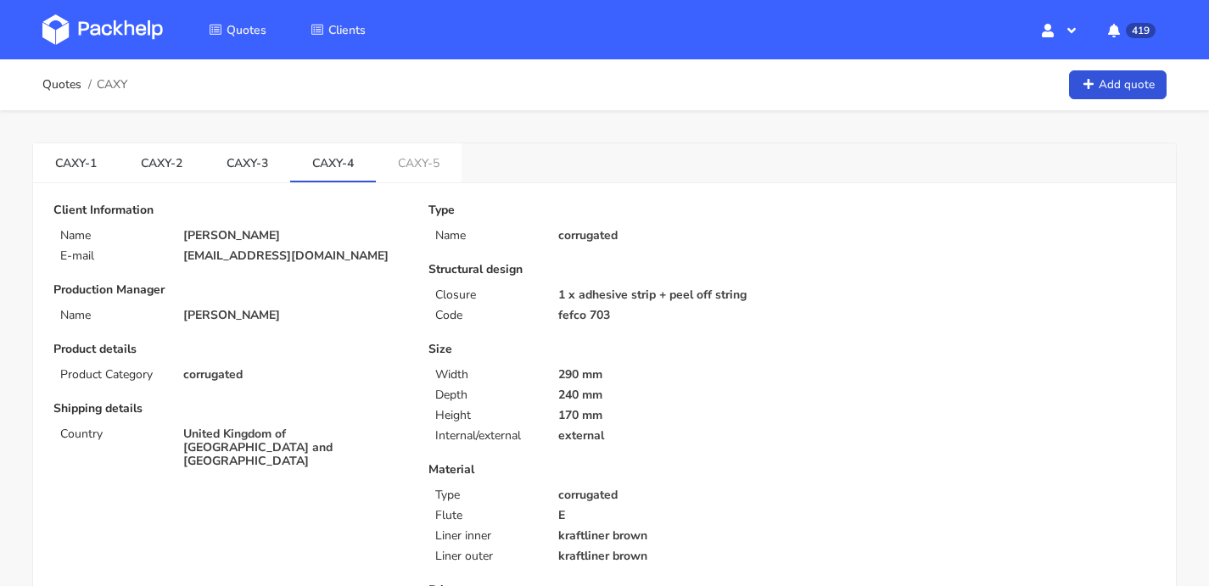
click at [156, 20] on img at bounding box center [102, 29] width 120 height 31
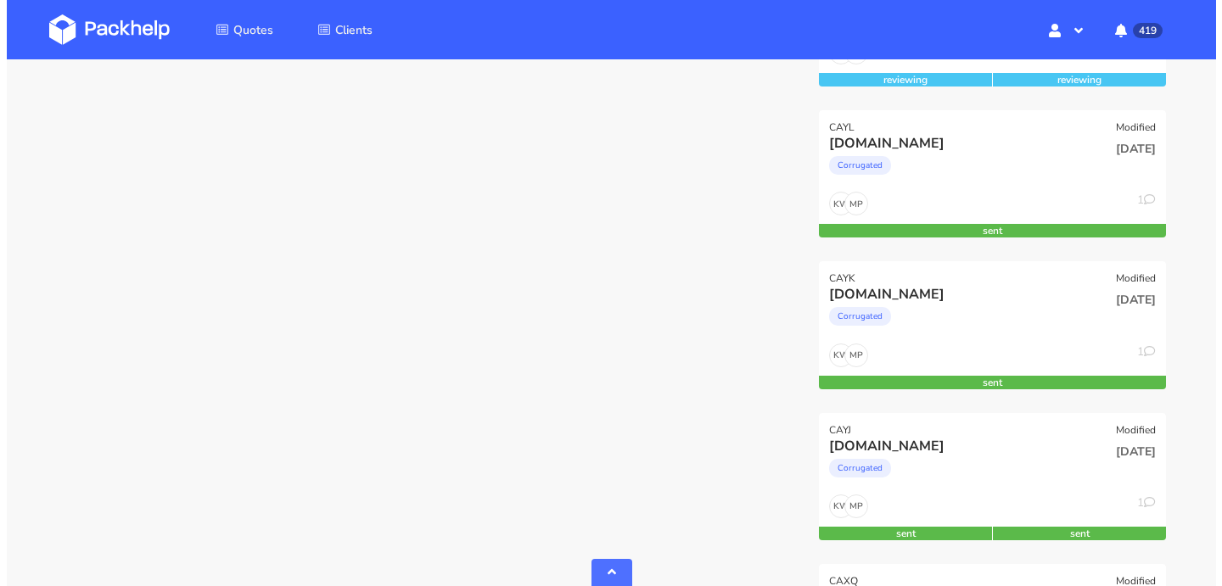
scroll to position [2067, 0]
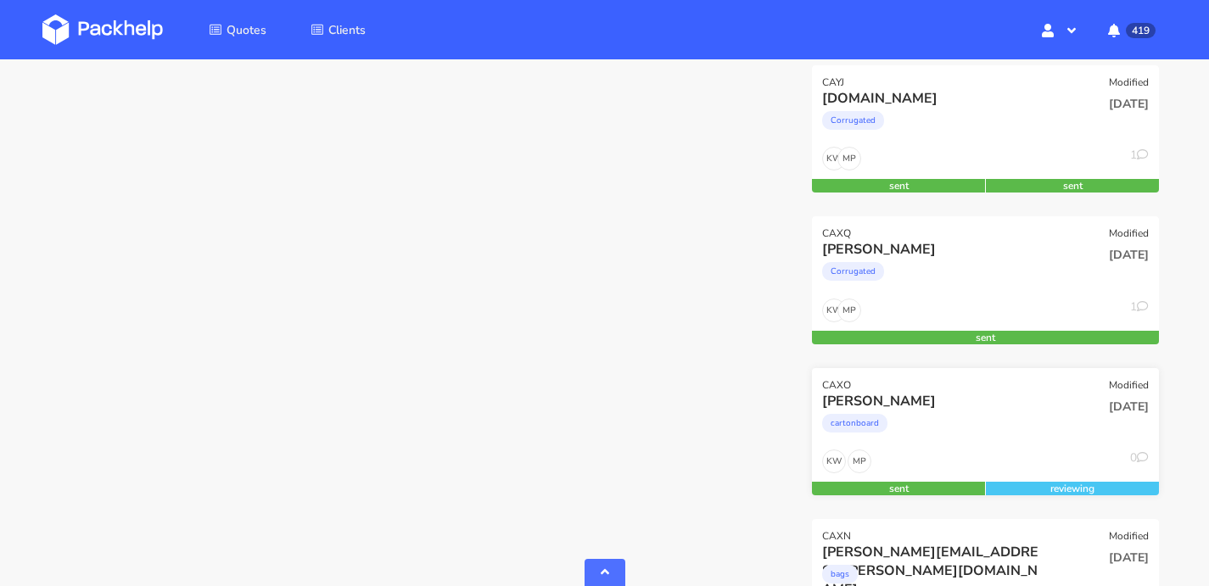
click at [988, 401] on div "[PERSON_NAME]" at bounding box center [932, 401] width 221 height 19
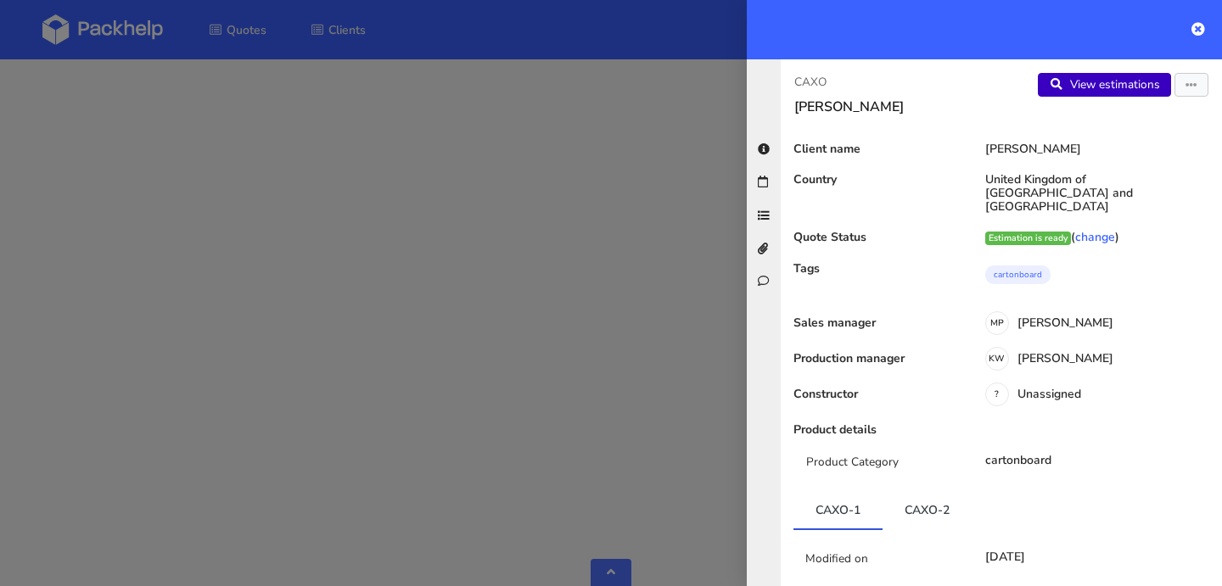
click at [1095, 83] on link "View estimations" at bounding box center [1104, 85] width 133 height 24
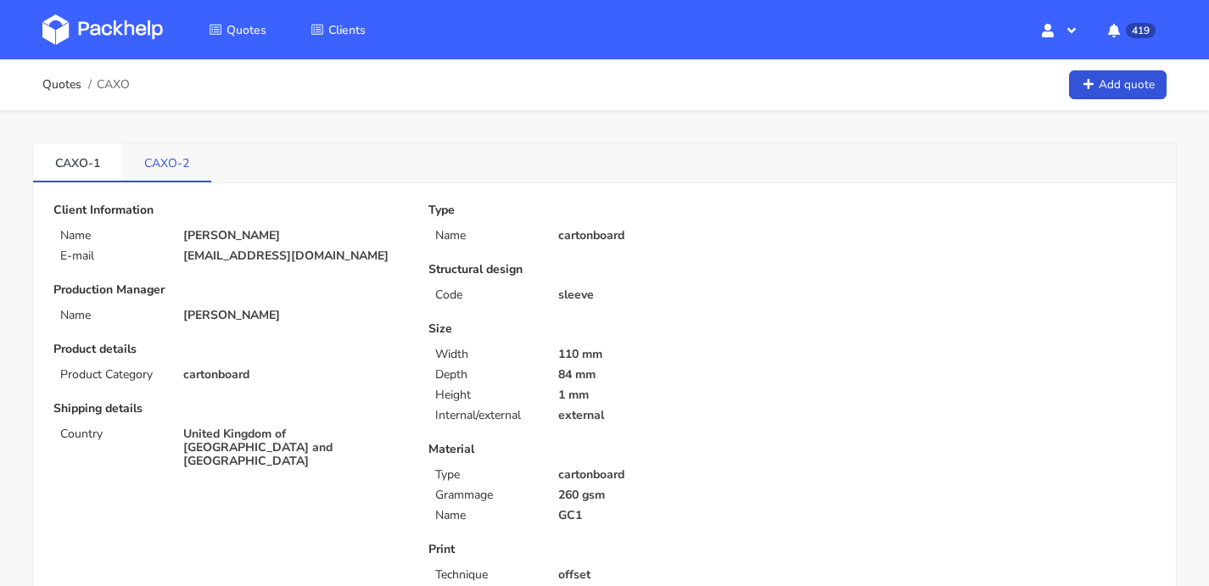
click at [153, 144] on link "CAXO-2" at bounding box center [166, 161] width 89 height 37
click at [148, 27] on img at bounding box center [102, 29] width 120 height 31
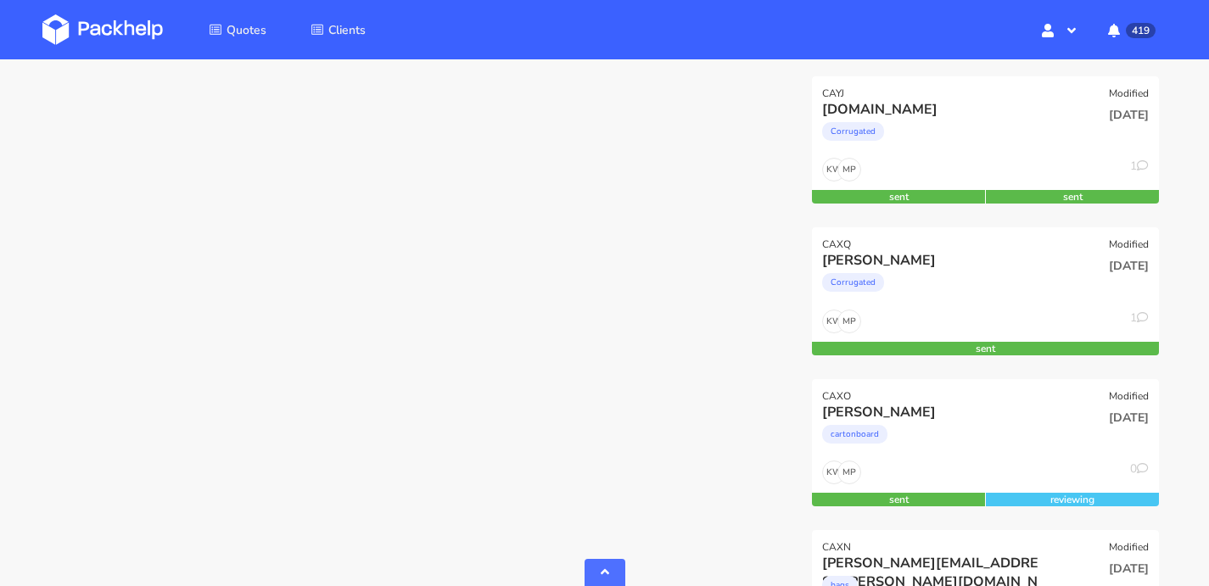
scroll to position [2151, 0]
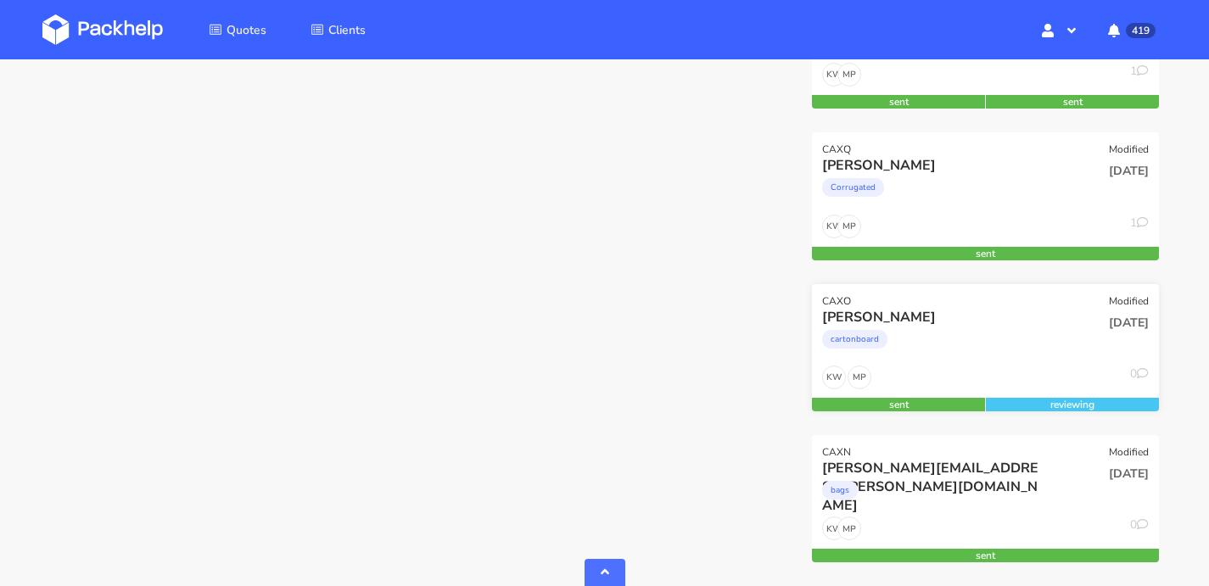
click at [958, 347] on div "cartonboard" at bounding box center [932, 344] width 221 height 34
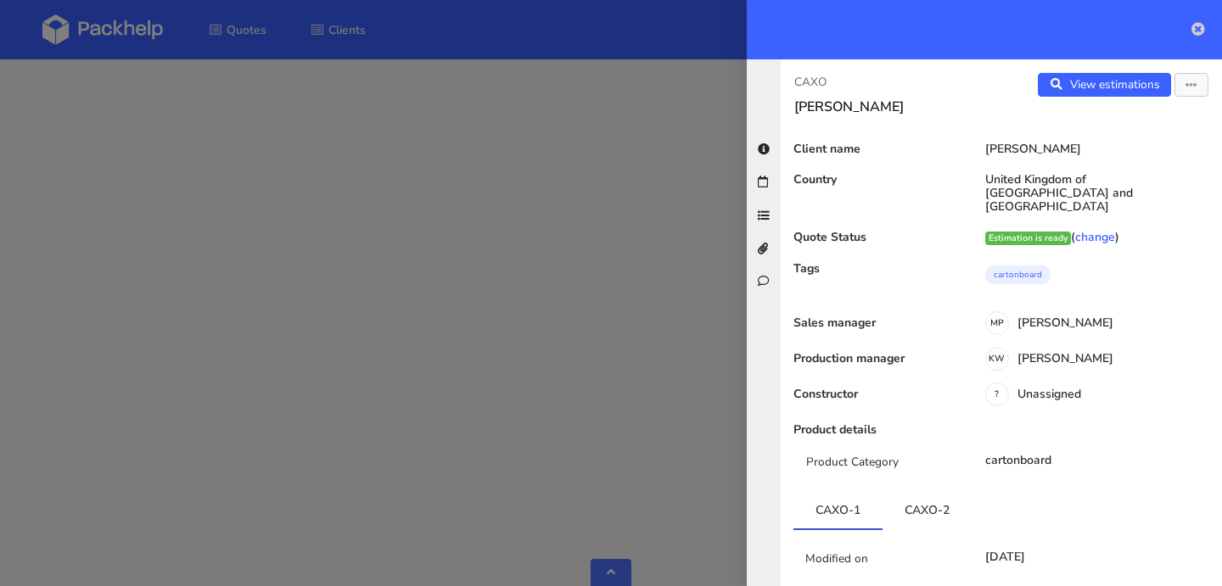
click at [1203, 28] on icon at bounding box center [1198, 29] width 14 height 14
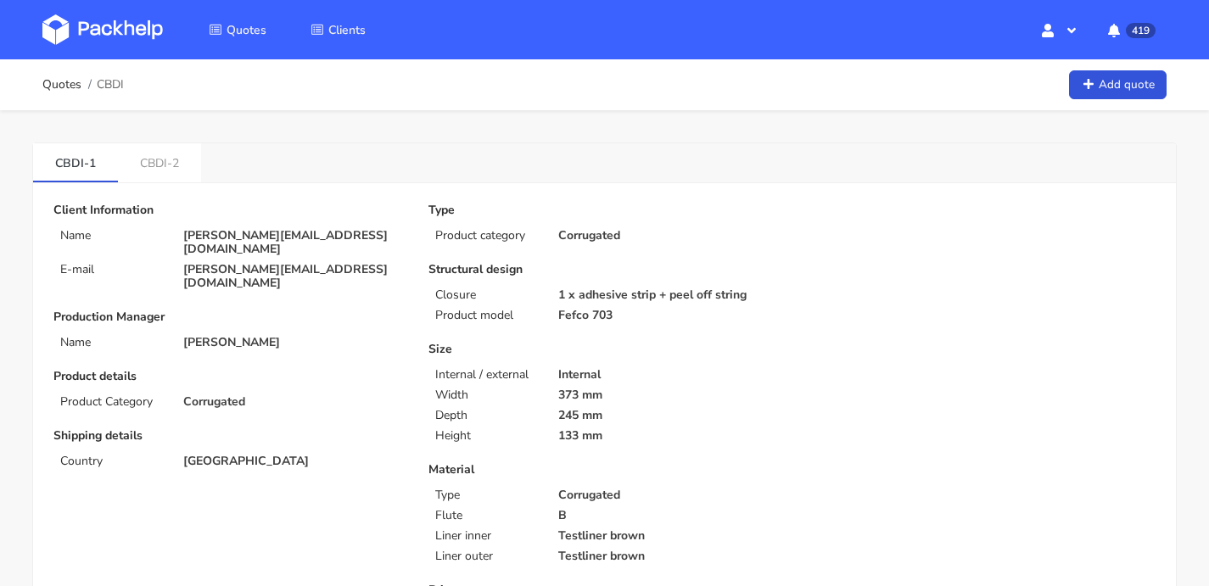
click at [102, 25] on img at bounding box center [102, 29] width 120 height 31
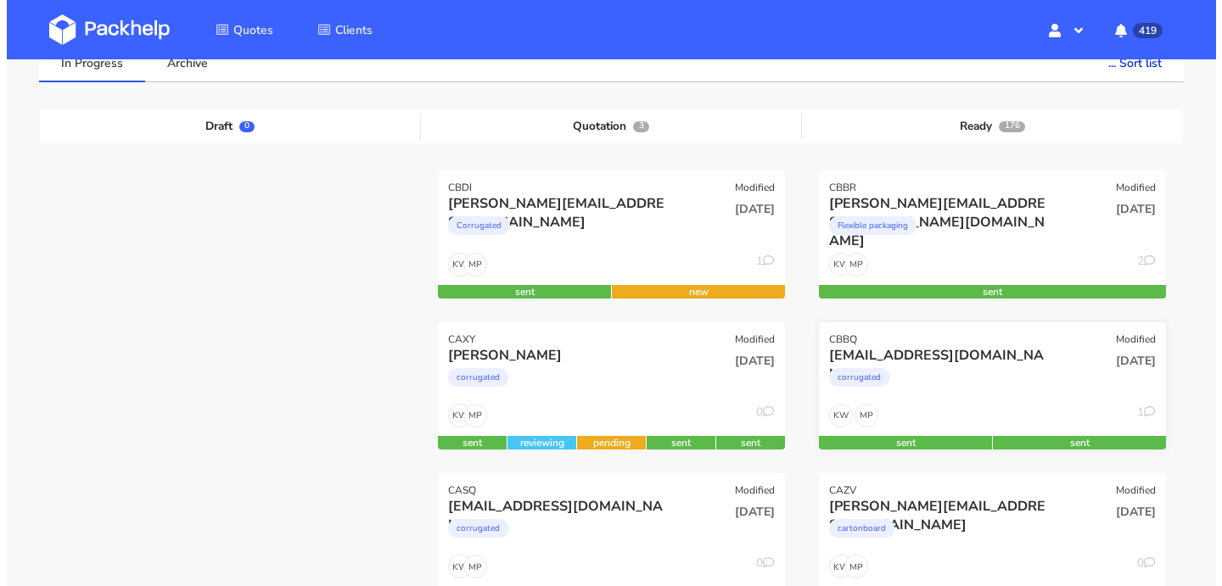
scroll to position [146, 0]
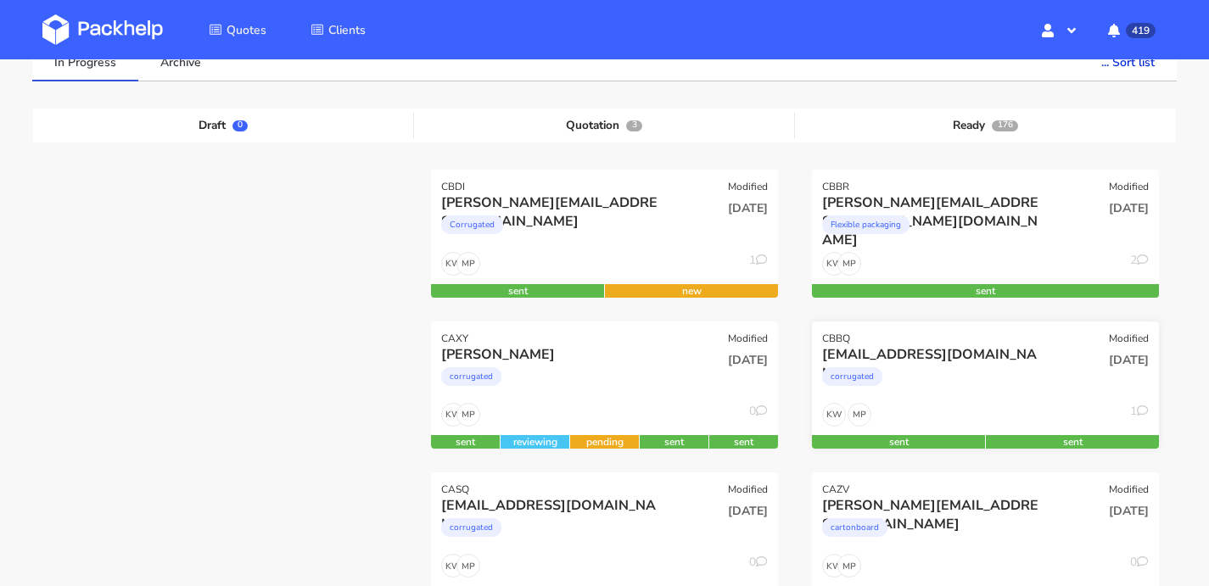
click at [1044, 357] on div "20 Aug 2025" at bounding box center [1102, 374] width 117 height 58
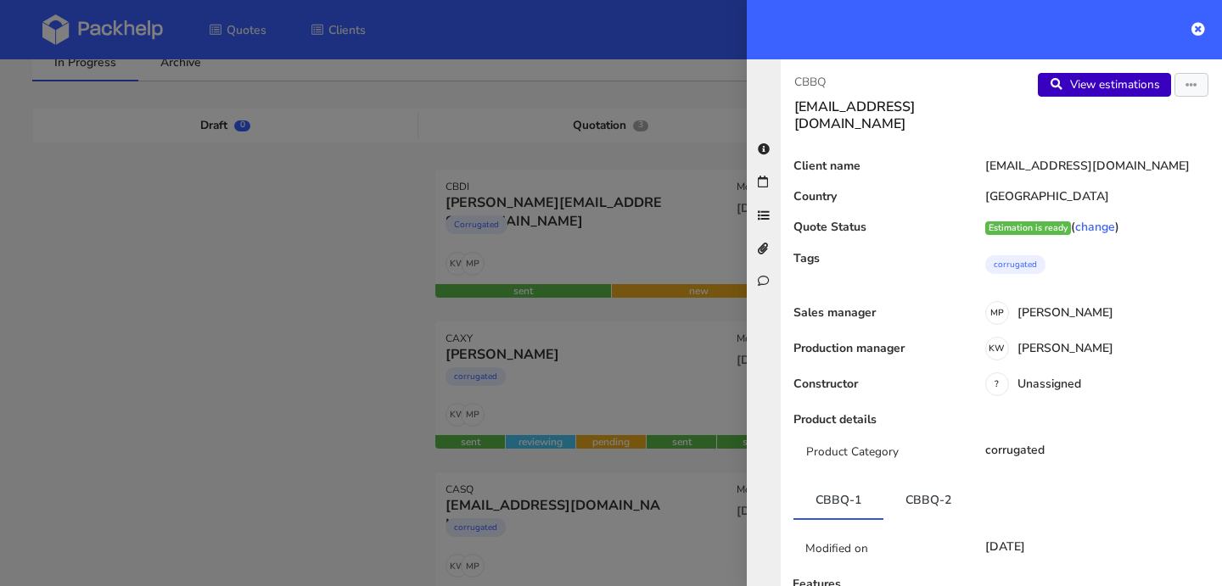
click at [1082, 88] on link "View estimations" at bounding box center [1104, 85] width 133 height 24
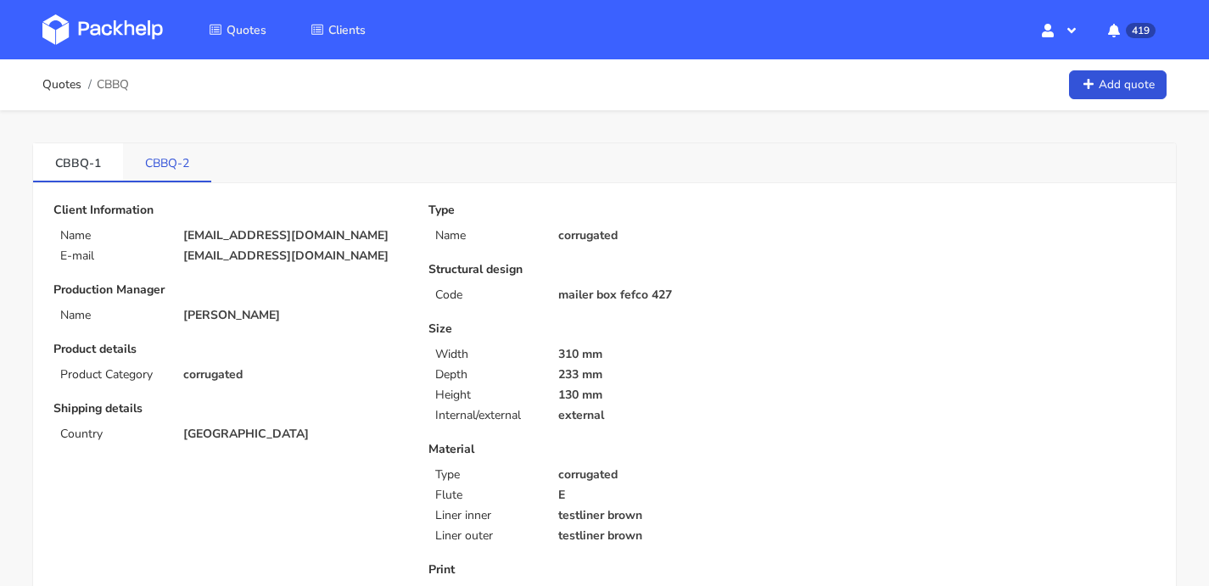
click at [163, 160] on link "CBBQ-2" at bounding box center [167, 161] width 88 height 37
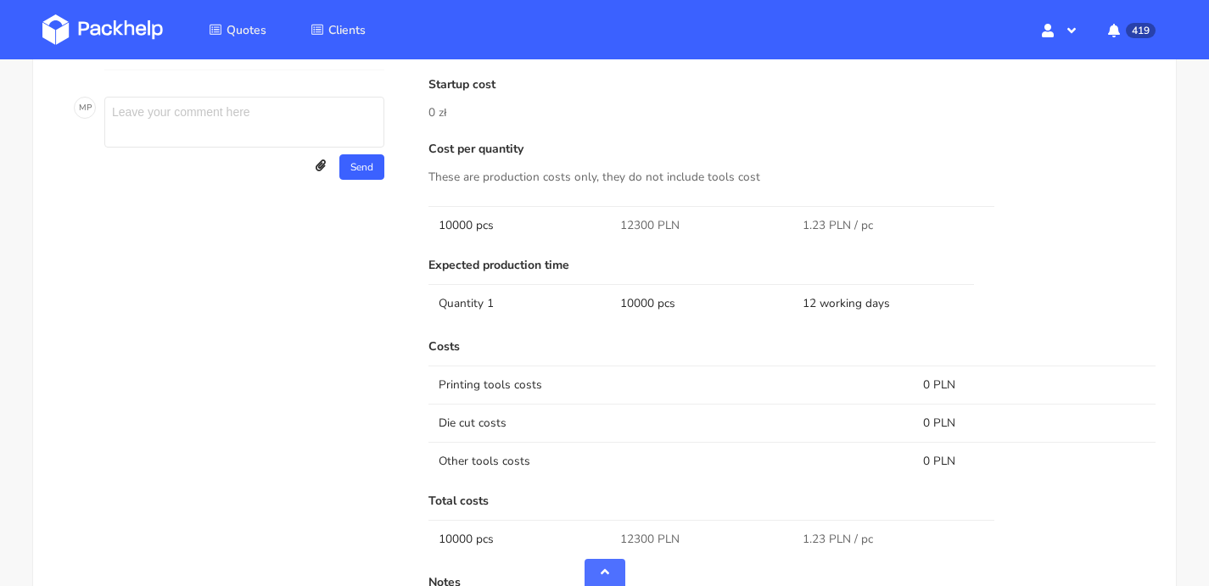
scroll to position [1425, 0]
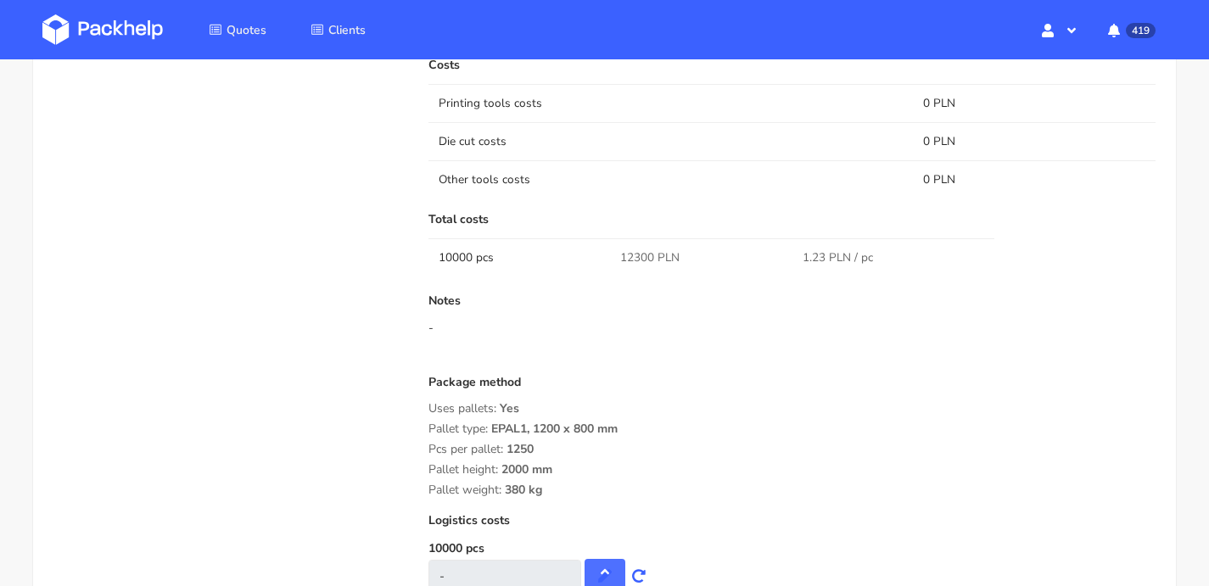
drag, startPoint x: 516, startPoint y: 474, endPoint x: 427, endPoint y: 400, distance: 115.7
click at [427, 400] on div "Submitted on 20 Aug 2025 11:06:55 Supplier Serwach Startup cost 0 zł Cost per q…" at bounding box center [792, 138] width 751 height 942
copy div "Uses pallets: Yes Pallet type: EPAL1, 1200 x 800 mm Pcs per pallet: 1250 Pallet…"
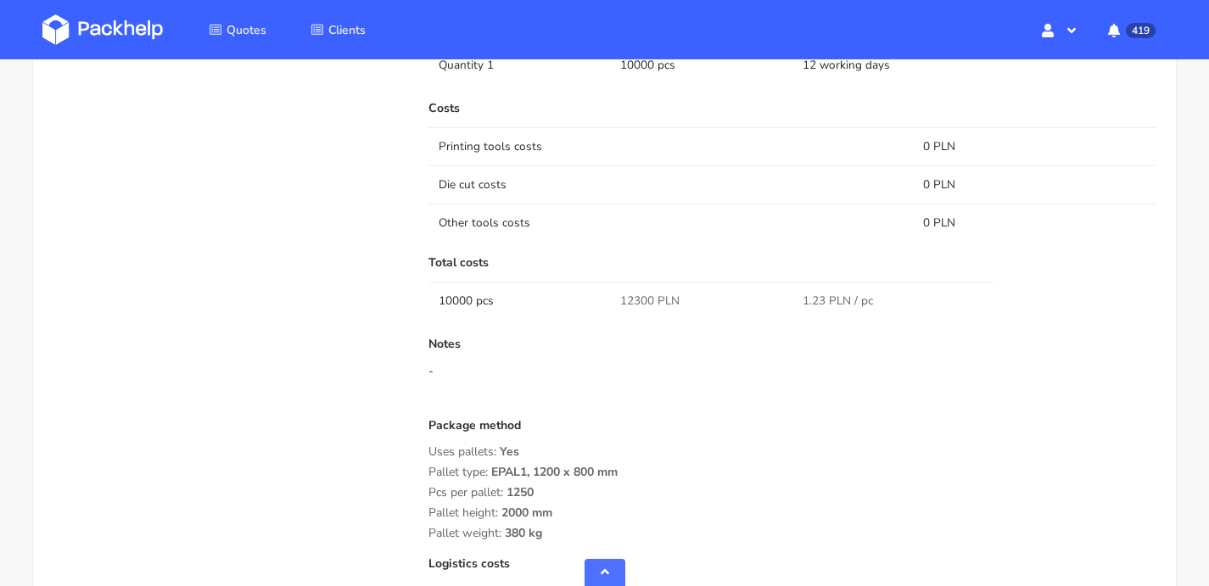
scroll to position [1553, 0]
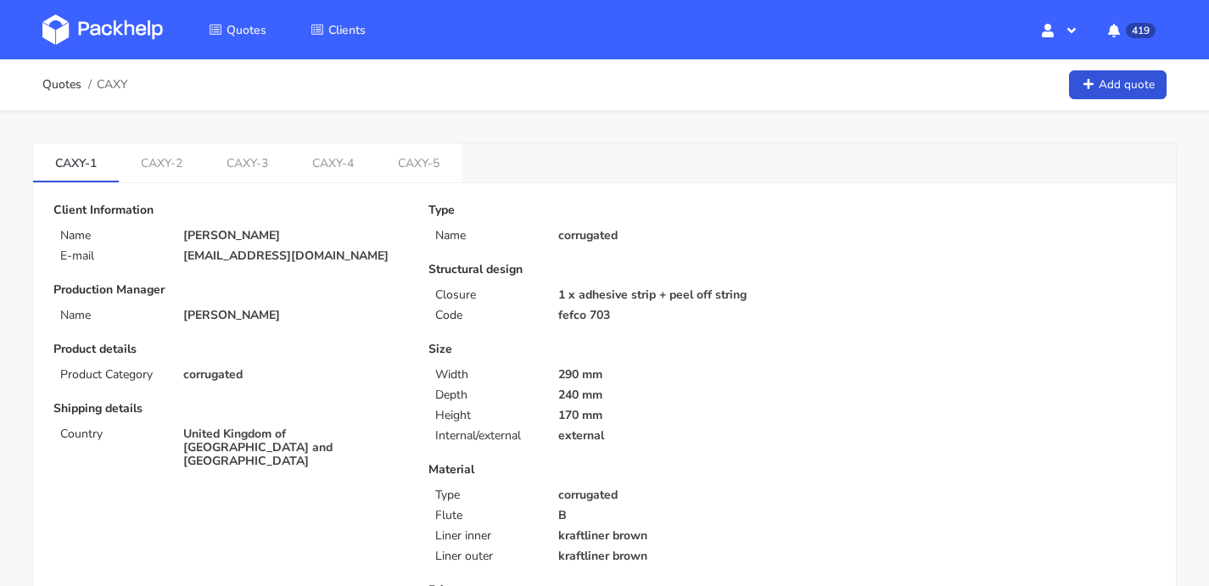
click at [158, 52] on link at bounding box center [115, 29] width 146 height 49
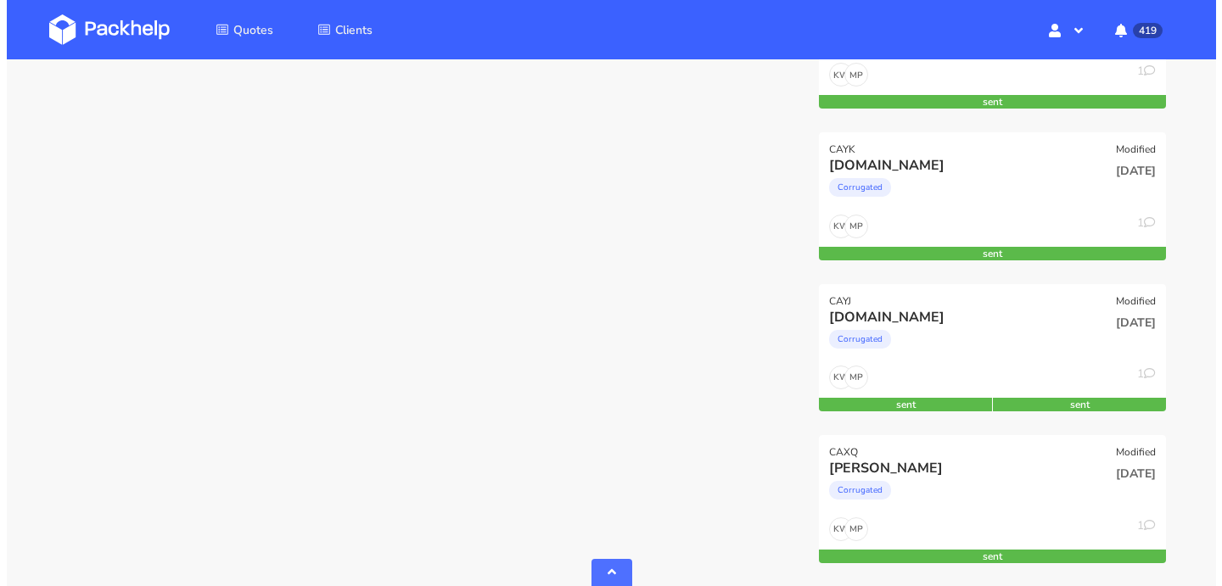
scroll to position [2074, 0]
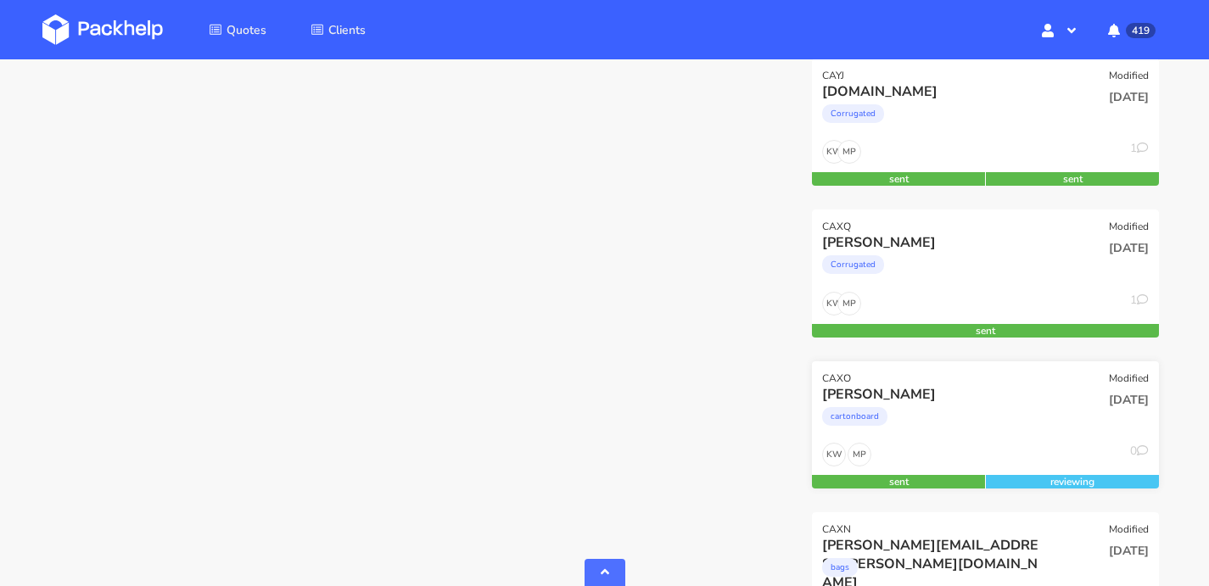
click at [1033, 389] on div "[PERSON_NAME]" at bounding box center [932, 394] width 221 height 19
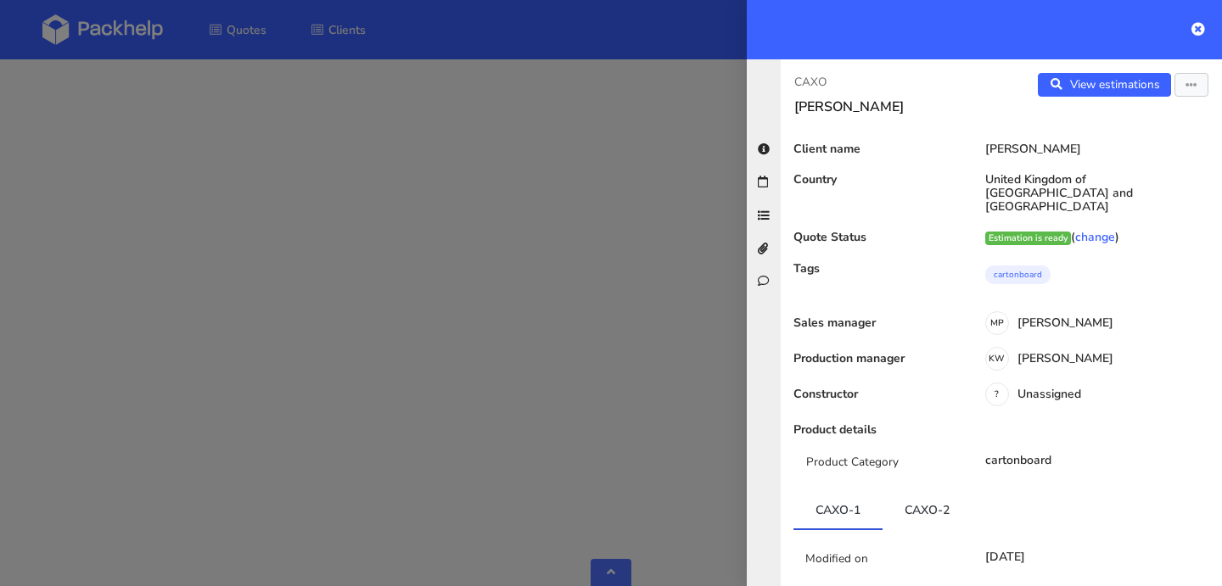
click at [1061, 71] on div "CAXO Pavlo Maherovsky View estimations View quote Edit quote Reject quote Clien…" at bounding box center [1001, 322] width 441 height 527
click at [1058, 84] on link "View estimations" at bounding box center [1104, 85] width 133 height 24
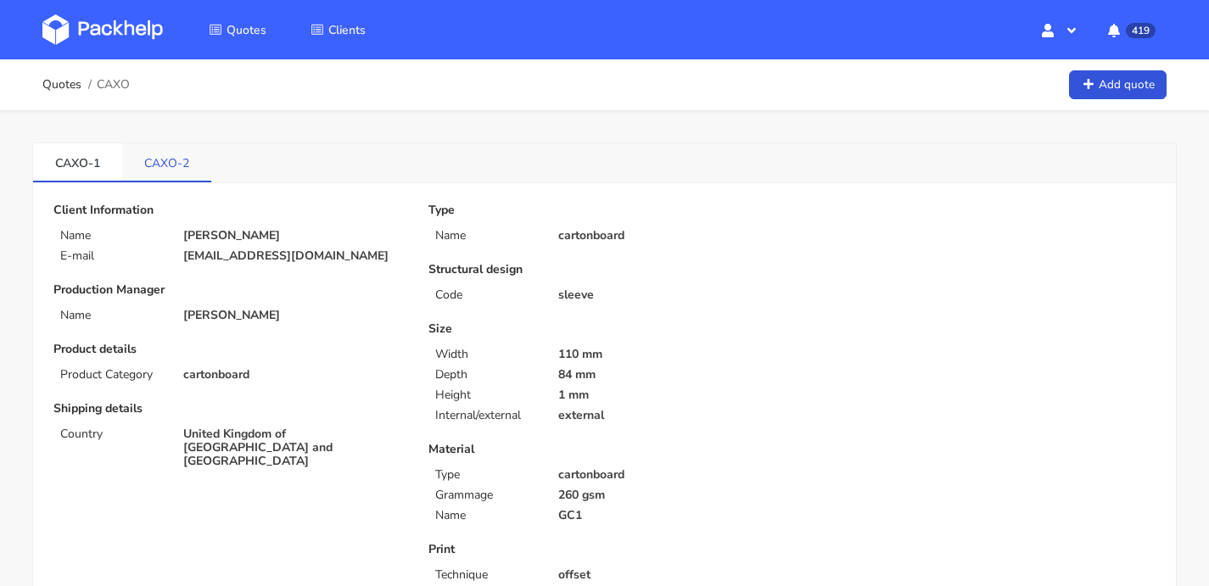
click at [197, 172] on link "CAXO-2" at bounding box center [166, 161] width 89 height 37
click at [154, 168] on link "CAXO-2" at bounding box center [166, 161] width 89 height 37
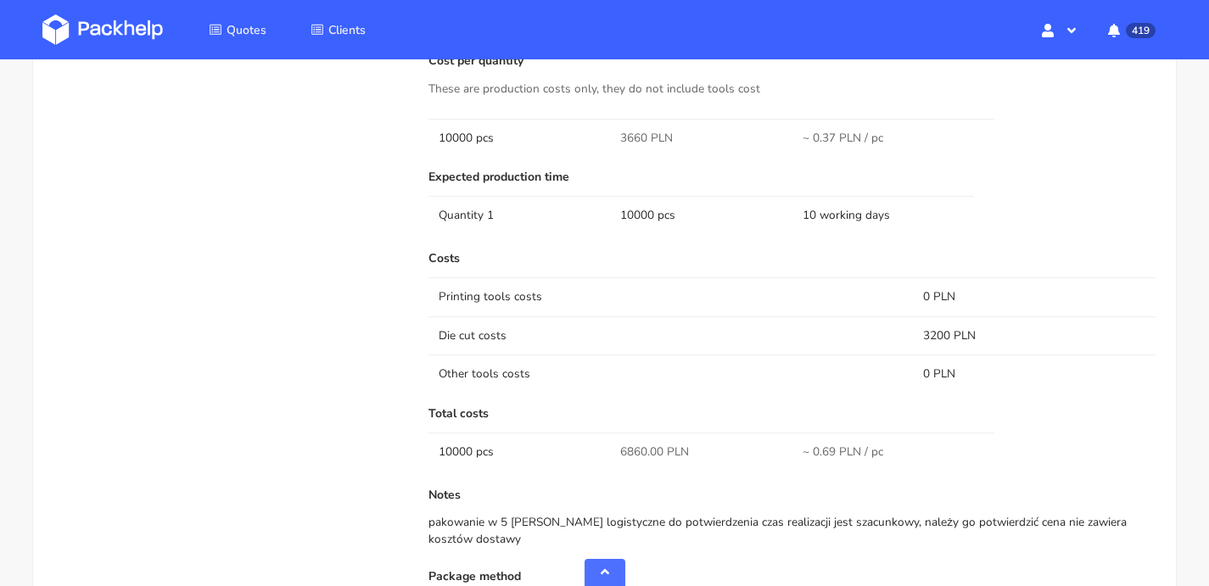
scroll to position [1334, 0]
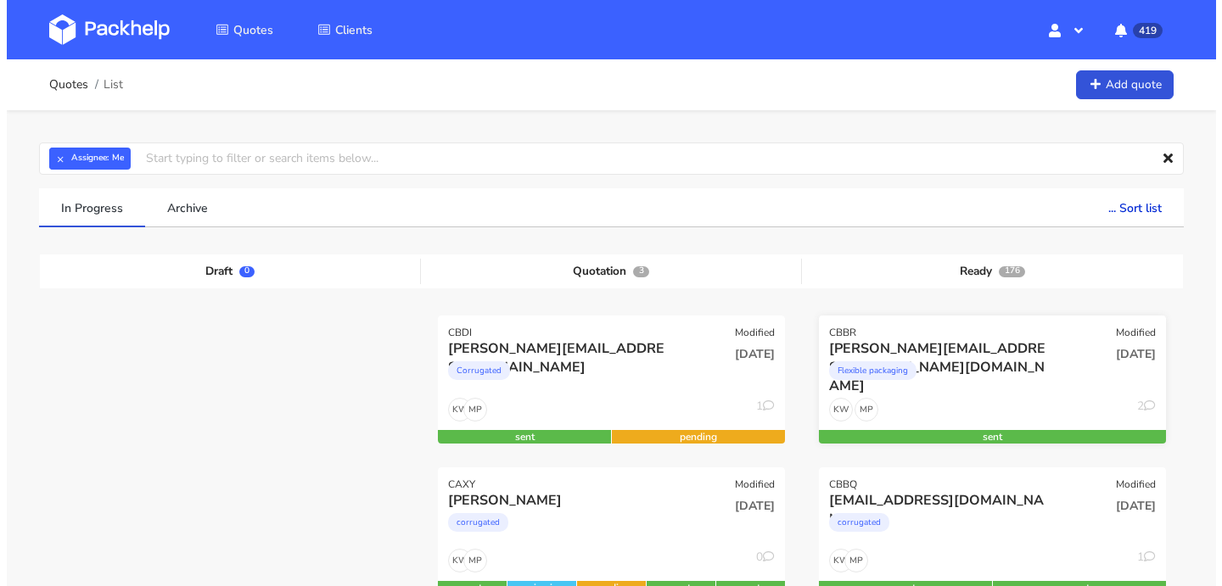
scroll to position [303, 0]
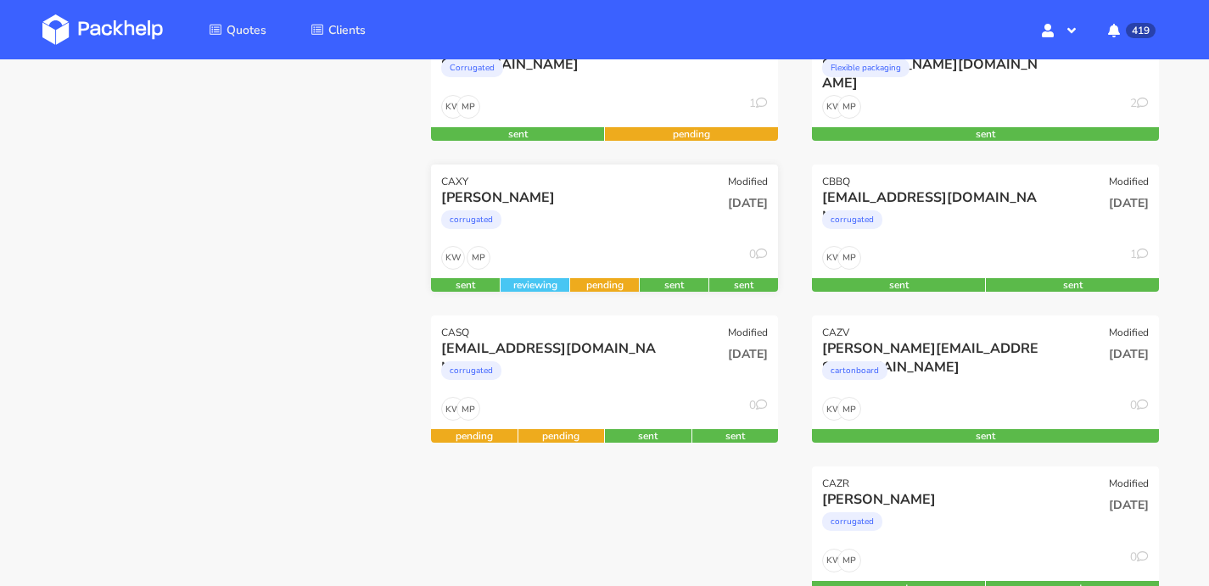
click at [608, 251] on div "MP KW 0" at bounding box center [604, 262] width 347 height 32
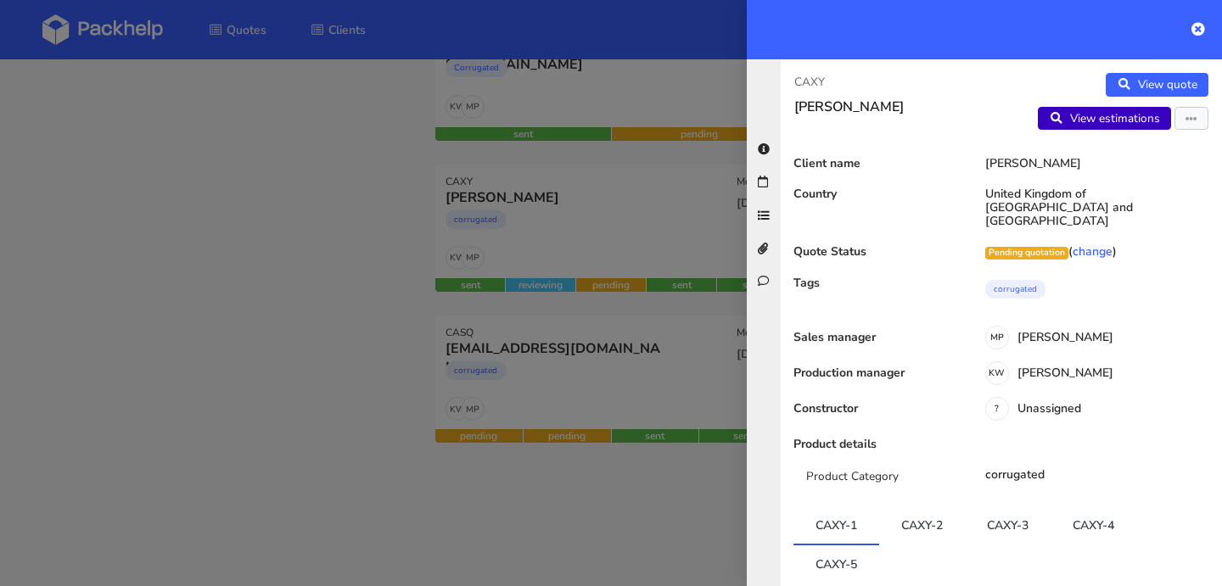
click at [1123, 120] on link "View estimations" at bounding box center [1104, 119] width 133 height 24
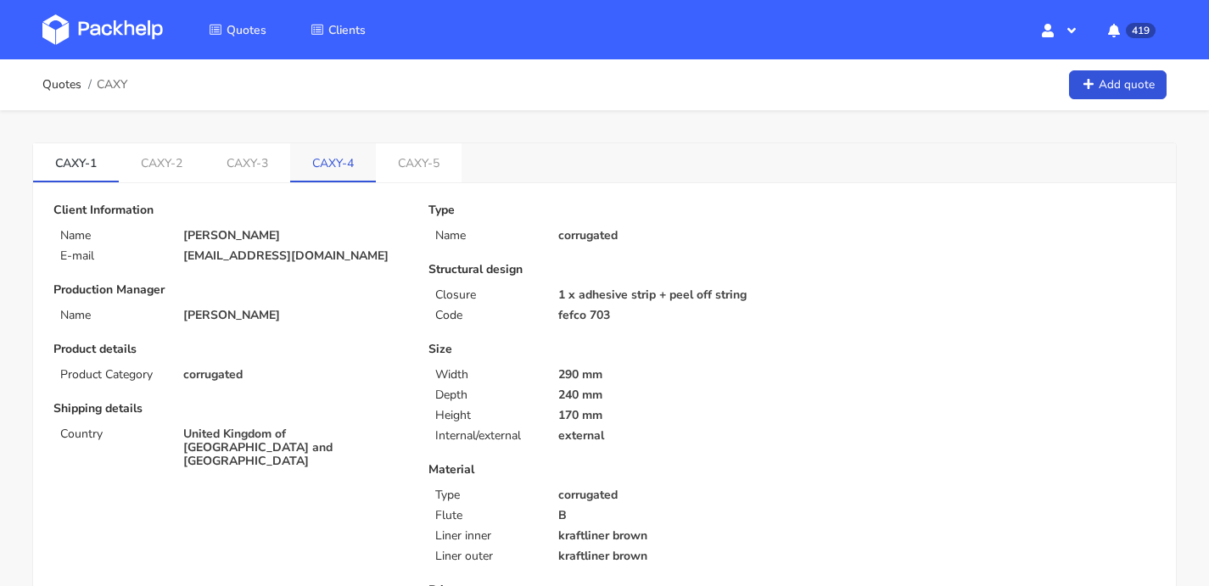
click at [345, 161] on link "CAXY-4" at bounding box center [333, 161] width 86 height 37
drag, startPoint x: 310, startPoint y: 165, endPoint x: 359, endPoint y: 165, distance: 49.2
click at [359, 165] on link "CAXY-4" at bounding box center [333, 161] width 86 height 37
copy link "CAXY-4"
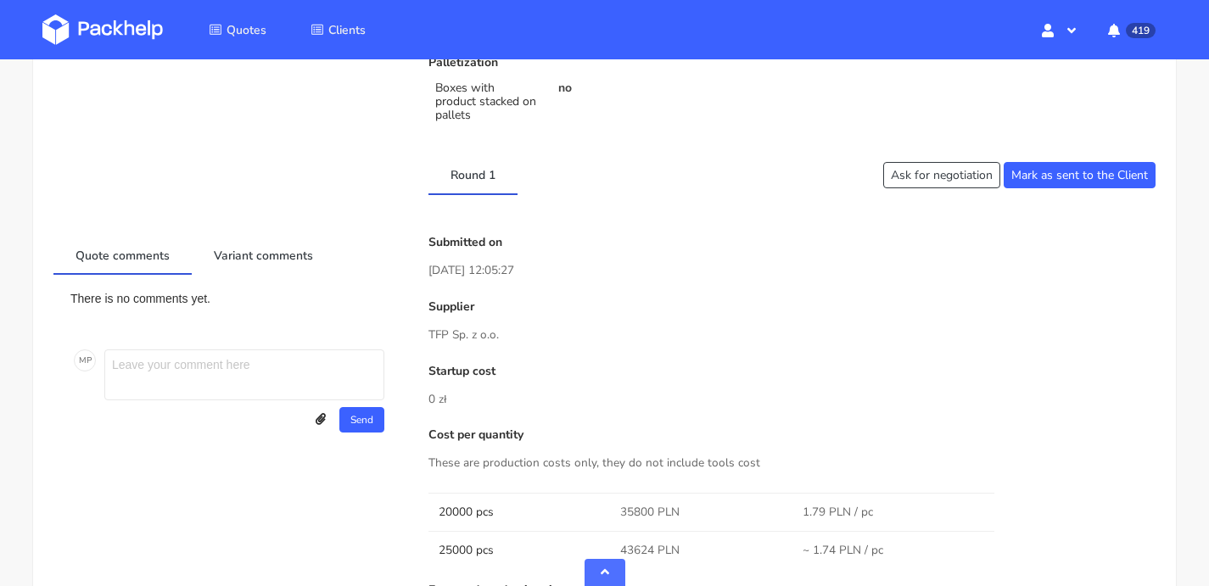
scroll to position [961, 0]
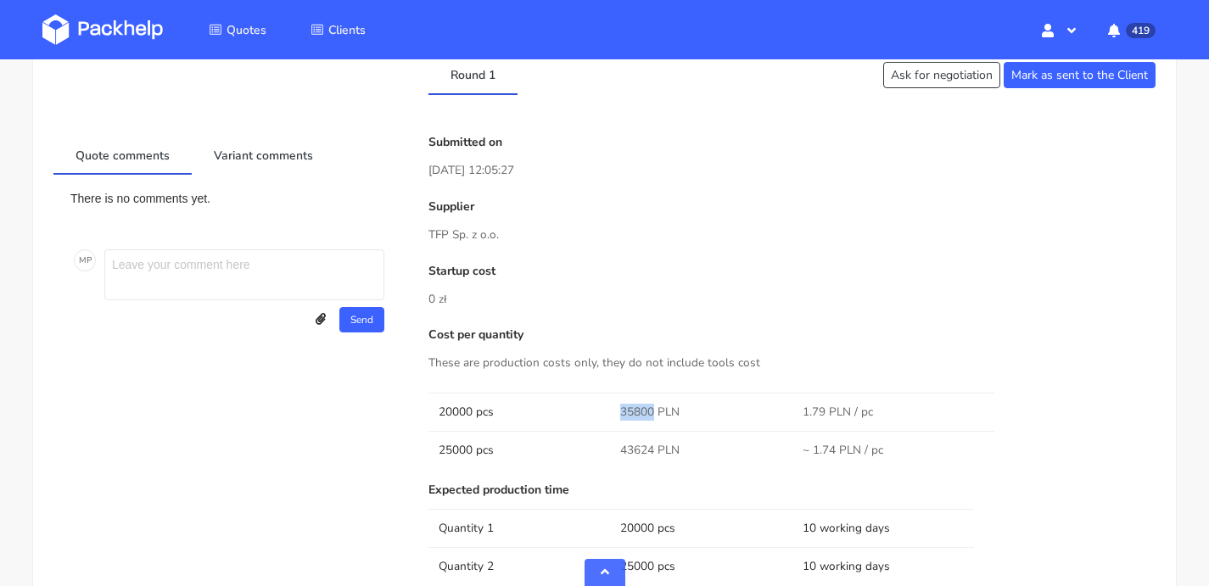
drag, startPoint x: 647, startPoint y: 394, endPoint x: 614, endPoint y: 394, distance: 32.2
click at [614, 394] on td "35800 PLN" at bounding box center [701, 412] width 182 height 38
copy span "35800"
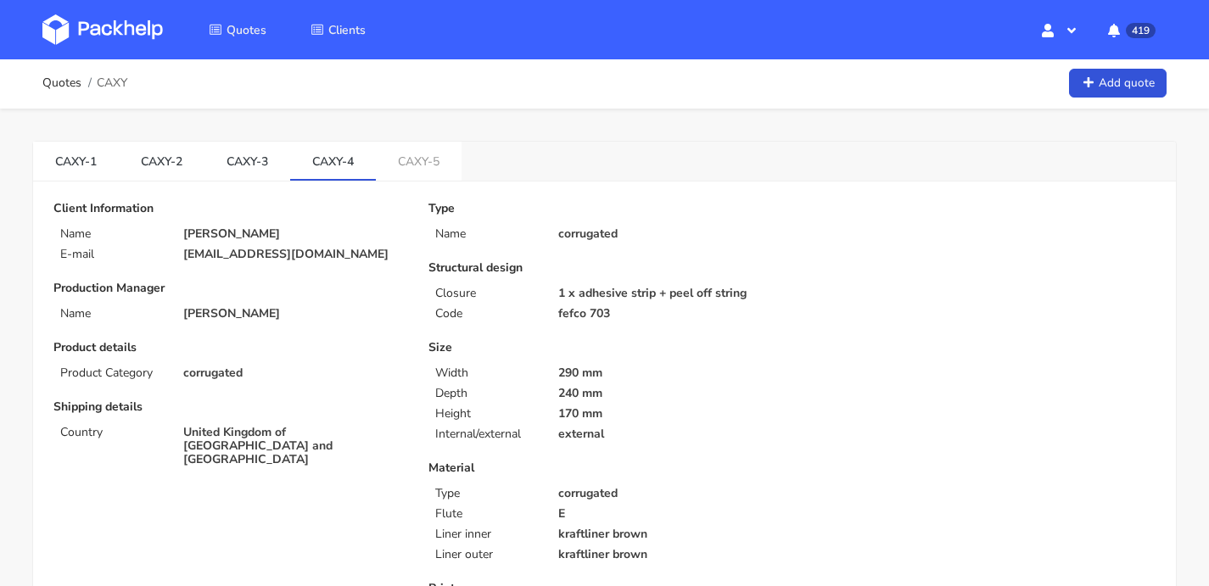
scroll to position [0, 0]
click at [393, 165] on link "CAXY-5" at bounding box center [419, 161] width 86 height 37
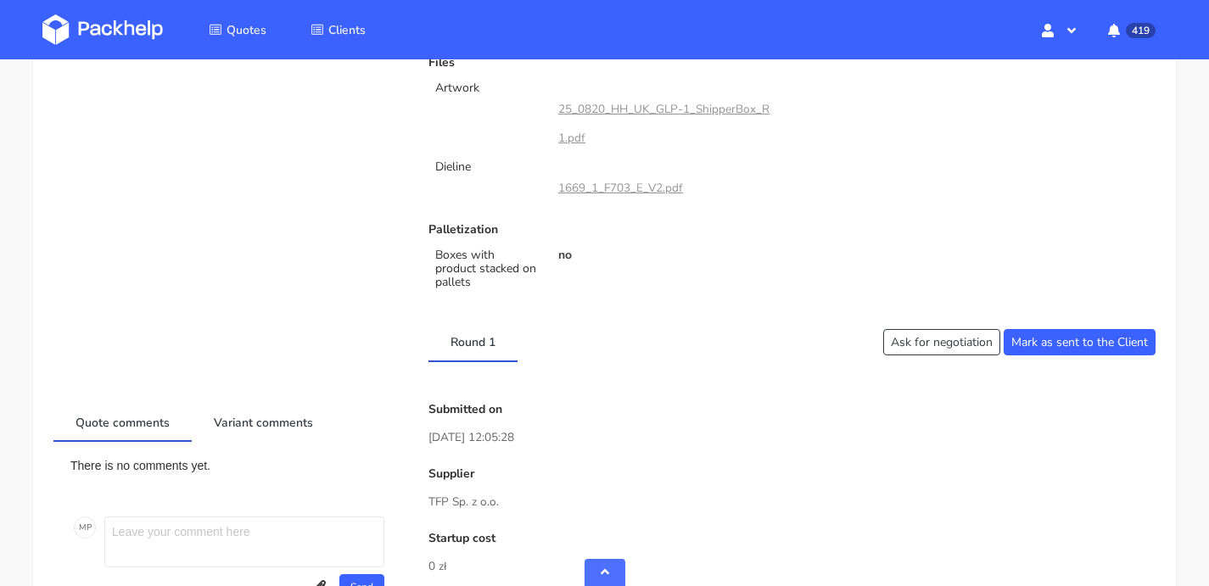
scroll to position [1005, 0]
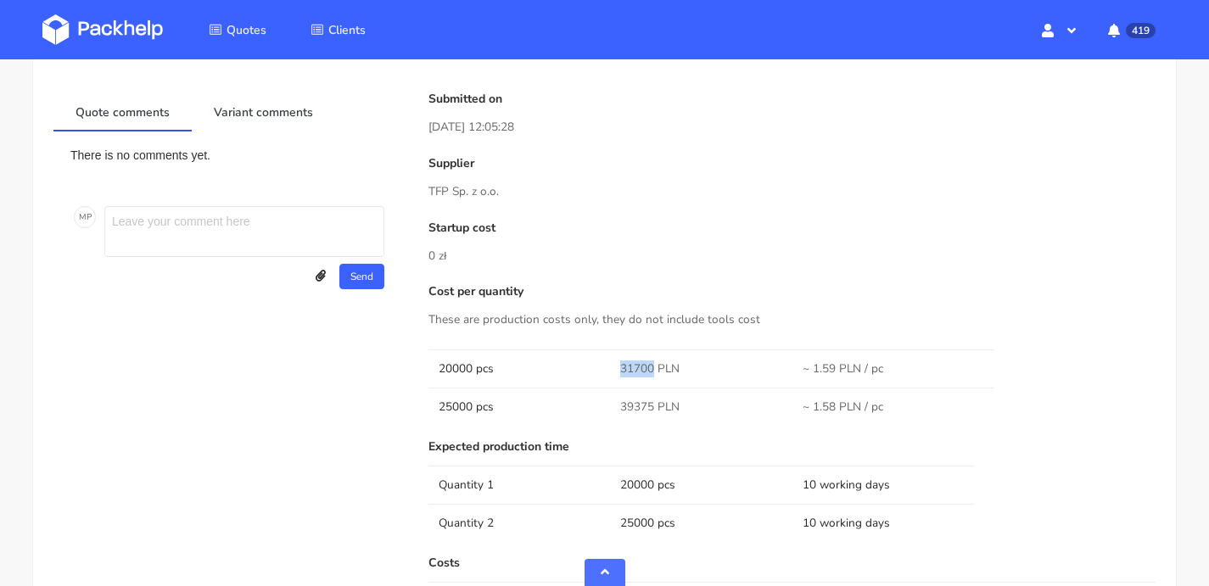
drag, startPoint x: 653, startPoint y: 351, endPoint x: 609, endPoint y: 355, distance: 44.3
click at [611, 356] on td "31700 PLN" at bounding box center [701, 369] width 182 height 38
copy span "31700"
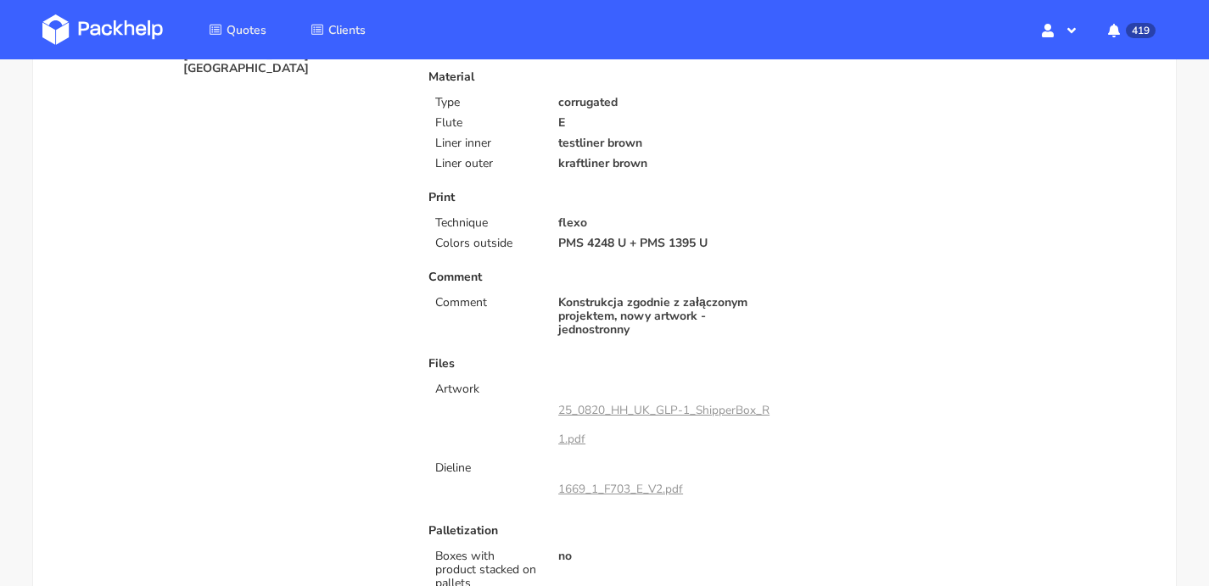
scroll to position [287, 0]
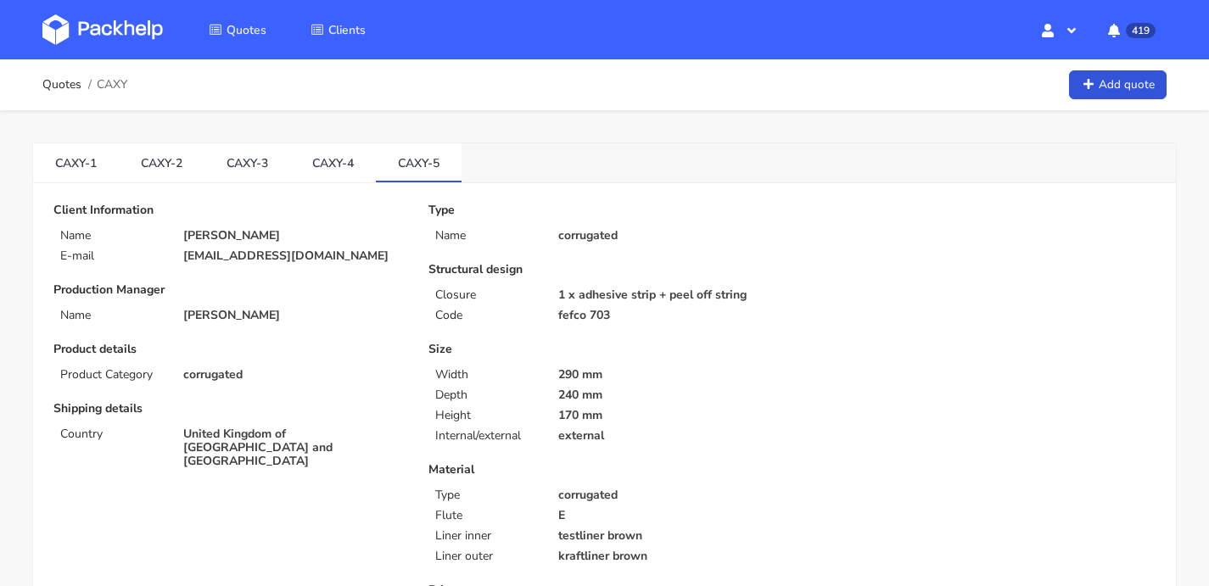
scroll to position [287, 0]
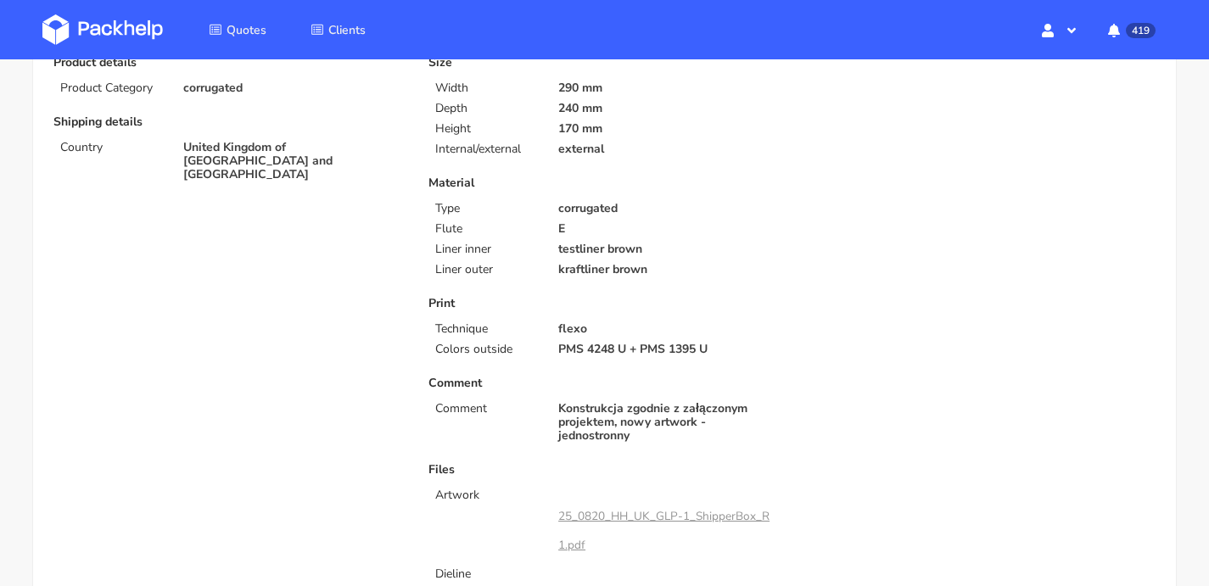
click at [76, 33] on img at bounding box center [102, 29] width 120 height 31
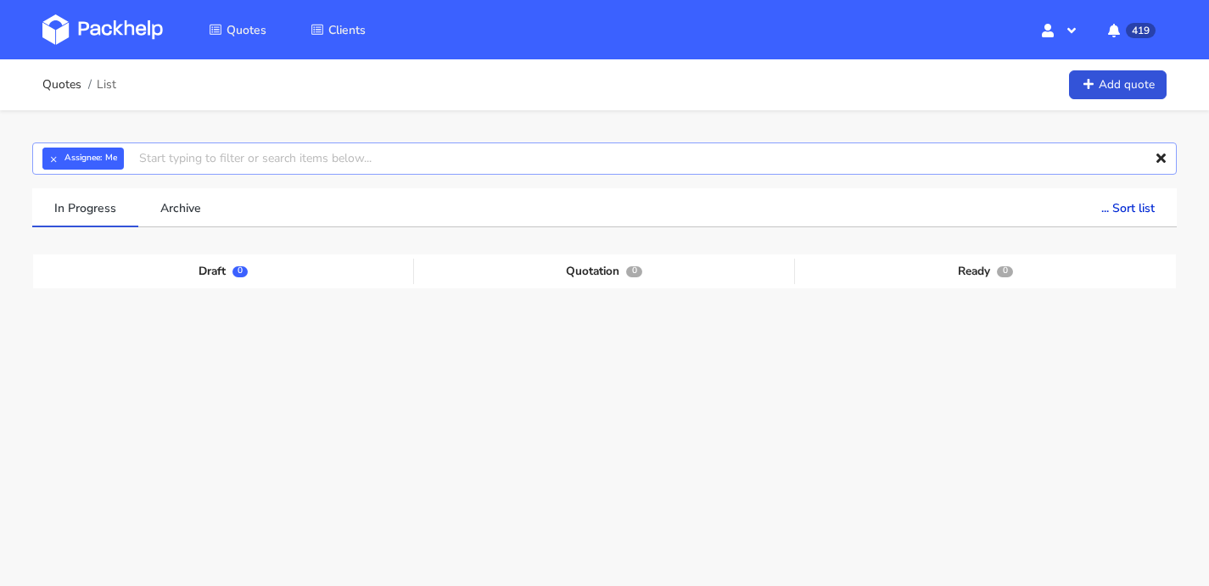
click at [218, 164] on input "text" at bounding box center [604, 159] width 1145 height 32
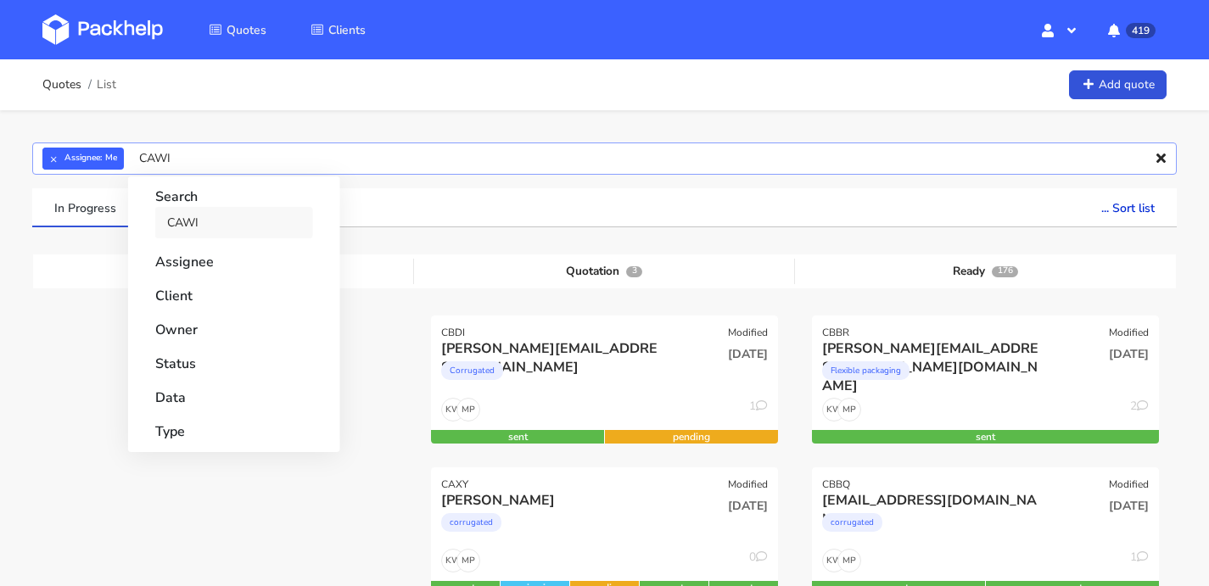
type input "CAWI"
click at [208, 214] on link "CAWI" at bounding box center [234, 222] width 158 height 31
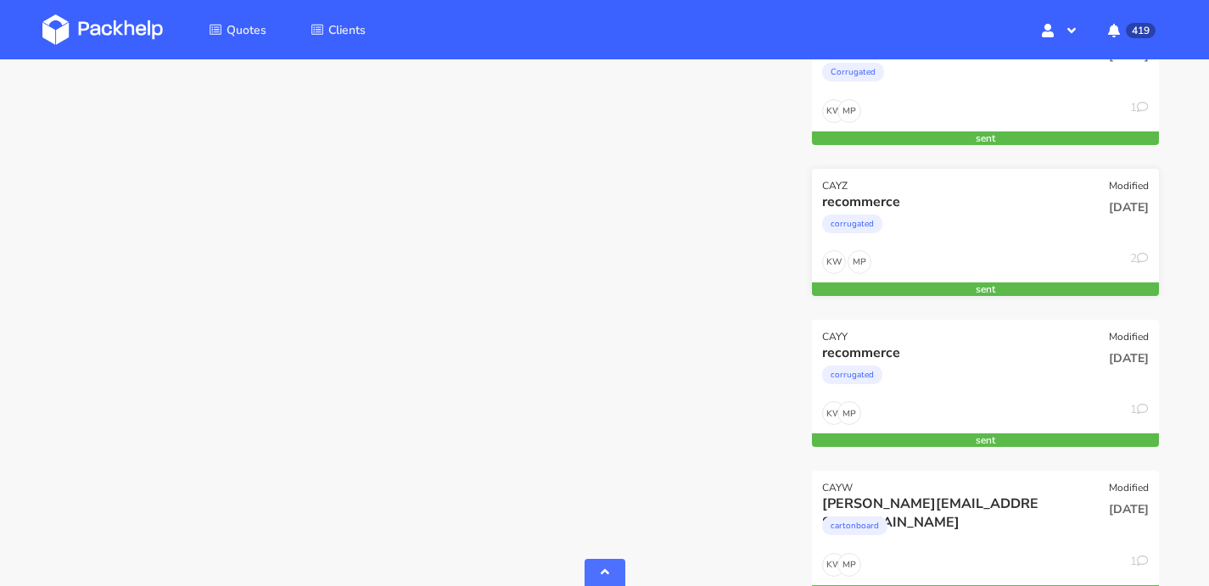
scroll to position [1060, 0]
